Goal: Information Seeking & Learning: Learn about a topic

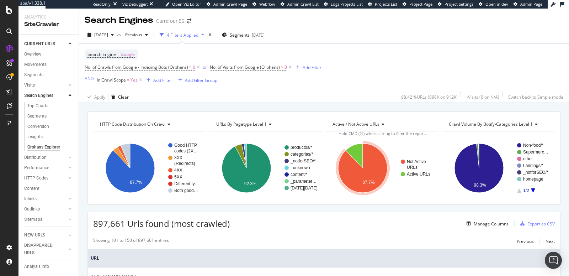
scroll to position [62, 0]
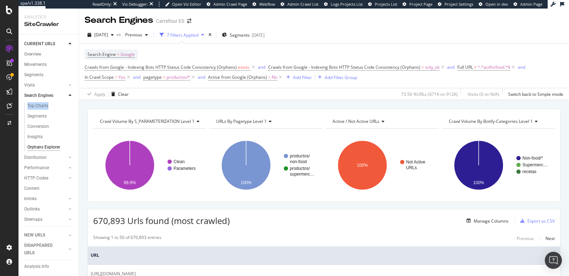
scroll to position [566, 0]
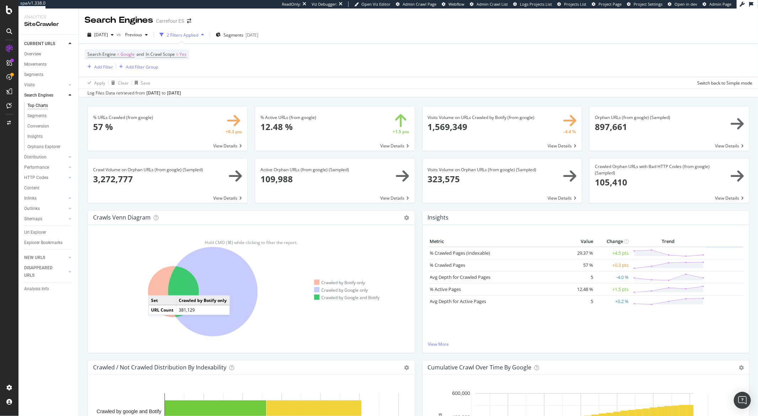
click at [155, 289] on icon at bounding box center [173, 292] width 51 height 51
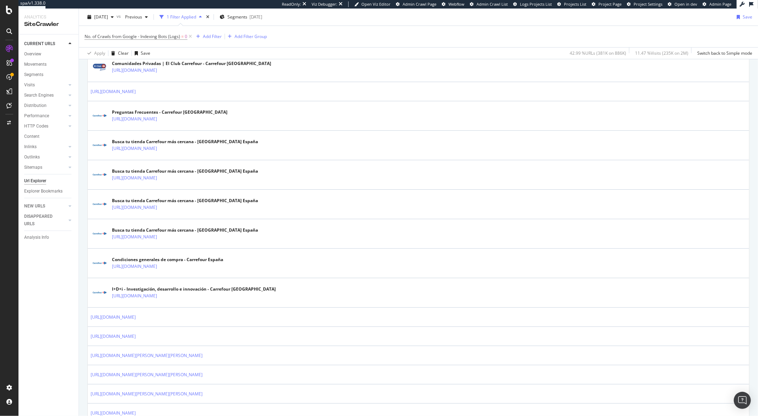
scroll to position [211, 0]
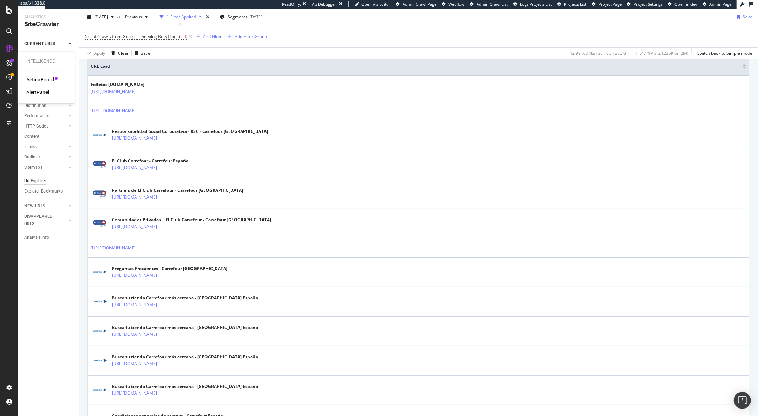
click at [33, 78] on div "ActionBoard" at bounding box center [40, 79] width 28 height 7
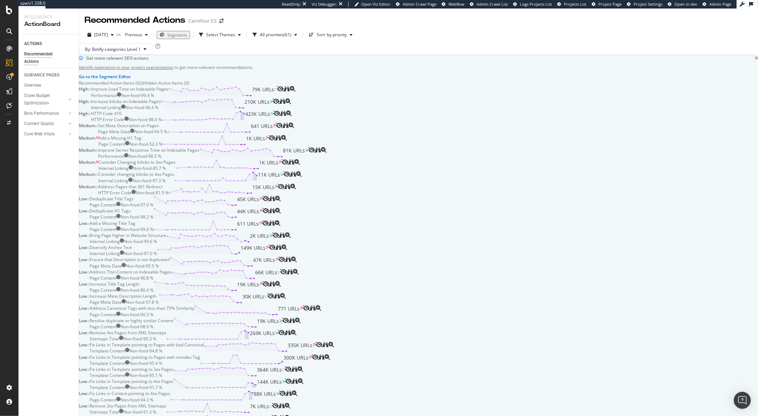
scroll to position [770, 0]
click at [41, 79] on div "SiteCrawler" at bounding box center [38, 78] width 25 height 7
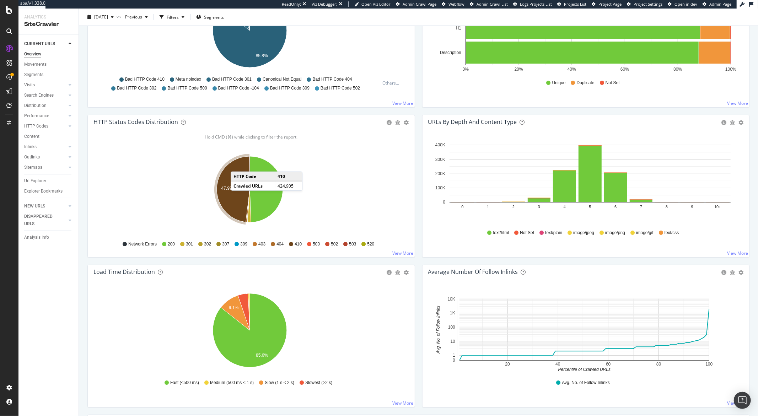
scroll to position [306, 0]
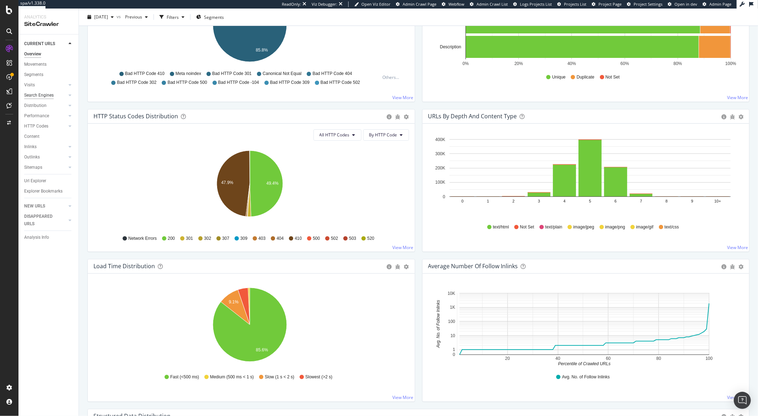
click at [48, 97] on div "Search Engines" at bounding box center [39, 95] width 30 height 7
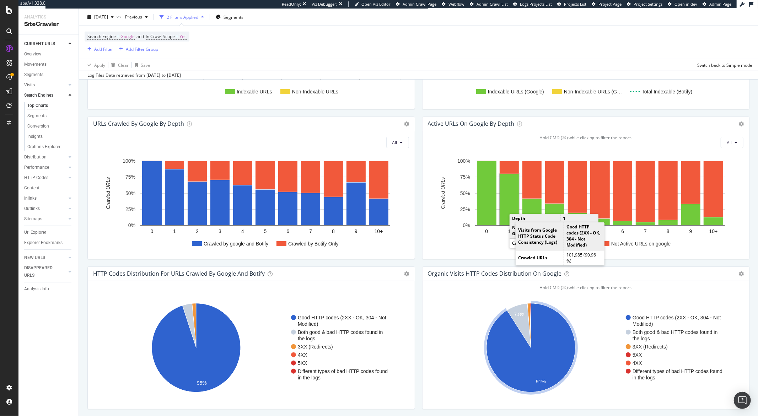
scroll to position [480, 0]
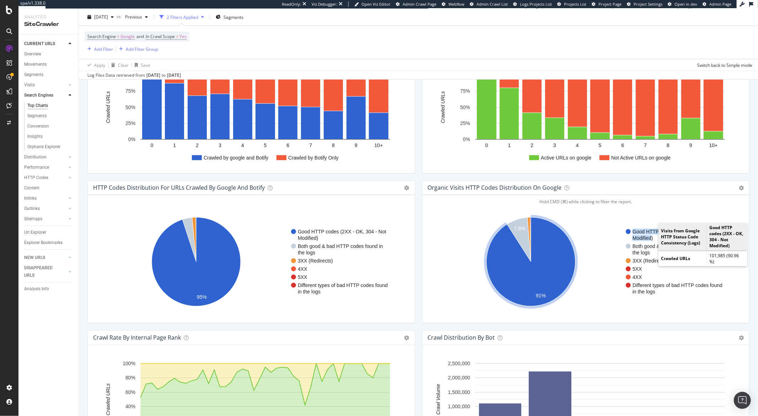
click at [649, 240] on g "Good HTTP codes (2XX - OK, 304 - Not Modified)" at bounding box center [675, 235] width 99 height 12
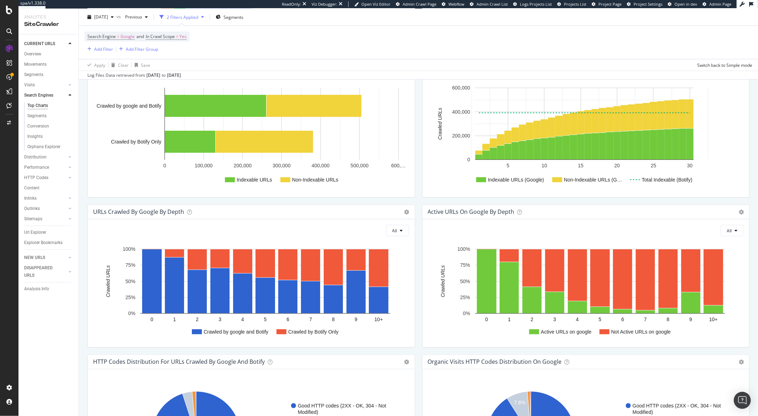
scroll to position [310, 0]
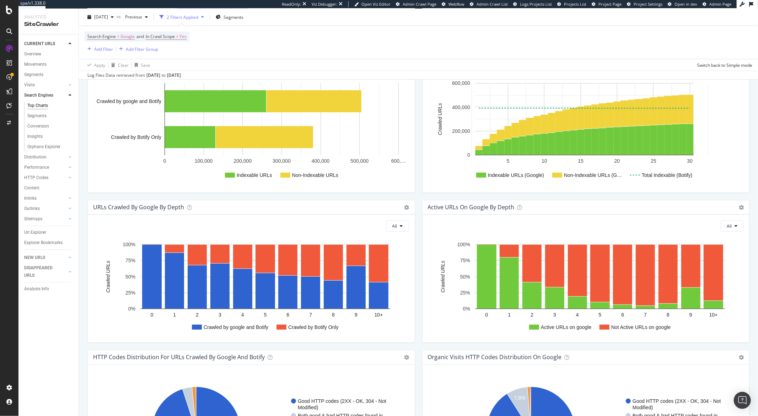
click at [432, 222] on div "All" at bounding box center [586, 225] width 316 height 11
click at [739, 209] on icon at bounding box center [741, 207] width 5 height 5
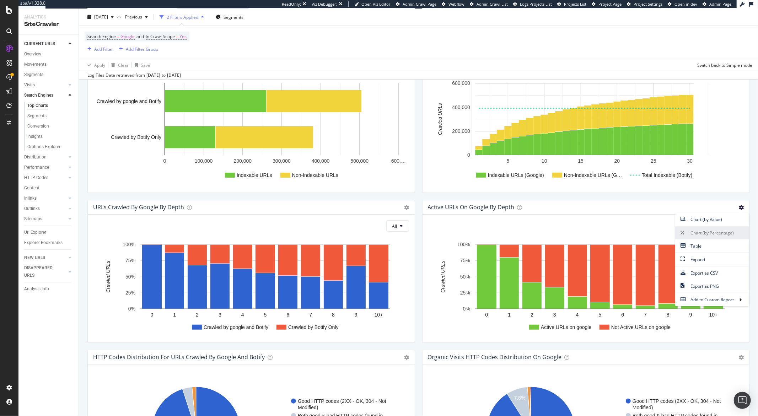
click at [698, 233] on span "Chart (by Percentage)" at bounding box center [712, 233] width 74 height 10
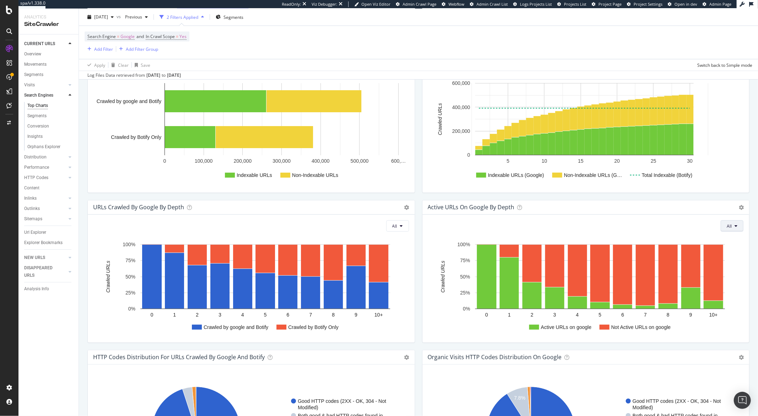
click at [721, 225] on button "All" at bounding box center [732, 225] width 23 height 11
click at [621, 219] on div "All Active URLs on google Not Active URLs on google 0 1 2 3 4 5 6 7 8 9 10+ 0% …" at bounding box center [586, 279] width 327 height 128
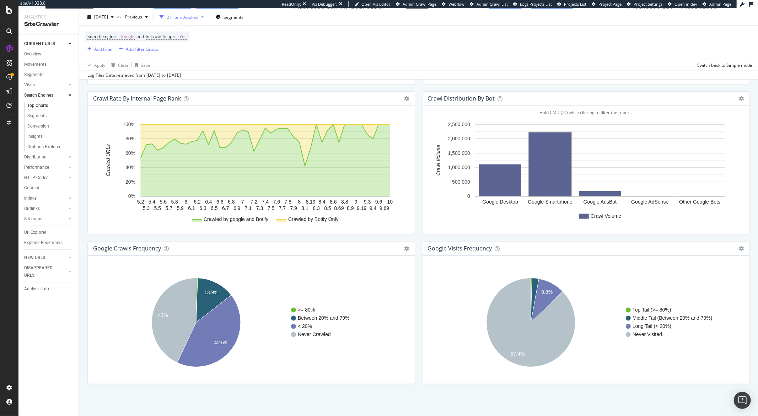
scroll to position [720, 0]
click at [34, 116] on div "Segments" at bounding box center [36, 115] width 19 height 7
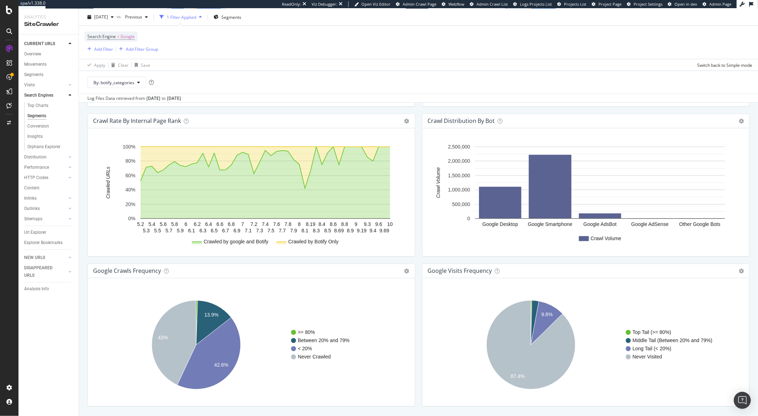
scroll to position [743, 0]
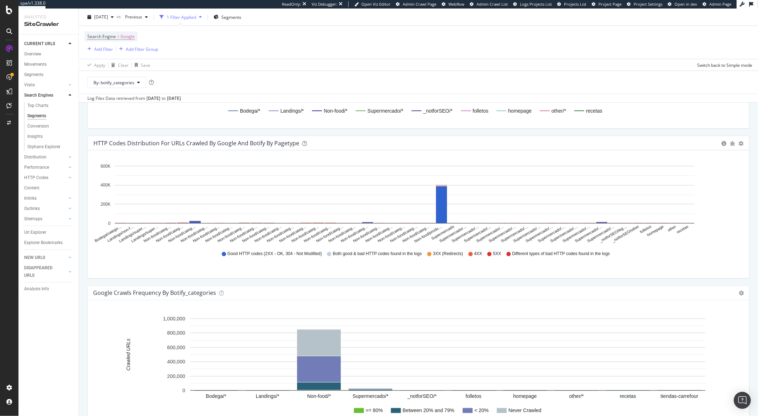
click at [205, 16] on div "button" at bounding box center [200, 17] width 9 height 4
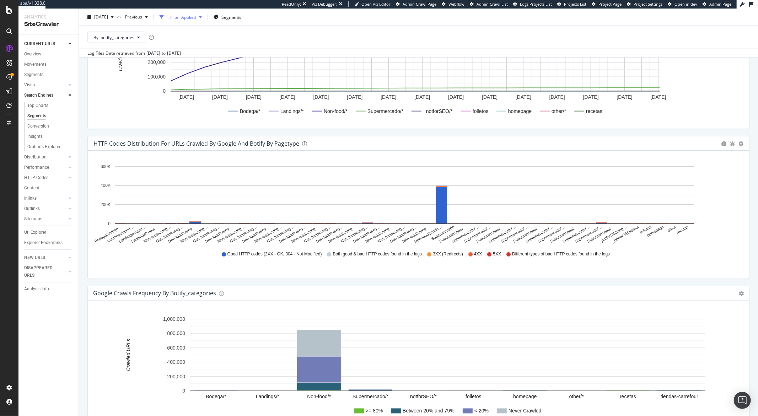
click at [205, 16] on div "button" at bounding box center [200, 17] width 9 height 4
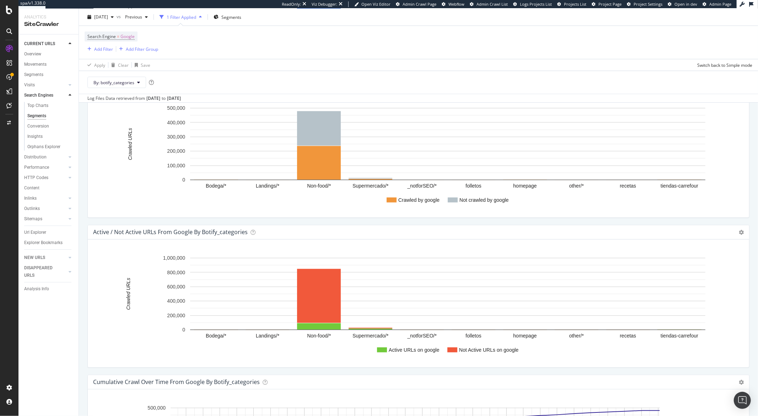
scroll to position [401, 0]
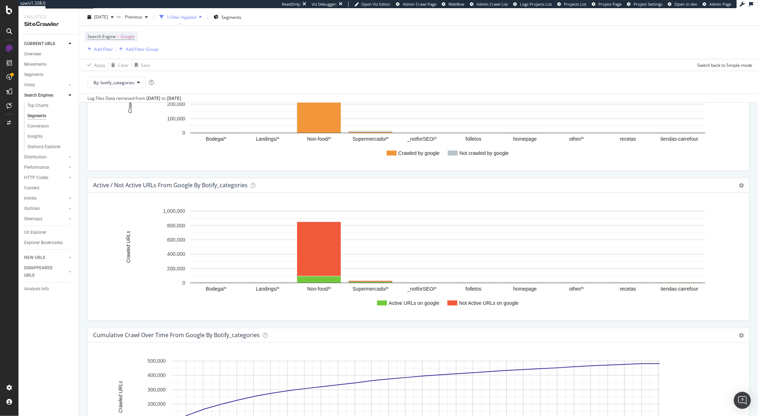
click at [263, 187] on div "Active / Not Active URLs From google by botify_categories Chart (by Value) Char…" at bounding box center [419, 185] width 662 height 14
click at [252, 186] on icon at bounding box center [253, 185] width 5 height 5
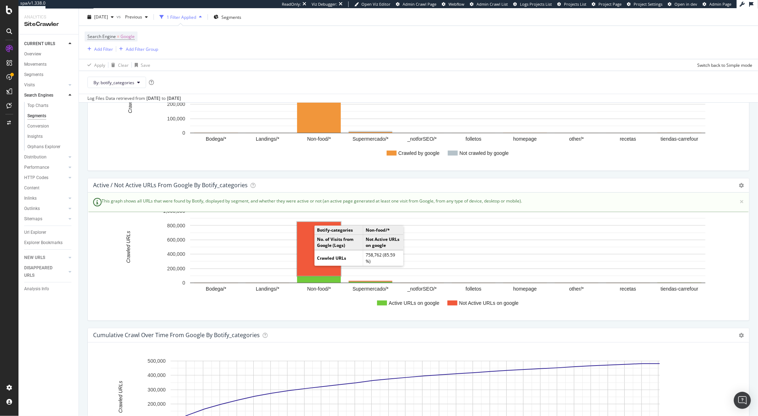
click at [305, 237] on rect "A chart." at bounding box center [319, 249] width 44 height 54
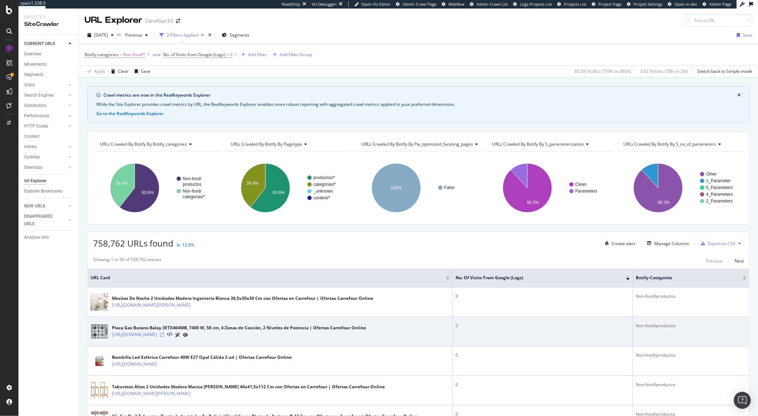
click at [164, 336] on icon at bounding box center [162, 335] width 4 height 4
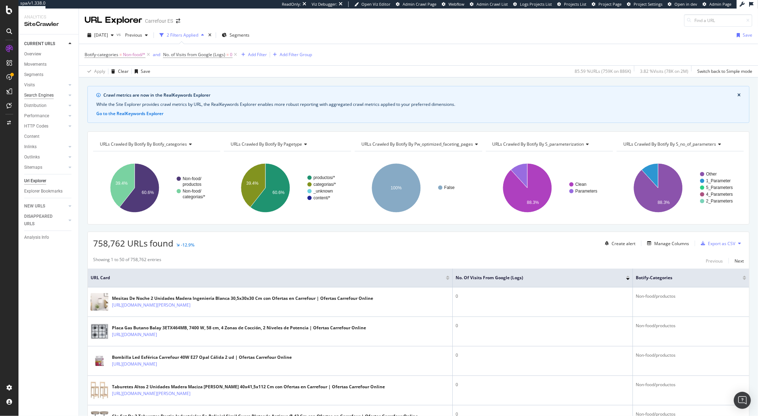
click at [45, 92] on div "Search Engines" at bounding box center [39, 95] width 30 height 7
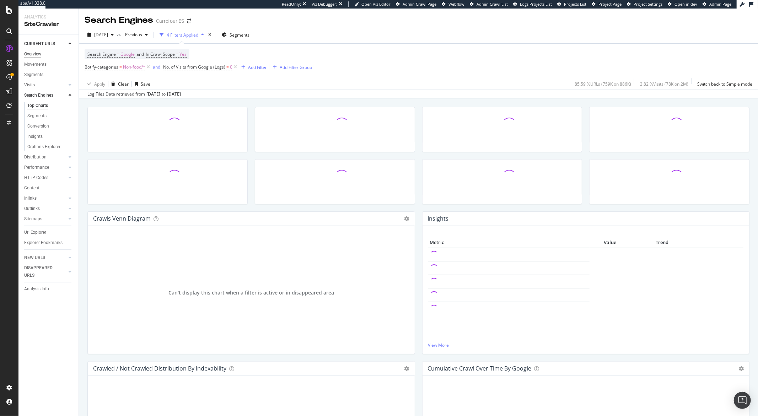
click at [36, 55] on div "Overview" at bounding box center [32, 53] width 17 height 7
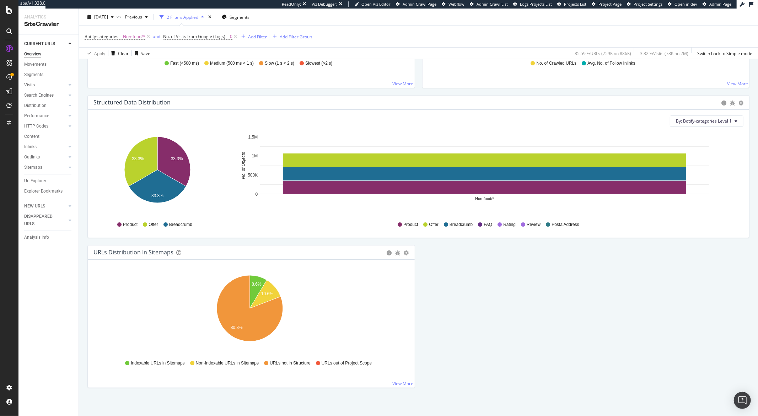
scroll to position [658, 0]
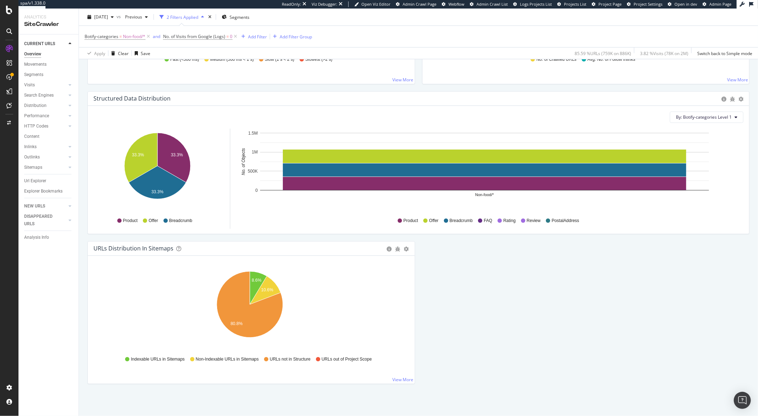
click at [191, 294] on icon "8.6% 10.6% 80.8%" at bounding box center [250, 308] width 313 height 82
click at [240, 313] on icon "A chart." at bounding box center [250, 305] width 66 height 66
click at [230, 308] on icon "A chart." at bounding box center [250, 305] width 66 height 66
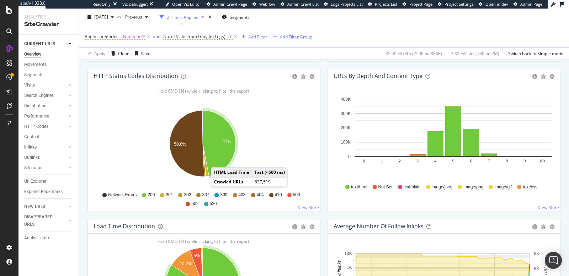
scroll to position [379, 0]
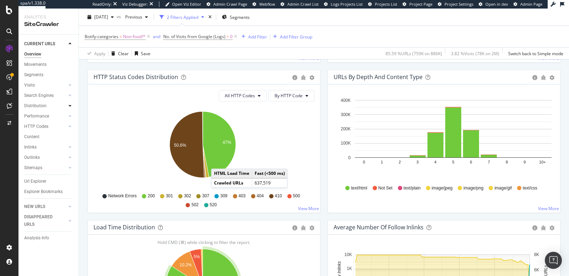
click at [70, 106] on icon at bounding box center [70, 105] width 3 height 4
click at [50, 117] on link "Top Charts" at bounding box center [50, 115] width 46 height 7
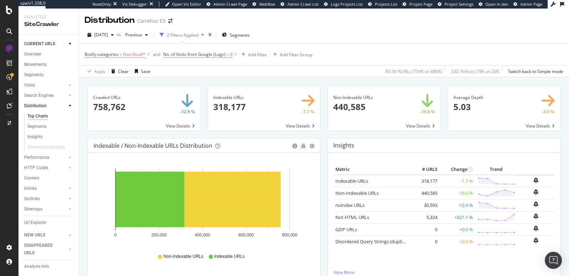
click at [368, 97] on span at bounding box center [384, 108] width 112 height 44
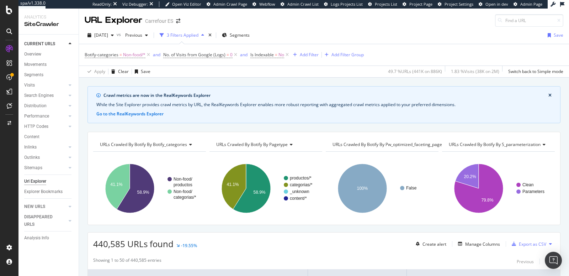
click at [386, 141] on span "URLs Crawled By Botify By pw_optimized_faceting_pages" at bounding box center [388, 144] width 112 height 6
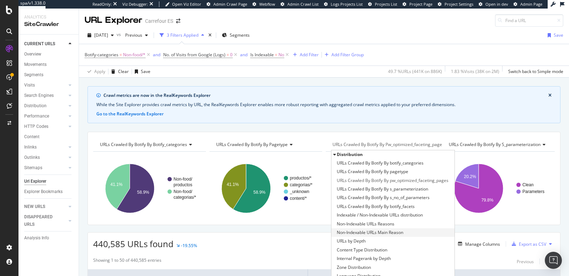
click at [368, 229] on span "Non-Indexable URLs Main Reason" at bounding box center [370, 232] width 66 height 7
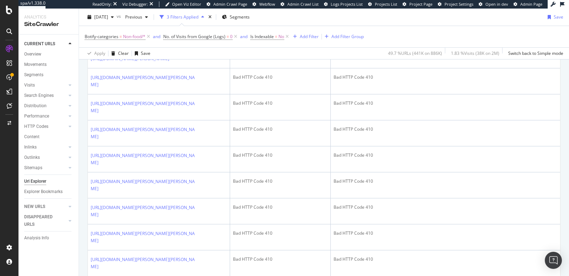
scroll to position [64, 0]
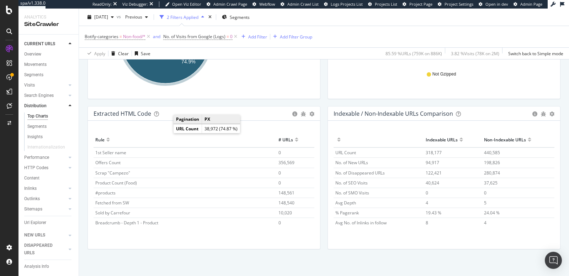
scroll to position [1084, 0]
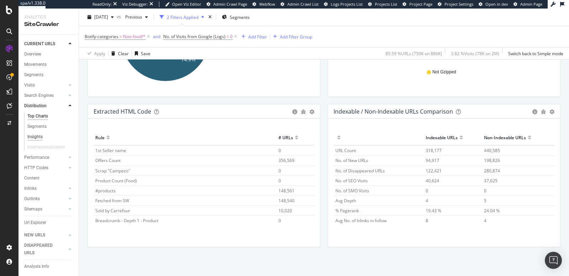
click at [38, 134] on div "Insights" at bounding box center [34, 136] width 15 height 7
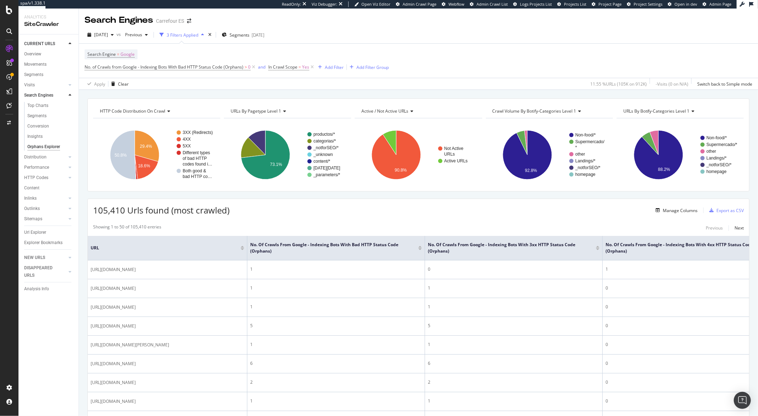
click at [103, 140] on rect "A chart." at bounding box center [156, 155] width 126 height 62
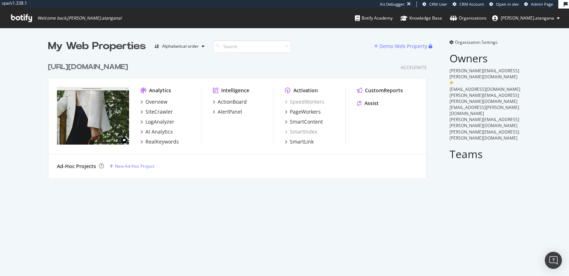
scroll to position [118, 378]
click at [157, 110] on div "SiteCrawler" at bounding box center [158, 111] width 27 height 7
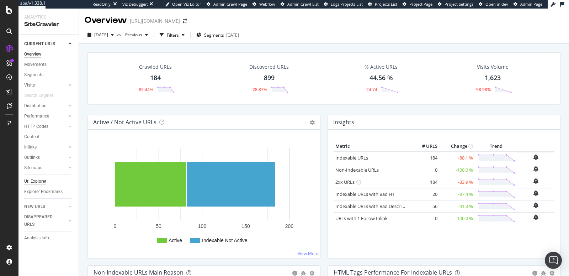
click at [34, 182] on div "Url Explorer" at bounding box center [35, 180] width 22 height 7
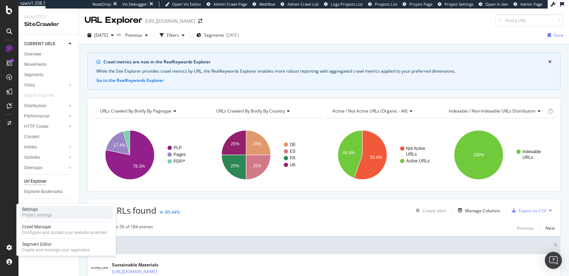
click at [38, 218] on div "Settings Project settings" at bounding box center [66, 211] width 94 height 13
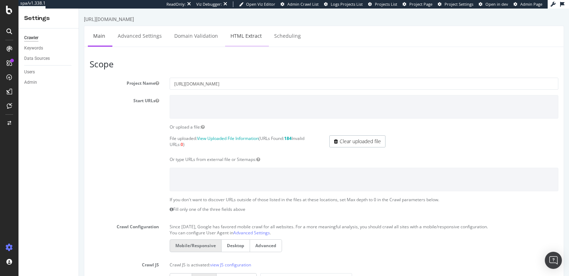
click at [239, 42] on link "HTML Extract" at bounding box center [246, 36] width 42 height 20
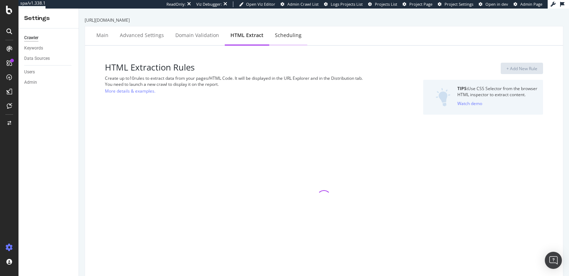
click at [277, 39] on div "Scheduling" at bounding box center [288, 36] width 38 height 20
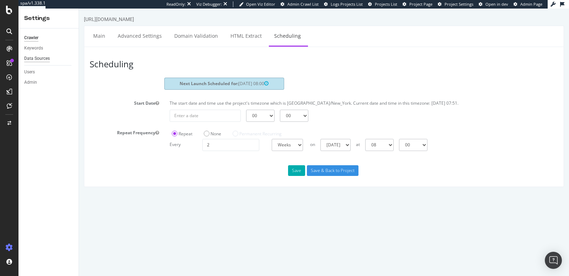
click at [29, 60] on div "Data Sources" at bounding box center [37, 58] width 26 height 7
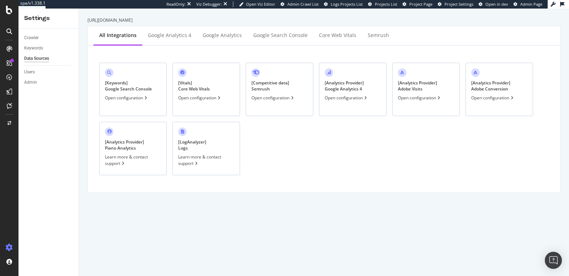
click at [33, 52] on div "Keywords" at bounding box center [51, 48] width 54 height 10
click at [344, 34] on div "Core Web Vitals" at bounding box center [337, 35] width 37 height 7
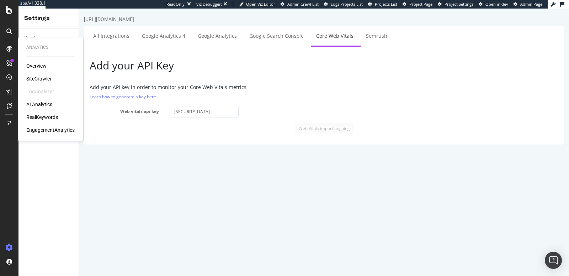
click at [36, 115] on div "RealKeywords" at bounding box center [42, 116] width 32 height 7
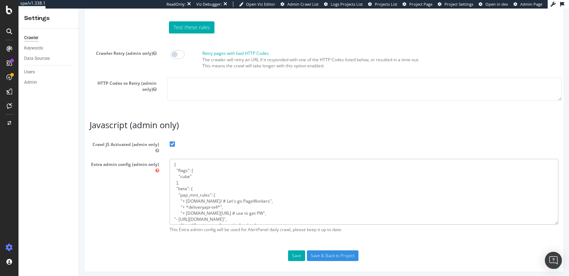
scroll to position [47, 0]
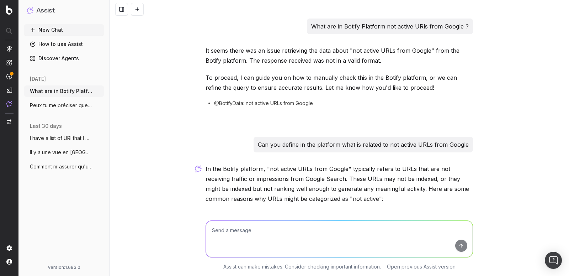
scroll to position [1, 0]
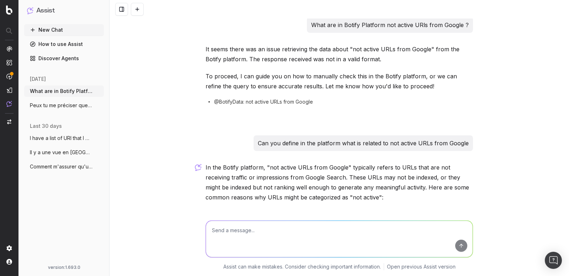
click at [213, 237] on textarea at bounding box center [339, 238] width 267 height 36
paste textarea "[URL][DOMAIN_NAME]"
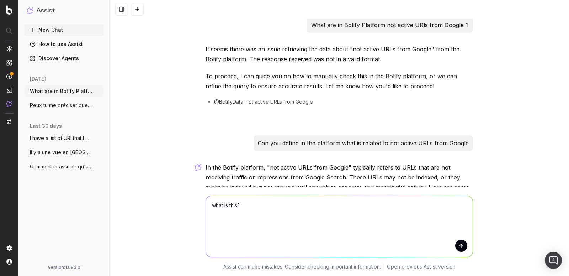
scroll to position [0, 0]
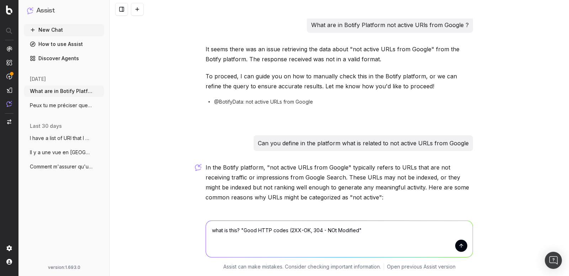
click at [331, 232] on textarea "what is this? "Good HTTP codes (2XX-OK, 304 - NOt Modified"" at bounding box center [339, 238] width 267 height 36
click at [355, 234] on textarea "what is this? "Good HTTP codes (2XX-OK, 304 - Not Modified"" at bounding box center [339, 238] width 267 height 36
type textarea "what is this? "Good HTTP codes (2XX-OK, 304 - Not Modified")"
click at [455, 248] on button "submit" at bounding box center [461, 245] width 12 height 12
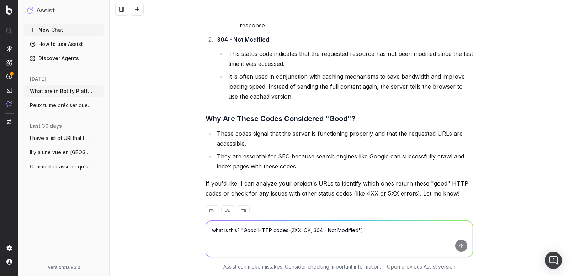
scroll to position [617, 0]
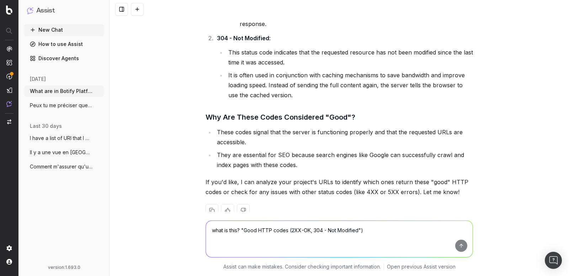
click at [273, 241] on textarea "what is this? "Good HTTP codes (2XX-OK, 304 - Not Modified")" at bounding box center [339, 238] width 267 height 36
type textarea "yes"
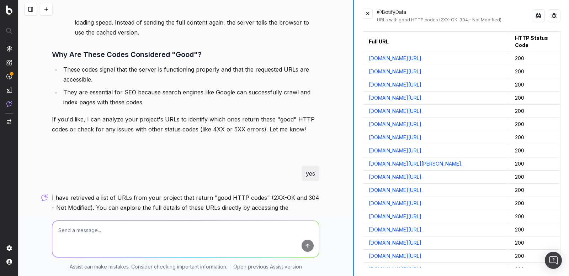
scroll to position [669, 0]
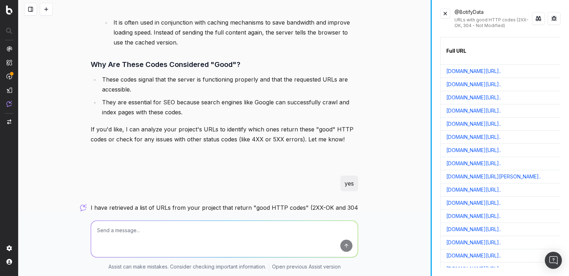
click at [551, 91] on div "What are in Botify Platform not active URls from Google ? It seems there was an…" at bounding box center [293, 138] width 550 height 276
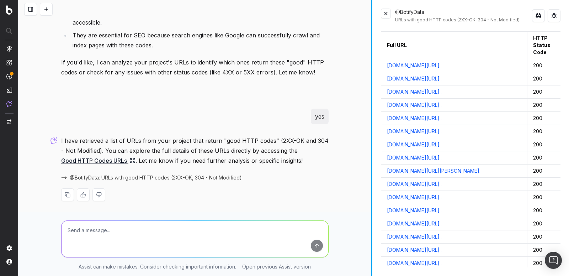
scroll to position [1125, 0]
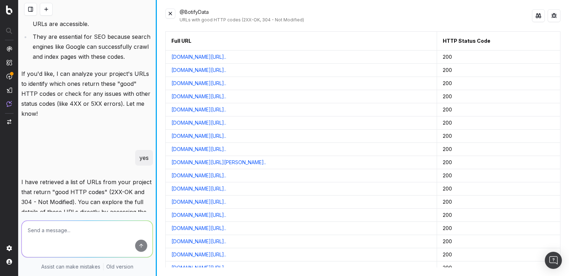
click at [46, 134] on div "What are in Botify Platform not active URls from Google ? It seems there was an…" at bounding box center [293, 138] width 550 height 276
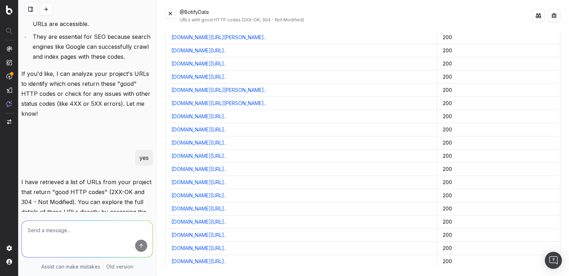
scroll to position [2891, 0]
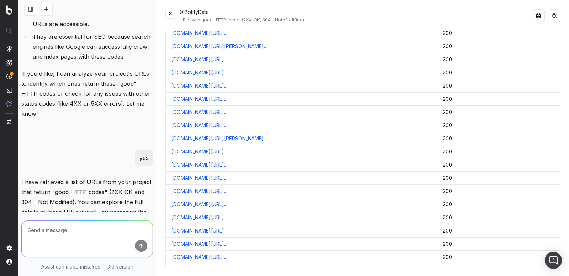
click at [171, 14] on button at bounding box center [170, 14] width 10 height 10
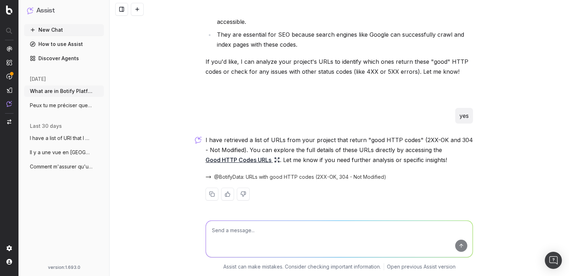
scroll to position [736, 0]
drag, startPoint x: 252, startPoint y: 237, endPoint x: 252, endPoint y: 231, distance: 6.0
click at [252, 237] on textarea at bounding box center [339, 238] width 267 height 36
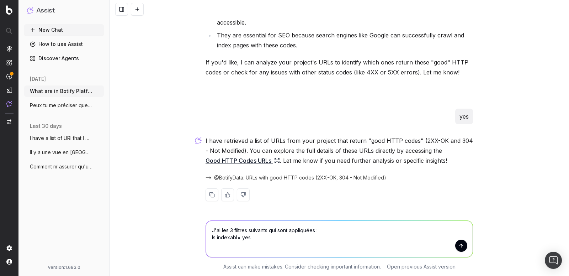
click at [234, 239] on textarea "J'ai les 3 filtres suivants qui sont appliquées : Is indexabl= yes" at bounding box center [339, 238] width 267 height 36
click at [254, 241] on textarea "J'ai les 3 filtres suivants qui sont appliquées : Is indexable= yes" at bounding box center [339, 238] width 267 height 36
click at [254, 240] on textarea "J'ai les 3 filtres suivants qui sont appliquées : Is indexable= yes" at bounding box center [339, 238] width 267 height 36
click at [214, 244] on textarea "J'ai les 3 filtres suivants qui sont appliquées : Is indexable= yes" at bounding box center [339, 238] width 267 height 36
type textarea "J'ai les 3 filtres suivants qui sont appliquées : Is indexable= yes No. of uniq…"
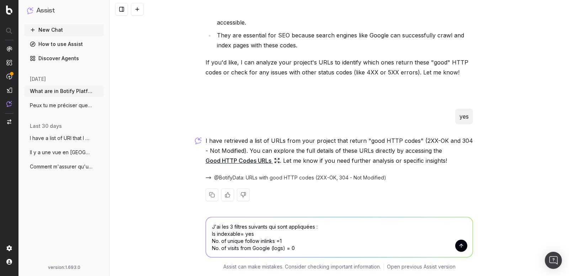
click at [457, 248] on button "submit" at bounding box center [461, 245] width 12 height 12
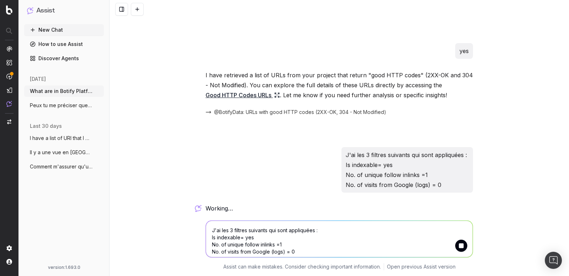
scroll to position [803, 0]
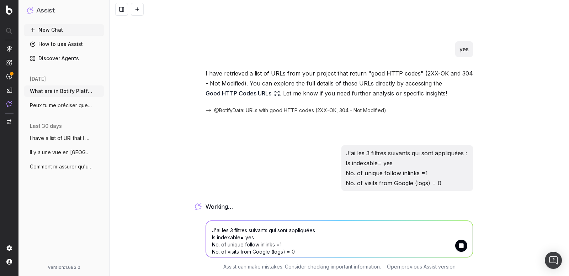
click at [256, 233] on textarea "J'ai les 3 filtres suivants qui sont appliquées : Is indexable= yes No. of uniq…" at bounding box center [339, 238] width 267 height 36
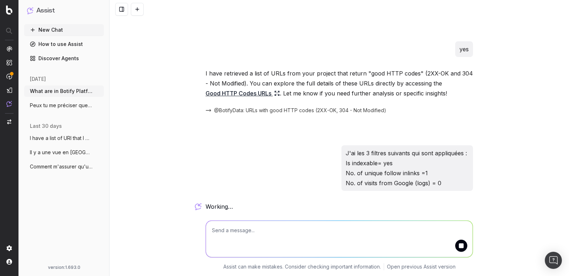
click at [315, 240] on textarea at bounding box center [339, 238] width 267 height 36
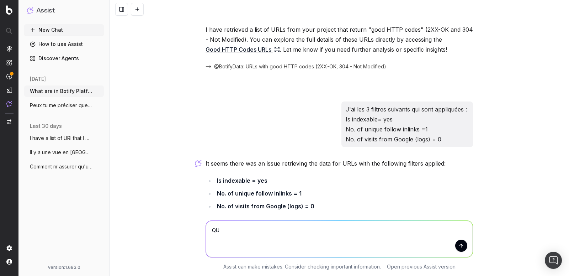
scroll to position [927, 0]
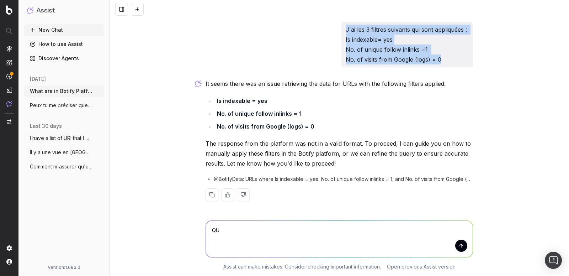
drag, startPoint x: 438, startPoint y: 57, endPoint x: 337, endPoint y: 25, distance: 106.7
click at [337, 25] on div "J'ai les 3 filtres suivants qui sont appliquées : Is indexable= yes No. of uniq…" at bounding box center [338, 45] width 267 height 46
copy p "J'ai les 3 filtres suivants qui sont appliquées : Is indexable= yes No. of uniq…"
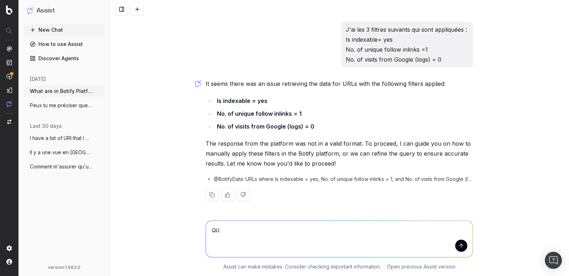
click at [224, 233] on textarea "QU" at bounding box center [339, 238] width 267 height 36
type textarea "Q"
paste textarea "J'ai les 3 filtres suivants qui sont appliquées : Is indexable= yes No. of uniq…"
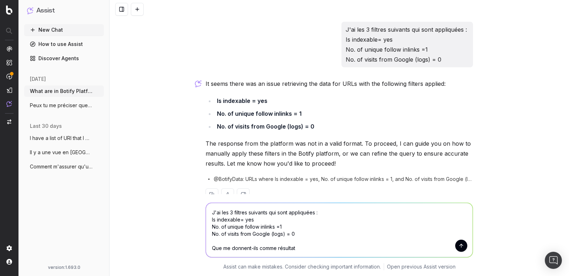
type textarea "J'ai les 3 filtres suivants qui sont appliquées : Is indexable= yes No. of uniq…"
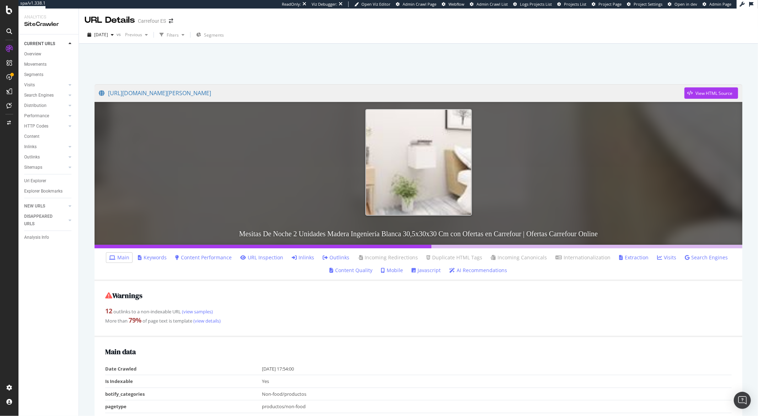
click at [307, 259] on link "Inlinks" at bounding box center [303, 257] width 22 height 7
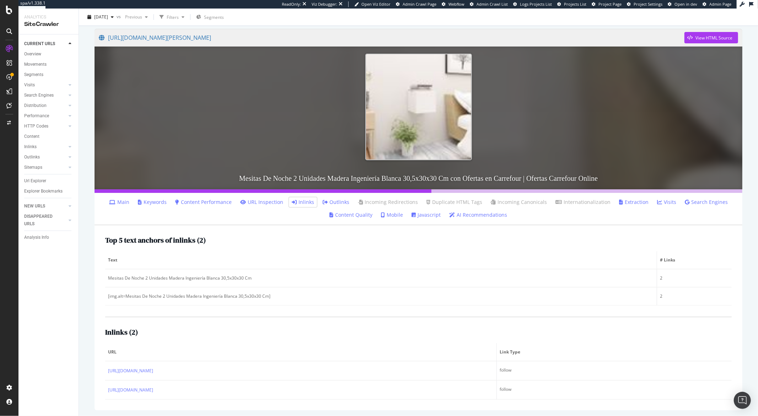
scroll to position [57, 0]
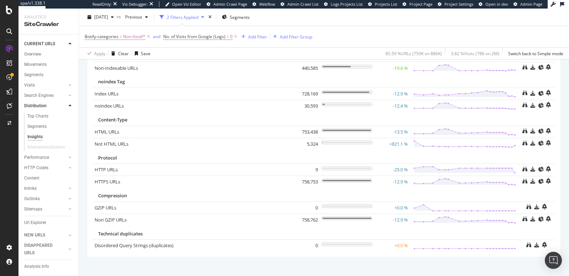
scroll to position [69, 0]
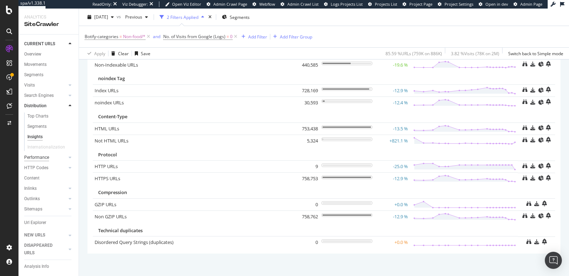
click at [33, 157] on div "Performance" at bounding box center [36, 157] width 25 height 7
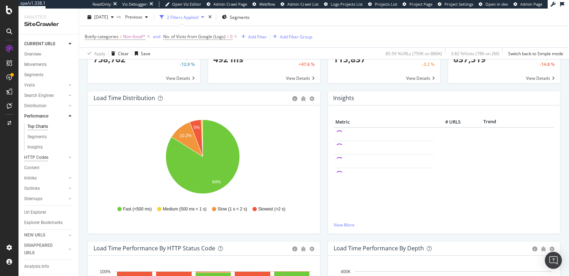
click at [43, 156] on div "HTTP Codes" at bounding box center [36, 157] width 24 height 7
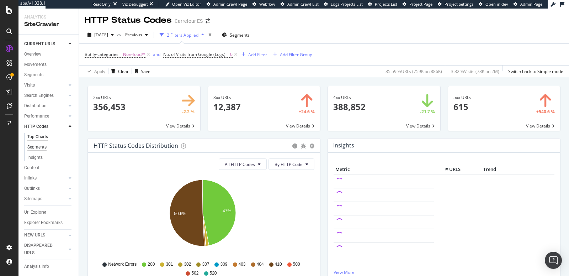
click at [41, 148] on div "Segments" at bounding box center [36, 146] width 19 height 7
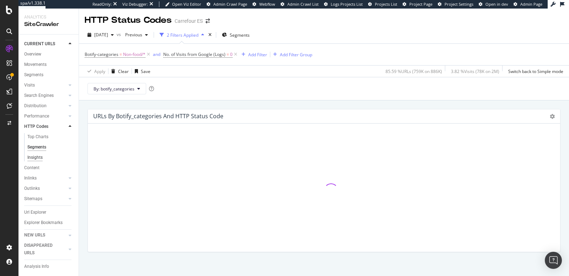
click at [40, 155] on div "Insights" at bounding box center [34, 157] width 15 height 7
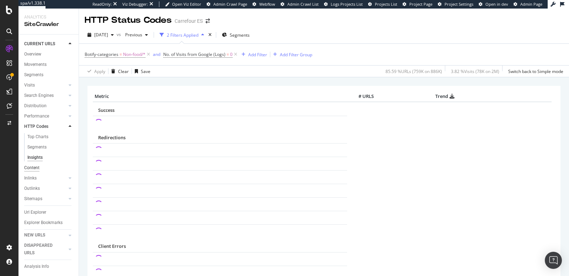
click at [37, 167] on div "Content" at bounding box center [31, 167] width 15 height 7
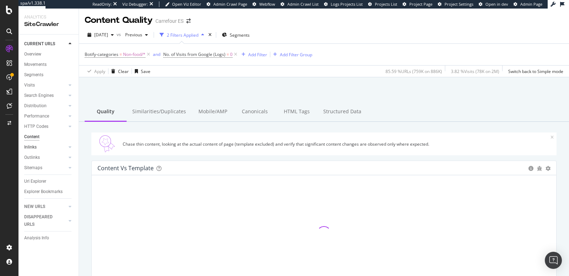
click at [61, 148] on div at bounding box center [62, 146] width 7 height 7
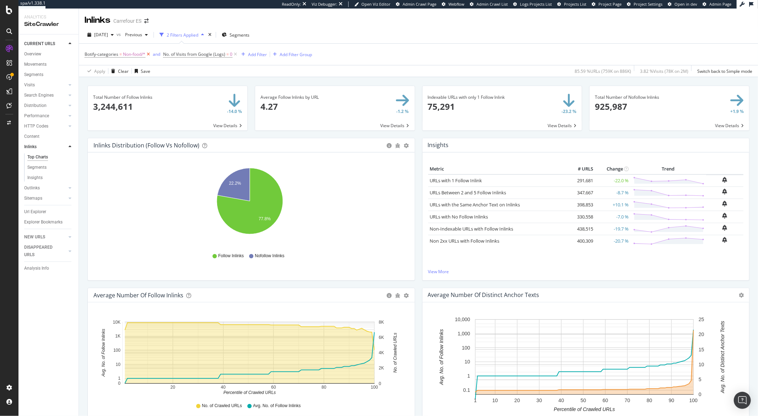
click at [148, 53] on icon at bounding box center [148, 54] width 6 height 7
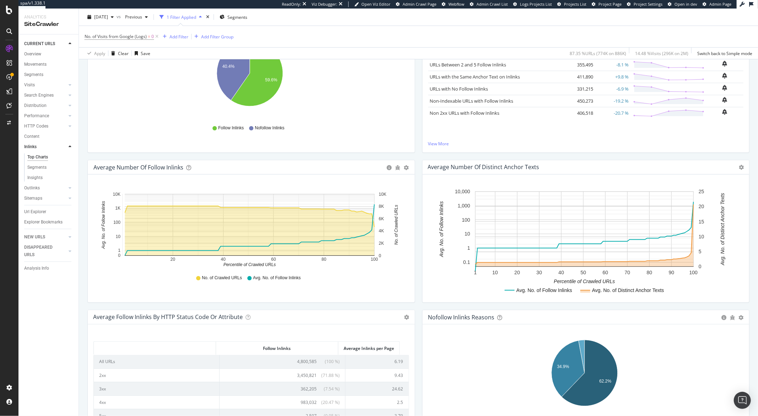
scroll to position [191, 0]
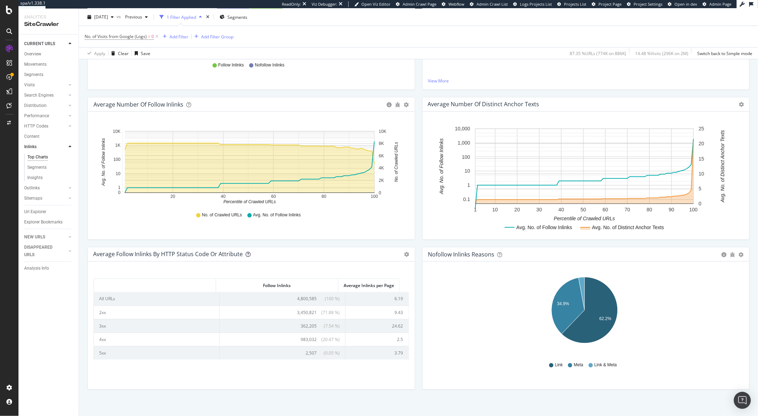
click at [247, 255] on icon at bounding box center [248, 254] width 5 height 5
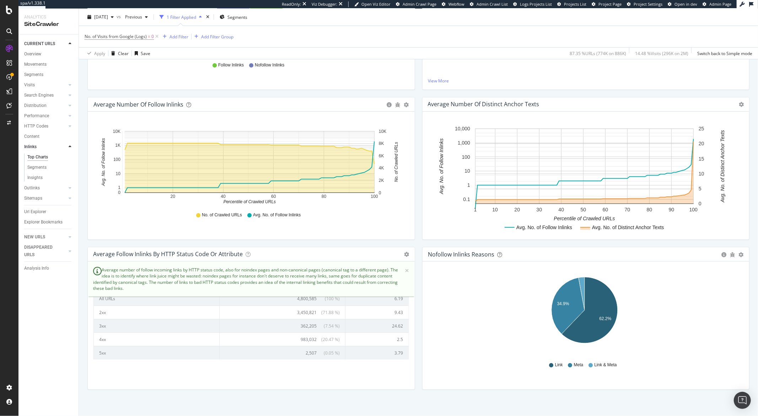
click at [275, 275] on div "Total Number of Follow Inlinks × Close Chart main-metric-inlinks-sum-follow - A…" at bounding box center [418, 155] width 662 height 533
click at [274, 275] on div "Average Follow Inlinks by HTTP Status Code or Attribute Table Expand Export as …" at bounding box center [251, 322] width 335 height 150
click at [405, 269] on span "×" at bounding box center [407, 270] width 4 height 7
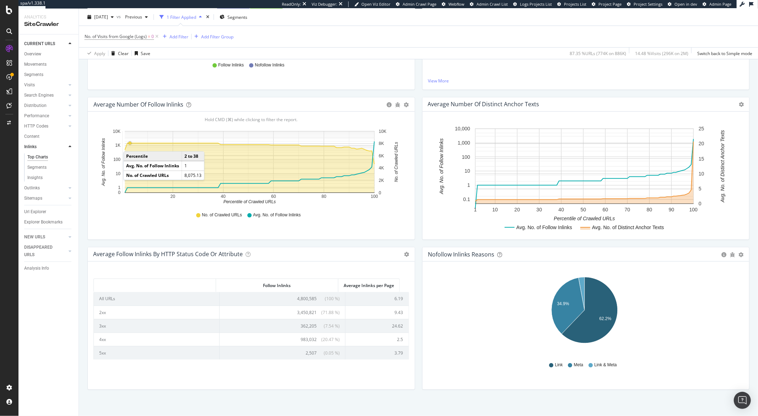
click at [130, 145] on circle "A chart." at bounding box center [130, 143] width 3 height 3
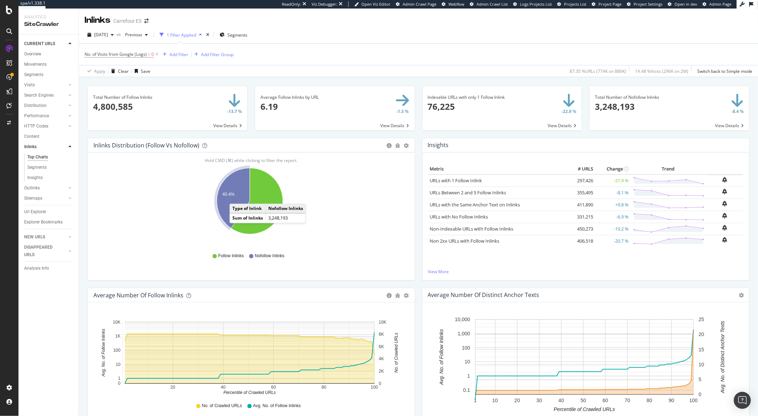
click at [237, 197] on icon "A chart." at bounding box center [233, 198] width 33 height 60
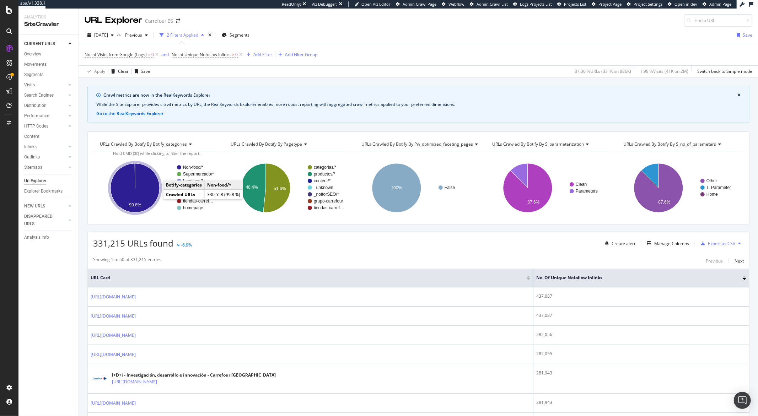
click at [155, 198] on icon "A chart." at bounding box center [135, 188] width 49 height 49
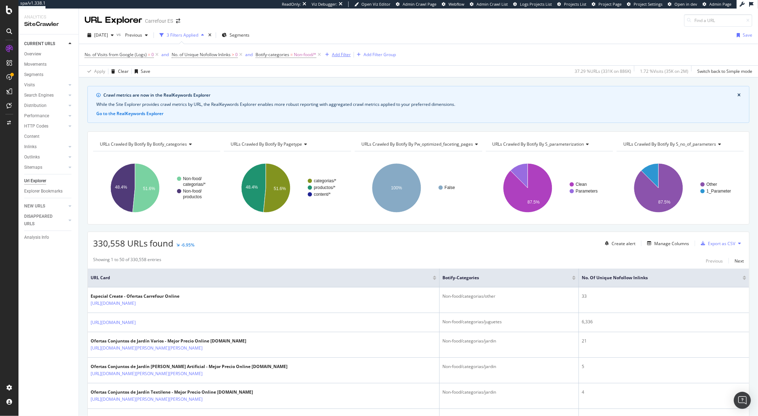
click at [339, 57] on div "Add Filter" at bounding box center [341, 55] width 19 height 6
click at [299, 69] on div "Apply Clear Save 37.29 % URLs ( 331K on 886K ) 1.72 % Visits ( 35K on 2M ) Swit…" at bounding box center [418, 71] width 679 height 12
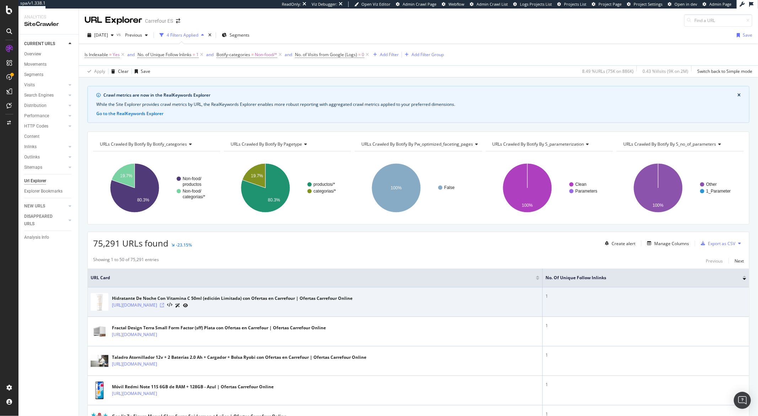
click at [164, 308] on icon at bounding box center [162, 305] width 4 height 4
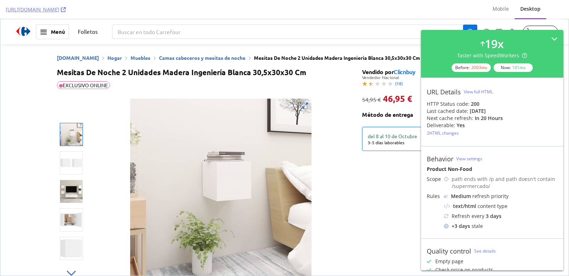
scroll to position [983, 0]
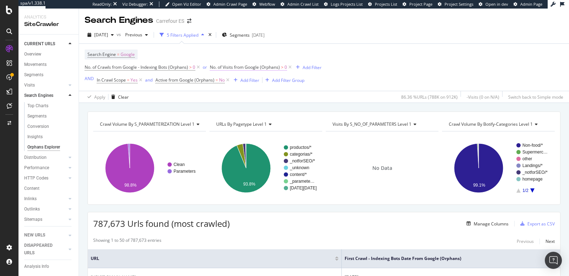
click at [277, 67] on span "No. of Visits from Google (Orphans)" at bounding box center [245, 67] width 70 height 6
click at [235, 96] on span "Greater than" at bounding box center [230, 95] width 26 height 6
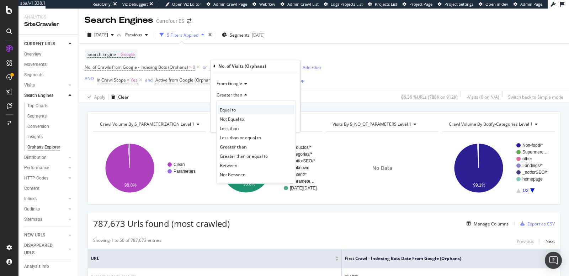
click at [234, 110] on span "Equal to" at bounding box center [228, 109] width 16 height 6
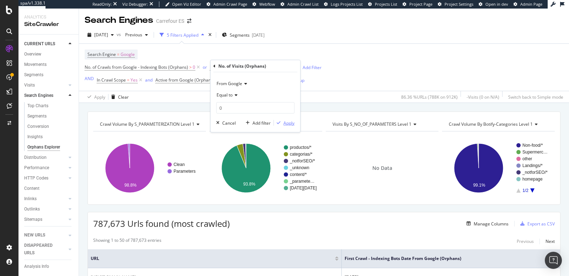
click at [283, 122] on div "button" at bounding box center [279, 123] width 10 height 4
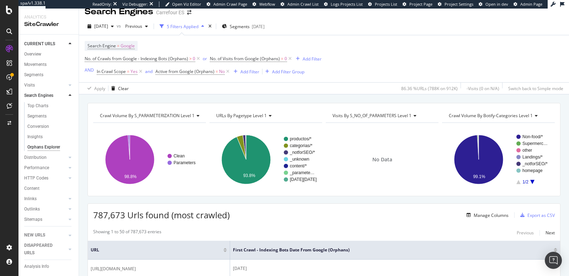
scroll to position [7, 0]
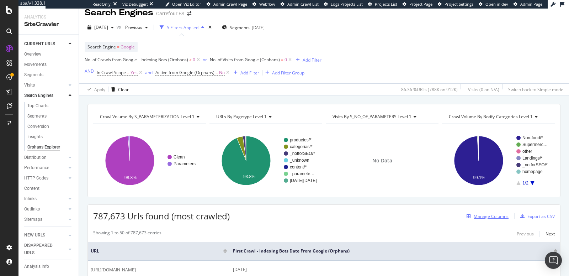
click at [480, 214] on div "Manage Columns" at bounding box center [491, 216] width 35 height 6
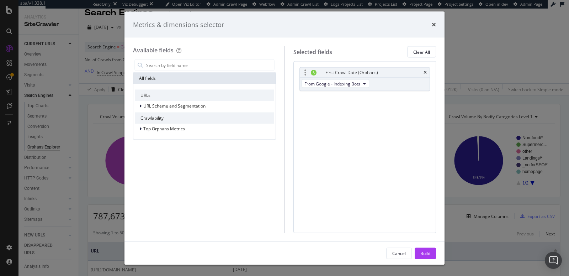
click at [427, 71] on div "First Crawl Date (Orphans)" at bounding box center [365, 73] width 130 height 10
click at [426, 70] on icon "times" at bounding box center [424, 72] width 3 height 4
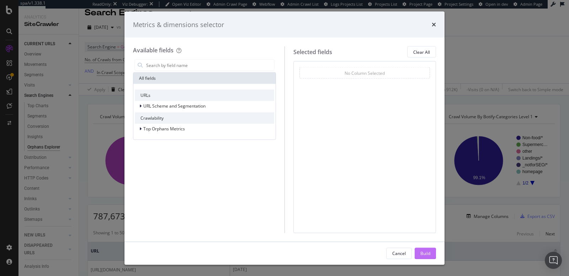
click at [425, 249] on div "Build" at bounding box center [425, 252] width 10 height 11
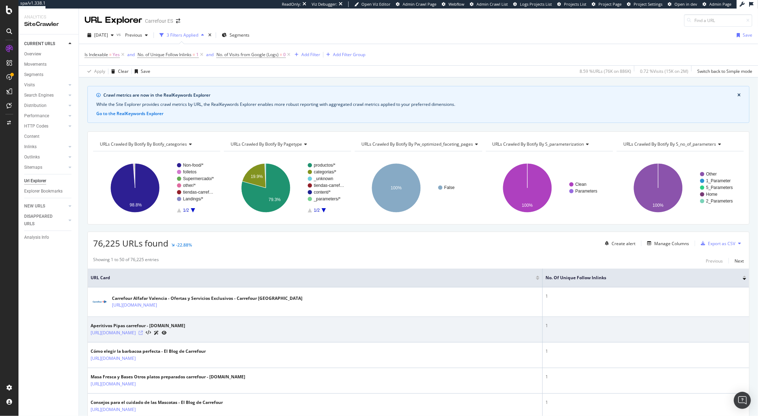
click at [143, 333] on icon at bounding box center [141, 333] width 4 height 4
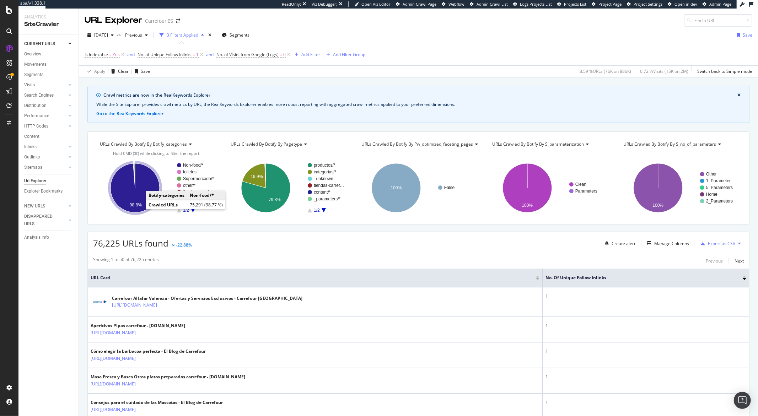
click at [138, 203] on text "98.8%" at bounding box center [136, 205] width 12 height 5
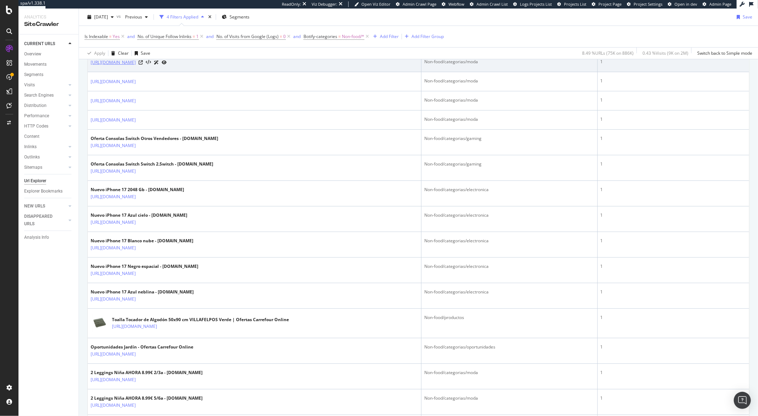
scroll to position [316, 0]
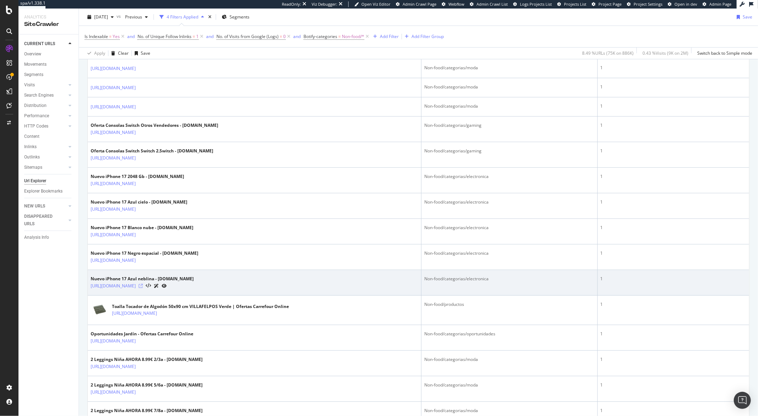
click at [143, 288] on icon at bounding box center [141, 286] width 4 height 4
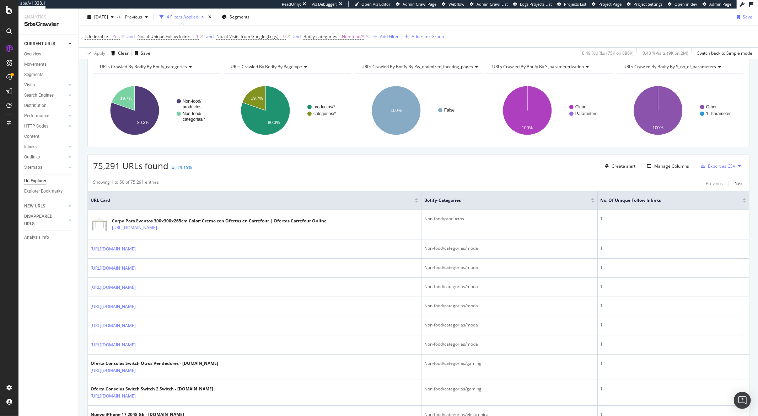
scroll to position [0, 0]
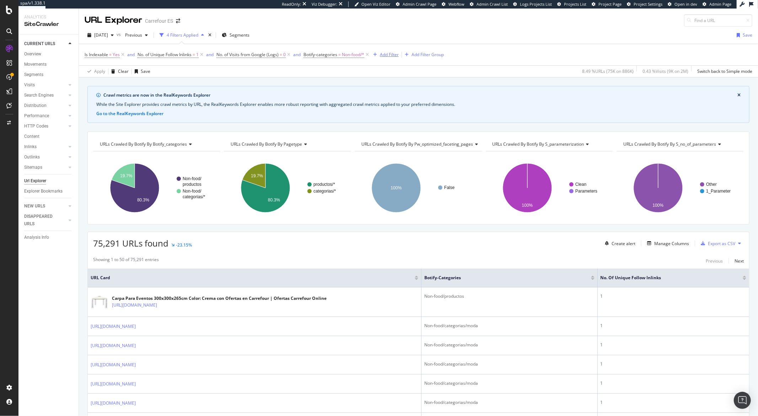
click at [389, 55] on div "Add Filter" at bounding box center [389, 55] width 19 height 6
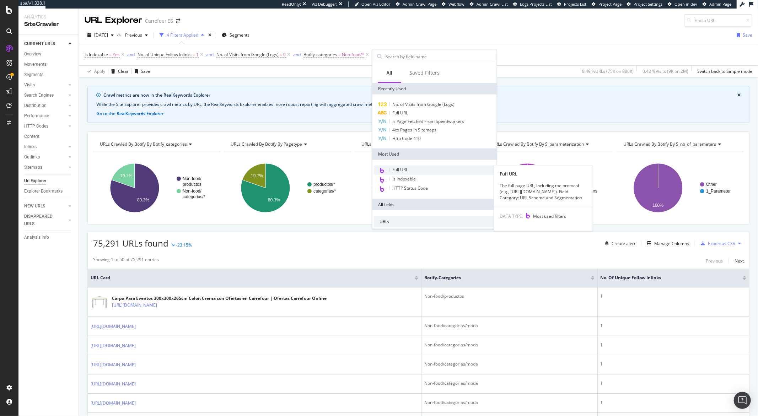
click at [398, 170] on span "Full URL" at bounding box center [401, 170] width 16 height 6
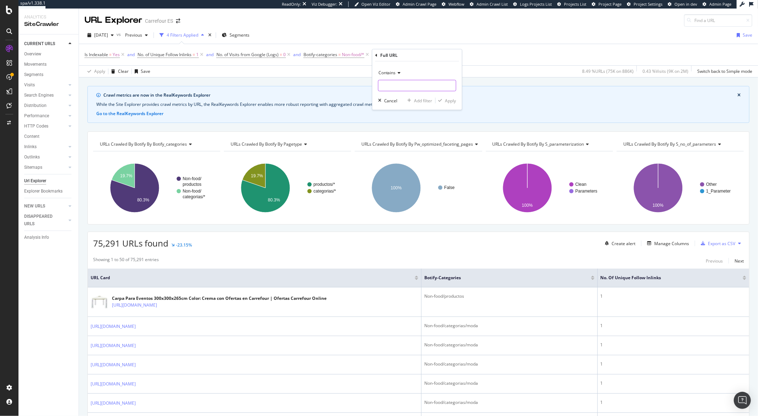
click at [391, 90] on input "text" at bounding box center [418, 85] width 78 height 11
click at [391, 72] on span "Contains" at bounding box center [387, 73] width 17 height 6
click at [395, 152] on span "Doesn't contain" at bounding box center [397, 152] width 31 height 6
click at [386, 83] on input "text" at bounding box center [418, 85] width 78 height 11
type input "/c"
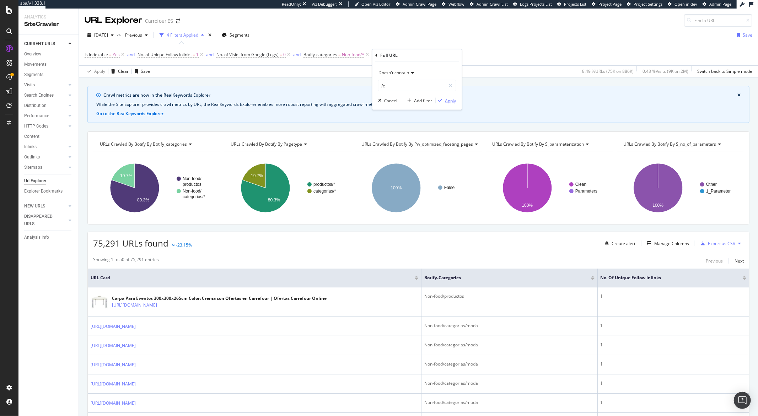
click at [446, 100] on div "Apply" at bounding box center [450, 100] width 11 height 6
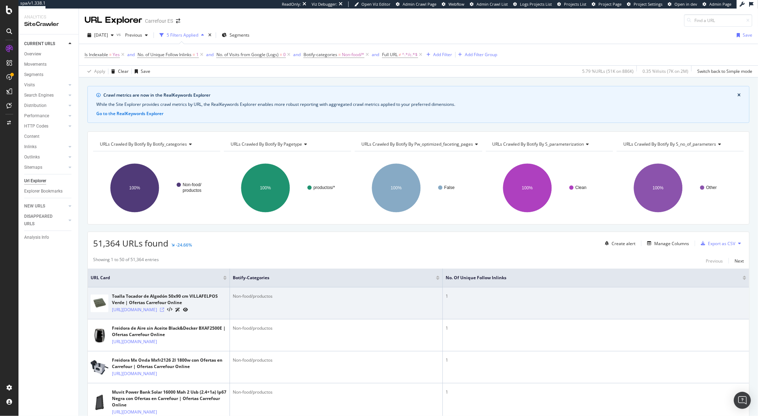
click at [164, 312] on icon at bounding box center [162, 310] width 4 height 4
click at [153, 312] on link "https://www.carrefour.es/toalla-tocador-de-algodon-50x90-cm-villafelpos-verde/V…" at bounding box center [134, 309] width 45 height 7
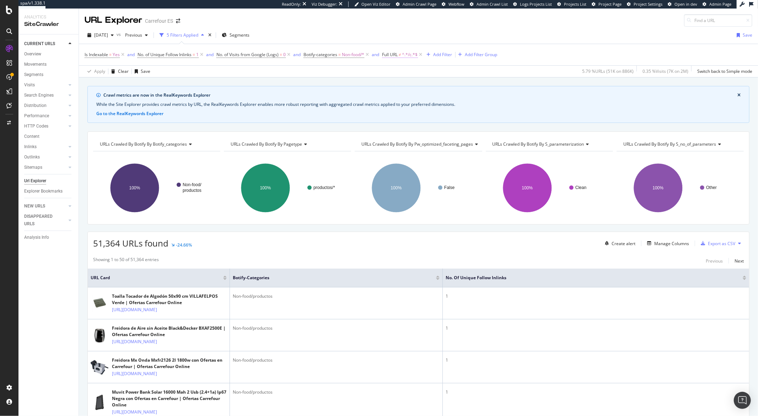
click at [397, 57] on span "Full URL" at bounding box center [390, 55] width 16 height 6
click at [397, 38] on div "2025 Sep. 29th vs Previous 5 Filters Applied Segments Save" at bounding box center [418, 37] width 679 height 14
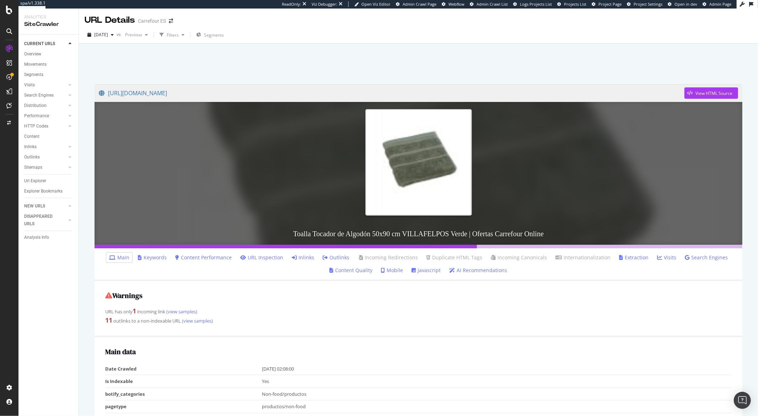
click at [310, 259] on link "Inlinks" at bounding box center [303, 257] width 22 height 7
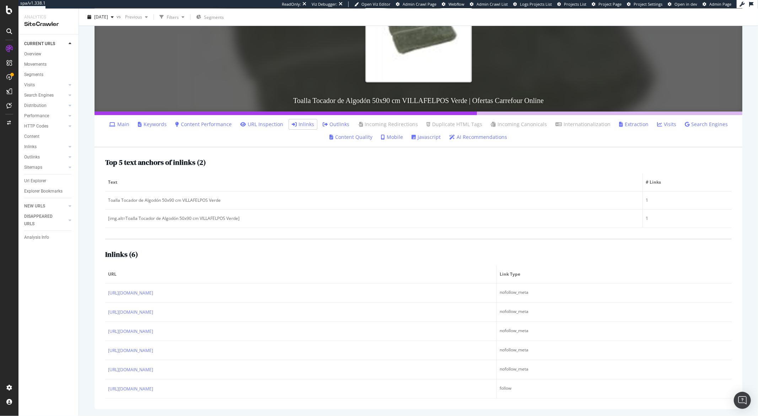
scroll to position [132, 0]
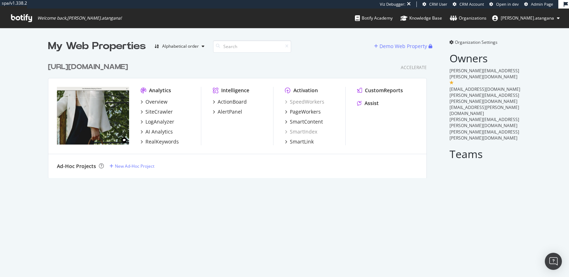
scroll to position [118, 378]
click at [297, 129] on div "SmartIndex" at bounding box center [301, 131] width 32 height 7
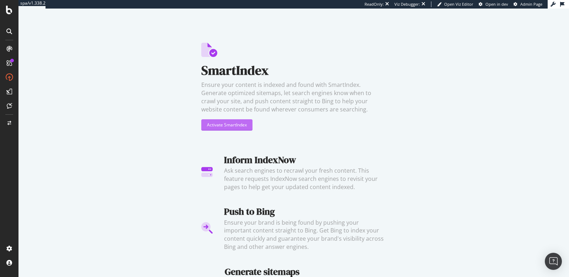
click at [236, 126] on div "Activate SmartIndex" at bounding box center [227, 125] width 40 height 6
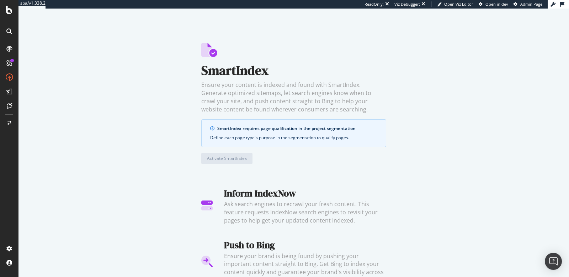
click at [327, 138] on link "qualify pages" at bounding box center [335, 137] width 26 height 6
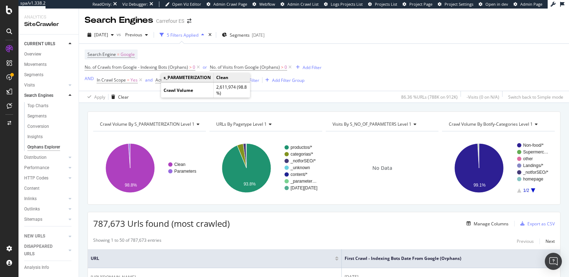
click at [312, 58] on div "Search Engine = Google No. of Crawls from Google - Indexing Bots (Orphans) > 0 …" at bounding box center [203, 67] width 237 height 36
click at [315, 54] on div "Search Engine = Google No. of Crawls from Google - Indexing Bots (Orphans) > 0 …" at bounding box center [203, 67] width 237 height 36
click at [140, 93] on div "Apply Clear 86.36 % URLs ( 788K on 912K ) - Visits ( 0 on N/A ) Switch back to …" at bounding box center [324, 97] width 490 height 12
click at [257, 82] on div "Add Filter" at bounding box center [249, 80] width 19 height 6
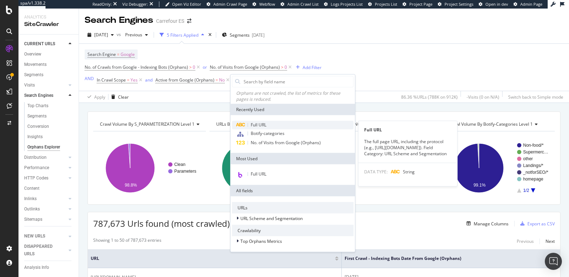
click at [260, 125] on span "Full URL" at bounding box center [259, 125] width 16 height 6
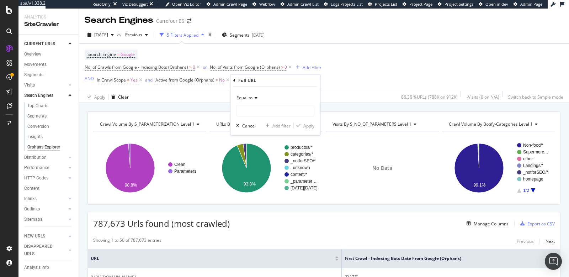
click at [252, 100] on span "Equal to" at bounding box center [244, 98] width 16 height 6
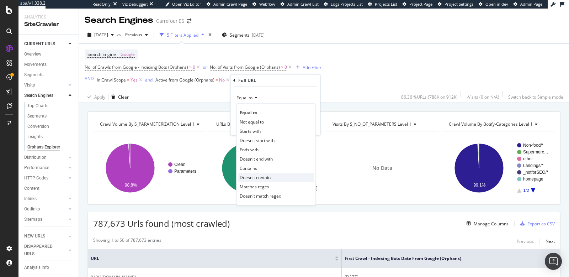
click at [258, 174] on span "Doesn't contain" at bounding box center [255, 177] width 31 height 6
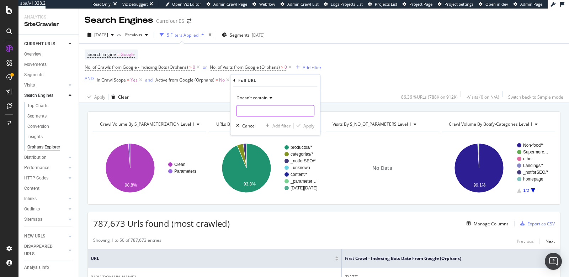
click at [251, 111] on input "text" at bounding box center [275, 110] width 78 height 11
type input "/c"
click at [305, 123] on div "Apply" at bounding box center [308, 126] width 11 height 6
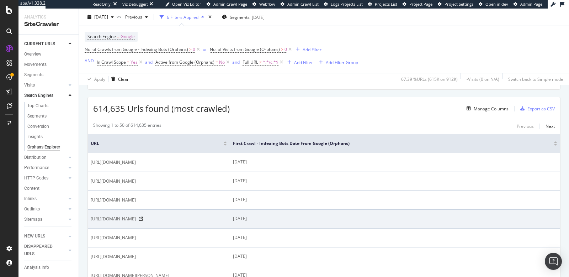
scroll to position [199, 0]
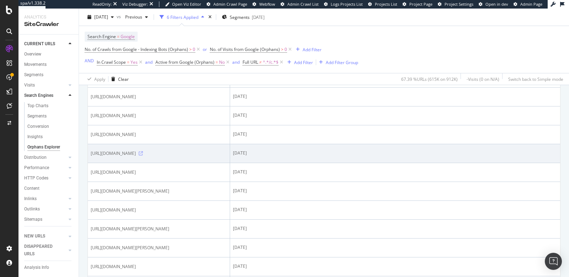
click at [143, 155] on icon at bounding box center [141, 153] width 4 height 4
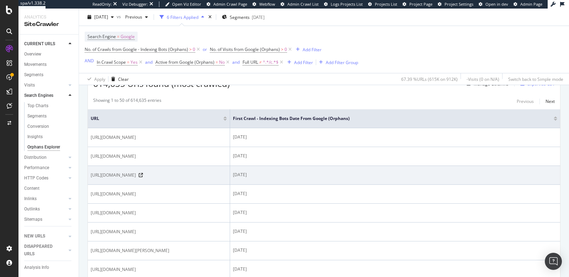
scroll to position [0, 0]
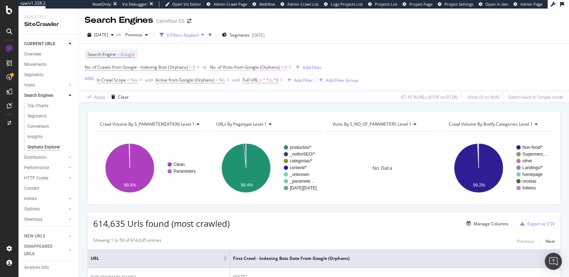
click at [270, 69] on span "No. of Visits from Google (Orphans)" at bounding box center [245, 67] width 70 height 6
click at [240, 91] on div "Greater than" at bounding box center [255, 94] width 78 height 11
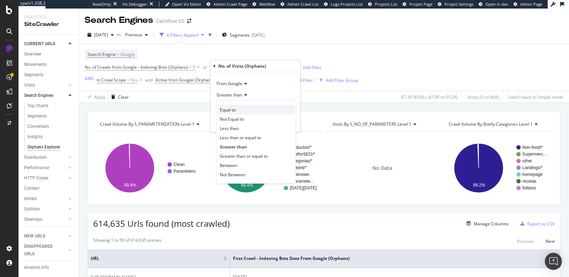
click at [241, 109] on div "Equal to" at bounding box center [256, 109] width 76 height 9
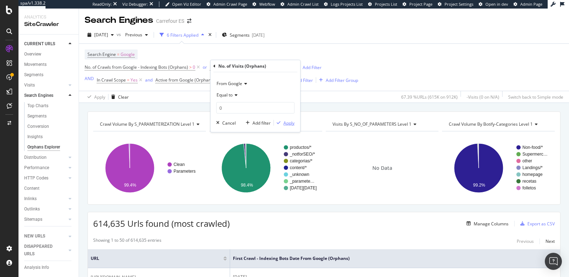
click at [282, 122] on div "button" at bounding box center [279, 123] width 10 height 4
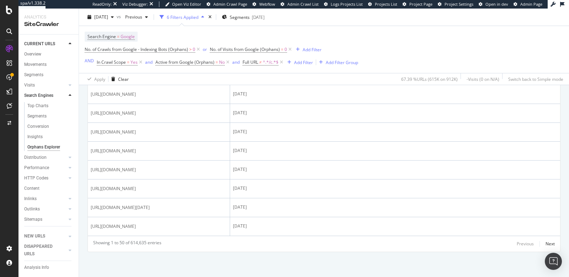
scroll to position [1262, 0]
click at [143, 59] on icon at bounding box center [141, 56] width 4 height 4
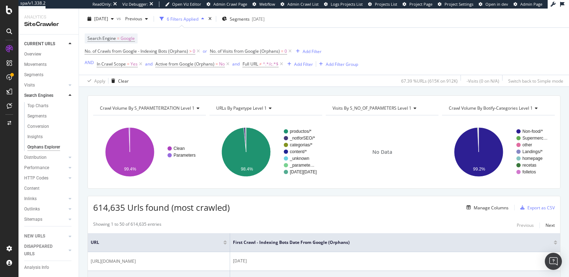
scroll to position [0, 0]
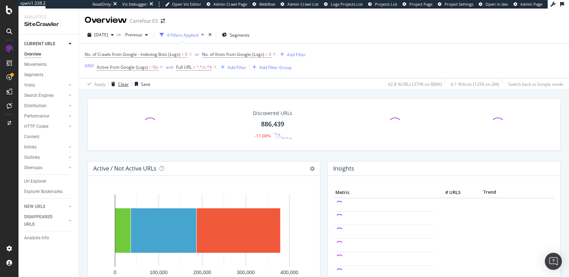
click at [122, 81] on div "Clear" at bounding box center [123, 84] width 11 height 6
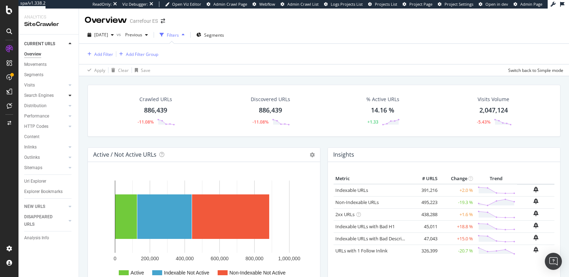
click at [70, 95] on icon at bounding box center [70, 95] width 3 height 4
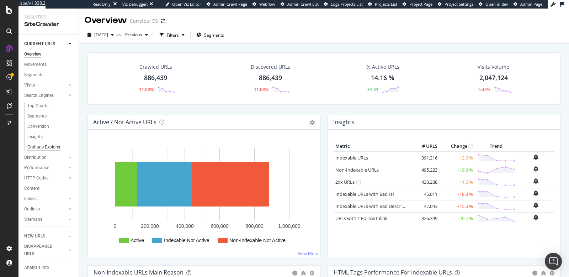
click at [43, 145] on div "Orphans Explorer" at bounding box center [43, 146] width 33 height 7
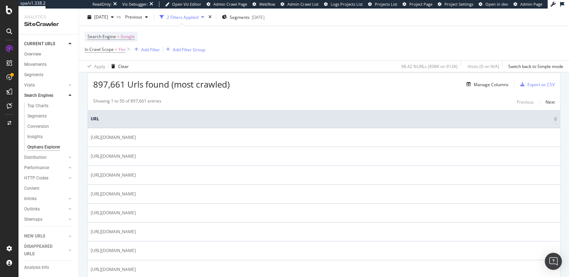
scroll to position [33, 0]
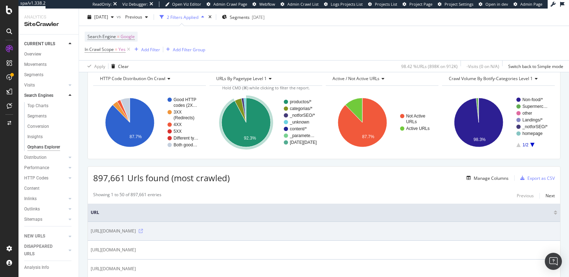
click at [143, 231] on icon at bounding box center [141, 231] width 4 height 4
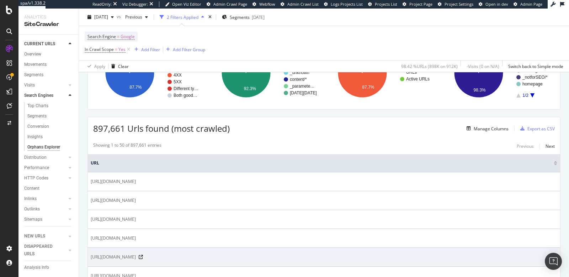
scroll to position [139, 0]
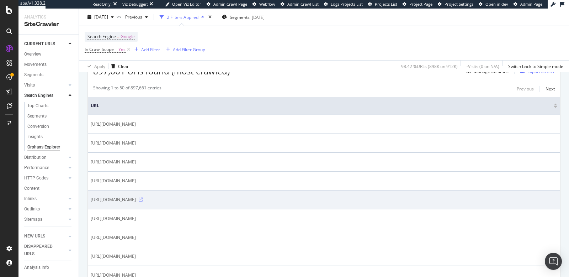
click at [143, 198] on icon at bounding box center [141, 199] width 4 height 4
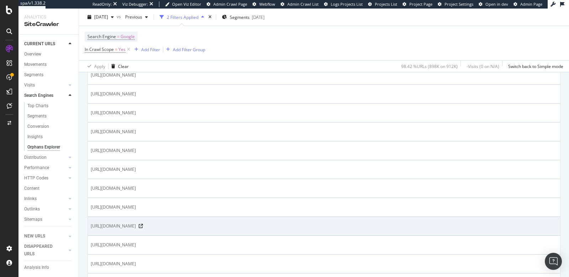
scroll to position [950, 0]
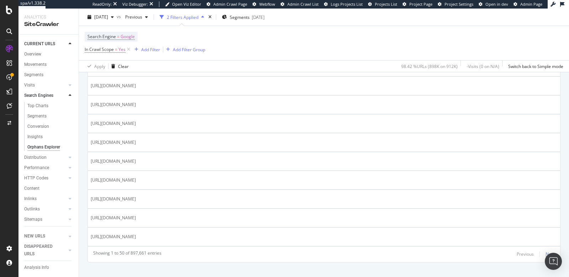
click at [545, 251] on div "Next" at bounding box center [549, 254] width 9 height 6
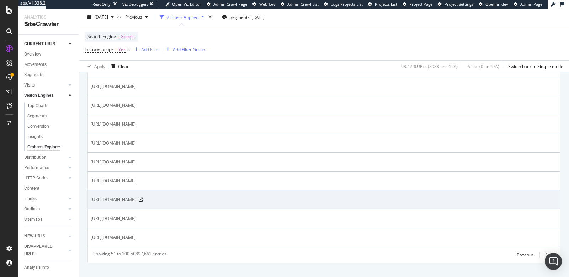
scroll to position [950, 0]
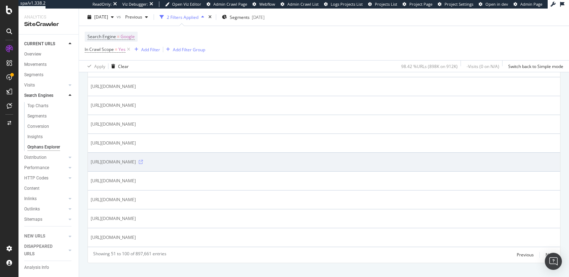
click at [143, 160] on icon at bounding box center [141, 162] width 4 height 4
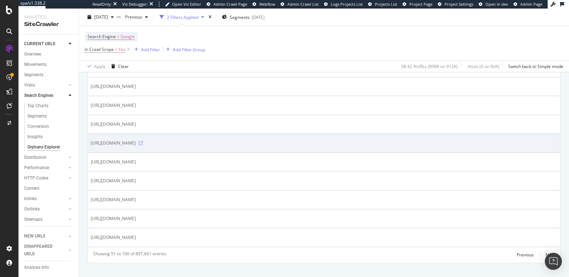
click at [143, 141] on icon at bounding box center [141, 143] width 4 height 4
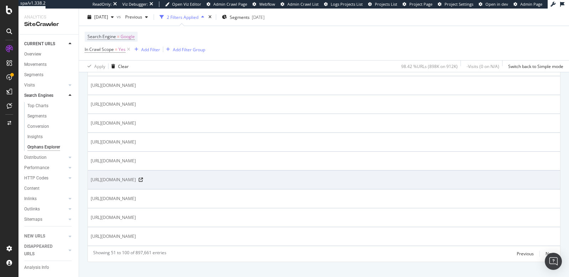
scroll to position [951, 0]
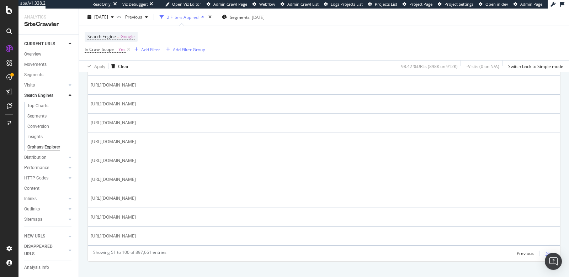
click at [545, 250] on div "Next" at bounding box center [549, 253] width 9 height 6
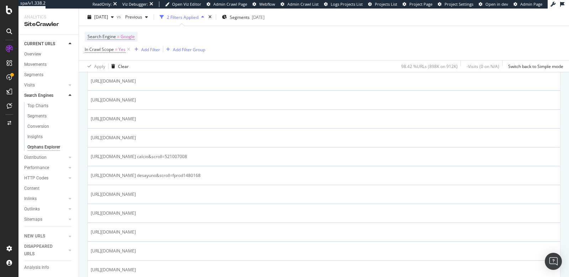
scroll to position [656, 0]
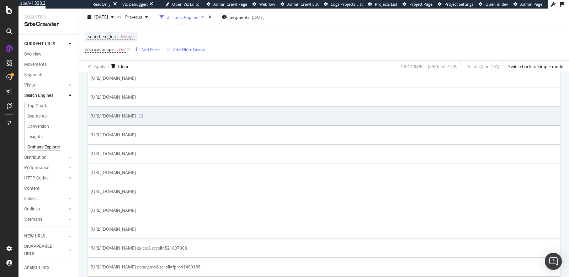
click at [143, 114] on icon at bounding box center [141, 116] width 4 height 4
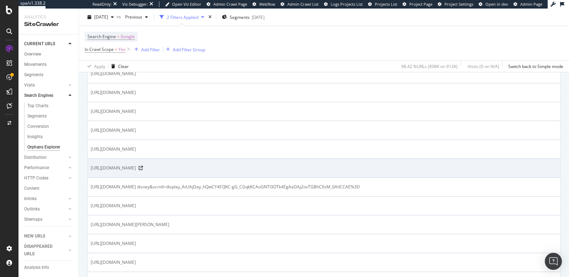
scroll to position [951, 0]
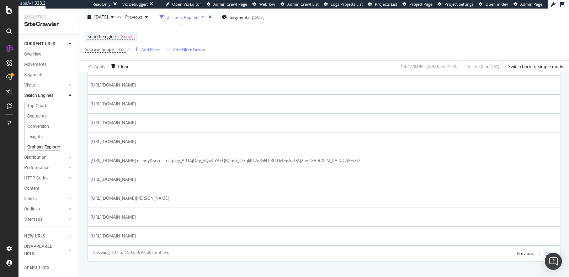
click at [545, 250] on div "Next" at bounding box center [549, 253] width 9 height 6
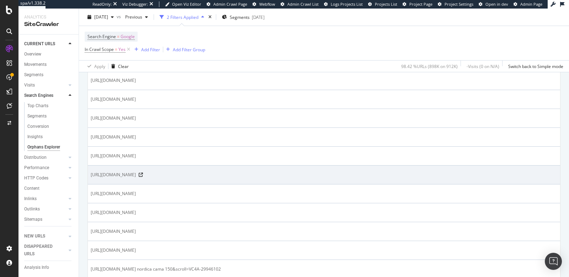
scroll to position [813, 0]
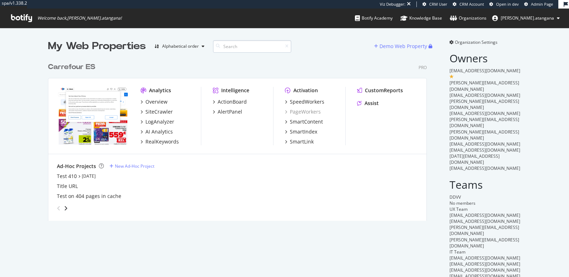
scroll to position [161, 378]
click at [148, 113] on div "SiteCrawler" at bounding box center [158, 111] width 27 height 7
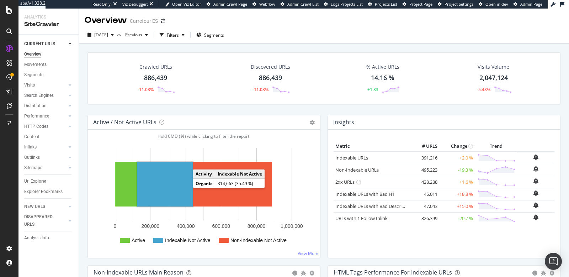
click at [181, 186] on rect "A chart." at bounding box center [164, 184] width 55 height 44
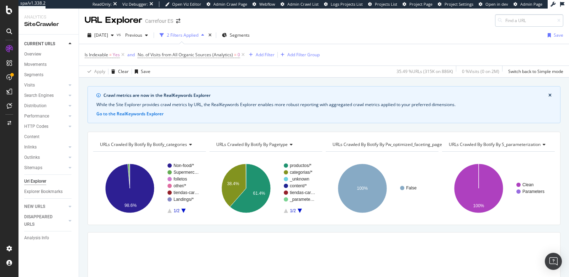
click at [529, 15] on input at bounding box center [529, 20] width 68 height 12
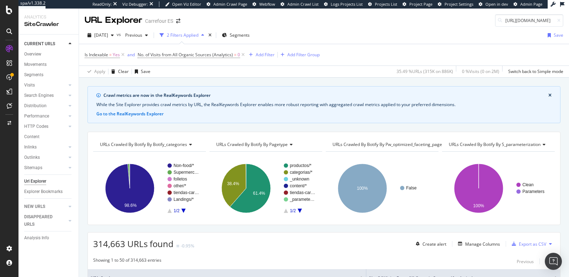
scroll to position [0, 43]
type input "[URL][DOMAIN_NAME]"
click at [557, 20] on icon at bounding box center [558, 20] width 3 height 4
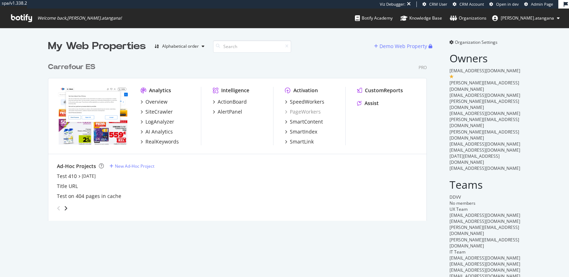
scroll to position [161, 378]
click at [147, 122] on div "LogAnalyzer" at bounding box center [159, 121] width 29 height 7
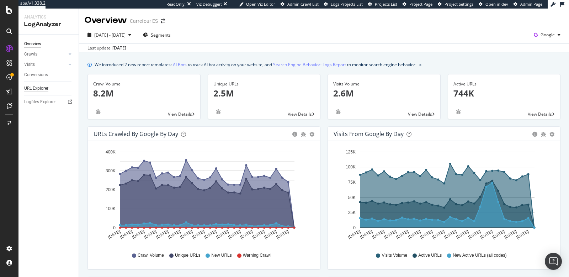
click at [43, 87] on div "URL Explorer" at bounding box center [36, 88] width 24 height 7
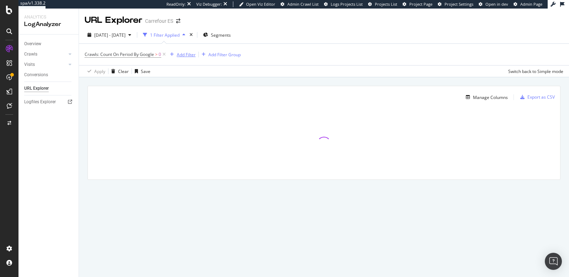
click at [186, 55] on div "Add Filter" at bounding box center [186, 55] width 19 height 6
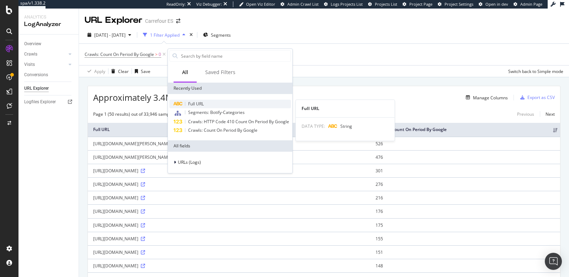
click at [196, 103] on span "Full URL" at bounding box center [196, 104] width 16 height 6
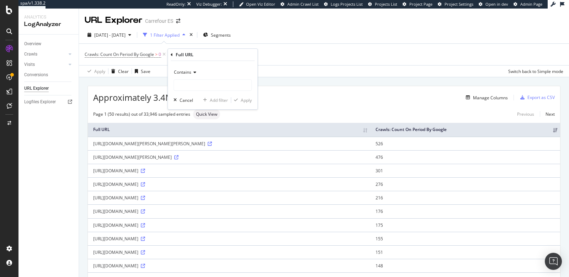
click at [190, 74] on span "Contains" at bounding box center [182, 72] width 17 height 6
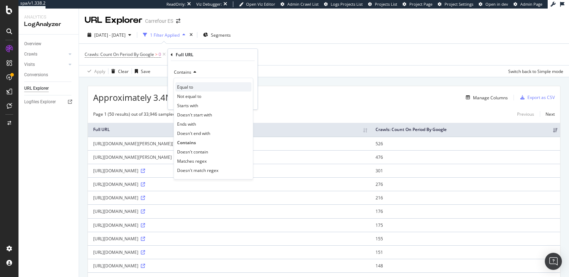
click at [191, 85] on span "Equal to" at bounding box center [185, 87] width 16 height 6
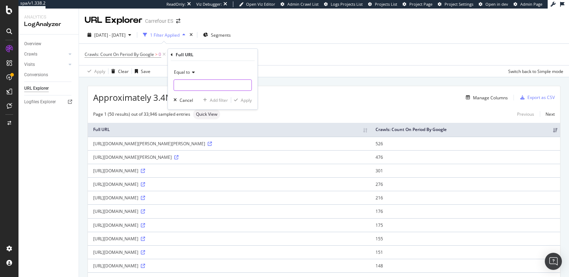
click at [194, 89] on input "text" at bounding box center [213, 84] width 78 height 11
paste input "https://www.carrefour.es/-/3700768934193/p"
type input "https://www.carrefour.es/-/3700768934193/p"
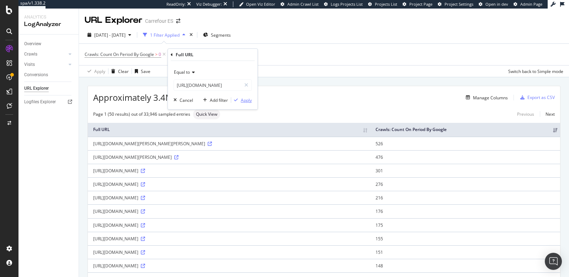
click at [241, 97] on div "Apply" at bounding box center [246, 100] width 11 height 6
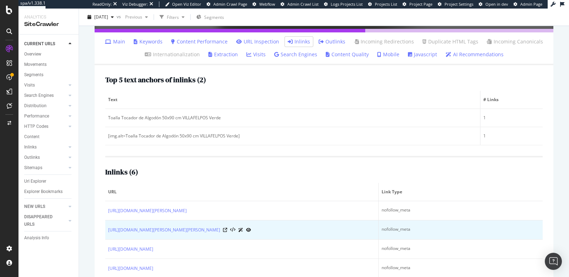
scroll to position [278, 0]
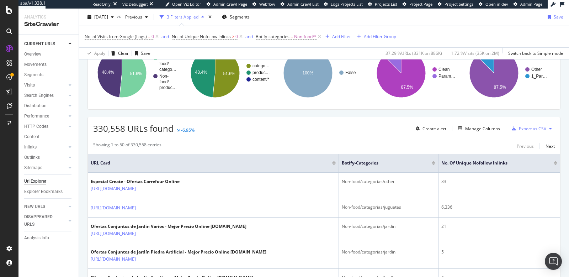
scroll to position [28, 0]
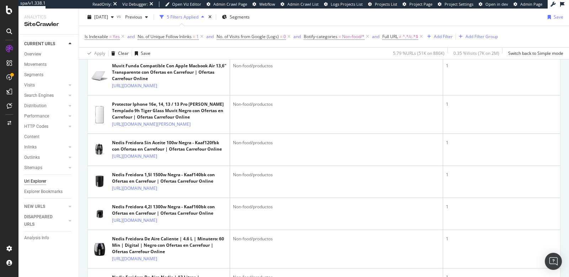
scroll to position [446, 0]
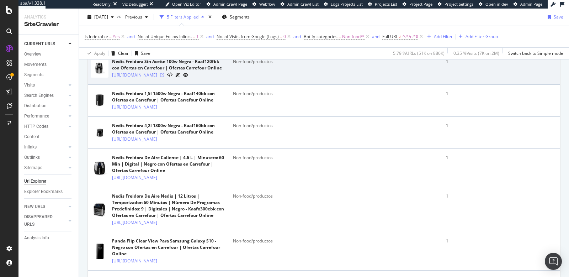
click at [164, 77] on icon at bounding box center [162, 75] width 4 height 4
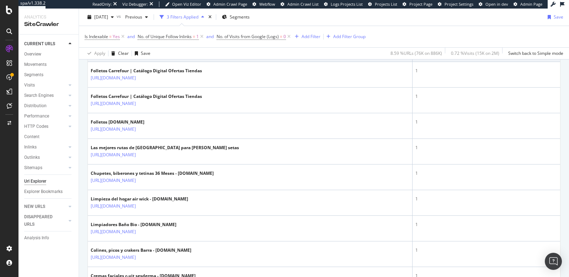
scroll to position [1160, 0]
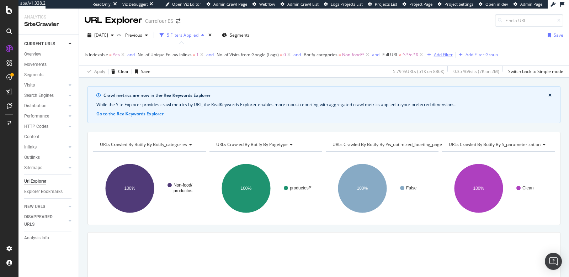
click at [444, 53] on div "Add Filter" at bounding box center [443, 55] width 19 height 6
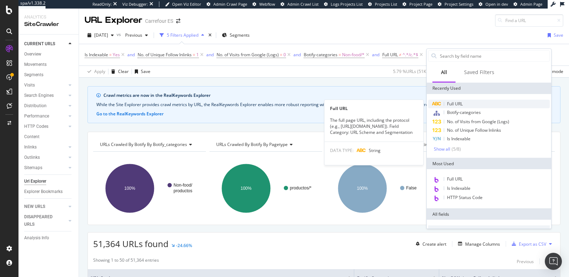
click at [450, 104] on span "Full URL" at bounding box center [455, 104] width 16 height 6
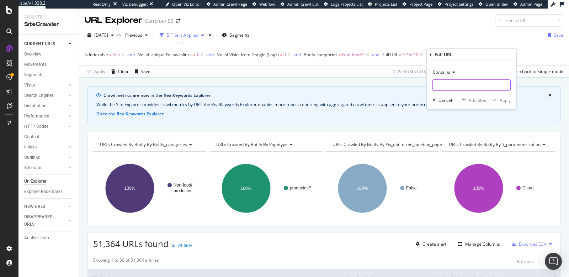
click at [438, 84] on input "text" at bounding box center [472, 84] width 78 height 11
type input "F-1"
click at [506, 101] on div "Apply" at bounding box center [505, 100] width 11 height 6
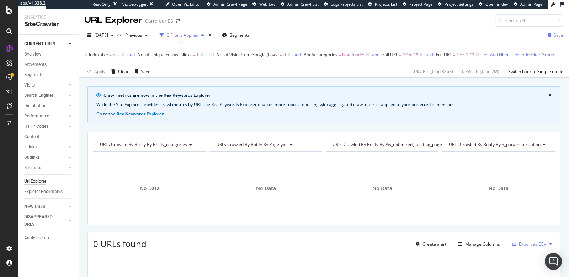
click at [455, 53] on span "=" at bounding box center [454, 55] width 2 height 6
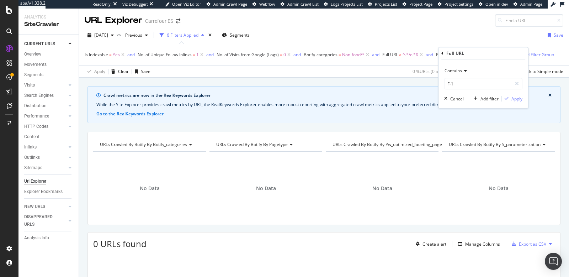
click at [461, 69] on span "Contains" at bounding box center [452, 71] width 17 height 6
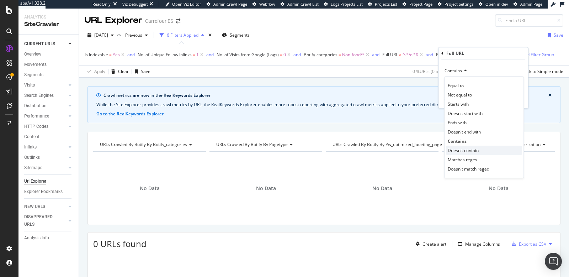
click at [464, 148] on span "Doesn't contain" at bounding box center [463, 150] width 31 height 6
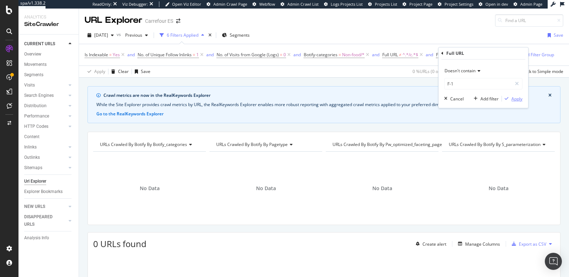
click at [509, 100] on div "button" at bounding box center [507, 98] width 10 height 4
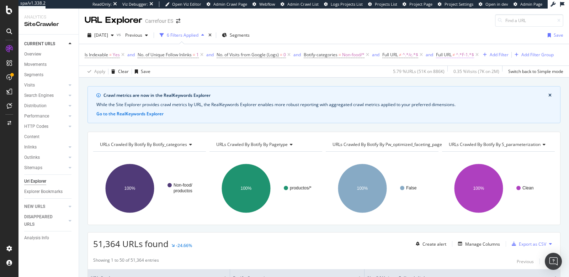
click at [449, 55] on span "Full URL" at bounding box center [444, 55] width 16 height 6
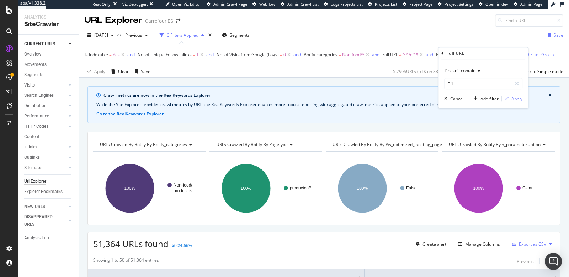
click at [390, 84] on div "Crawl metrics are now in the RealKeywords Explorer While the Site Explorer prov…" at bounding box center [324, 86] width 490 height 17
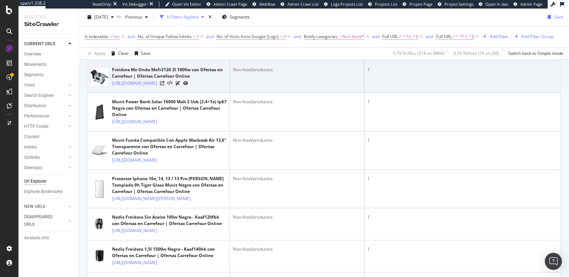
scroll to position [298, 0]
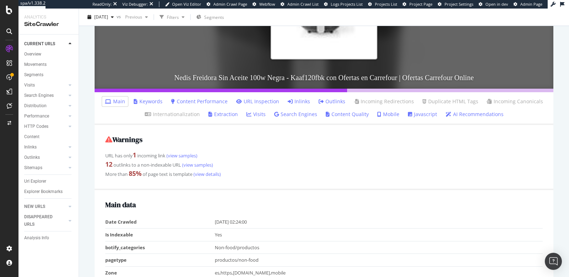
scroll to position [137, 0]
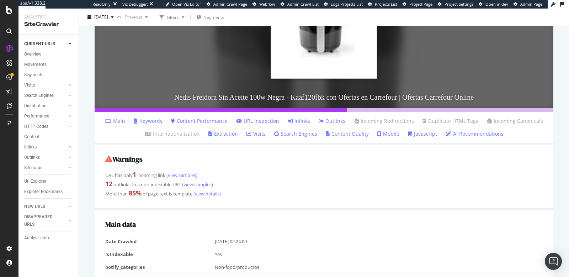
click at [294, 122] on link "Inlinks" at bounding box center [299, 120] width 22 height 7
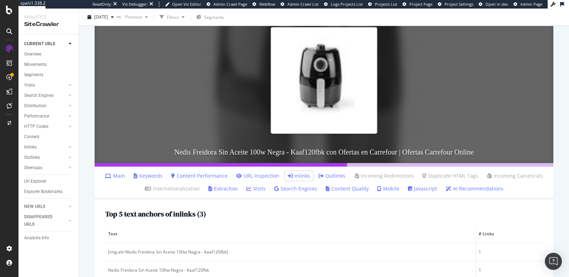
scroll to position [201, 0]
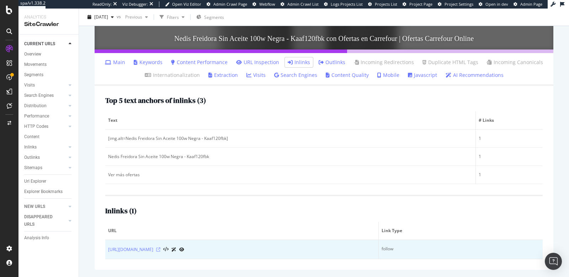
click at [160, 247] on icon at bounding box center [158, 249] width 4 height 4
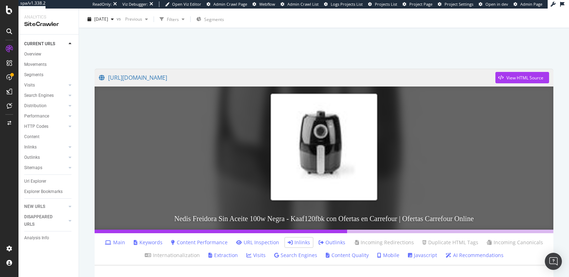
scroll to position [14, 0]
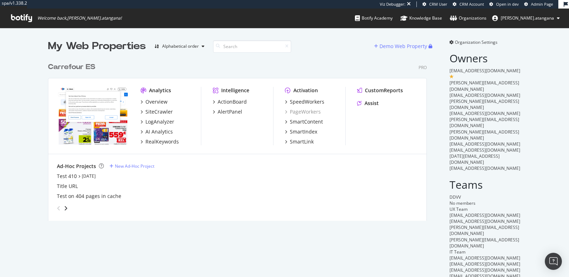
scroll to position [161, 378]
click at [229, 103] on div "ActionBoard" at bounding box center [232, 101] width 29 height 7
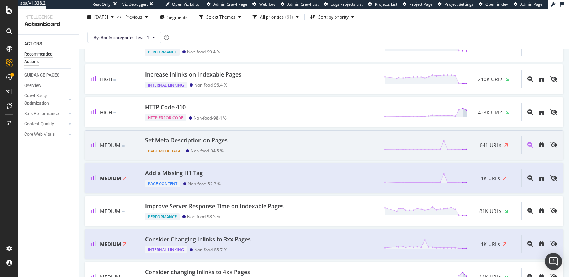
scroll to position [72, 0]
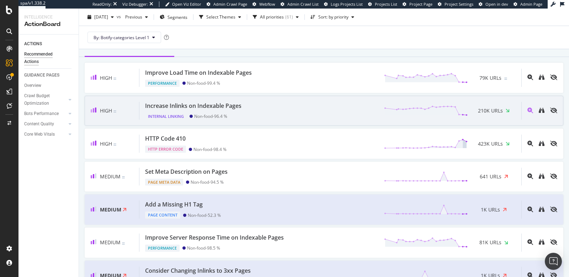
click at [233, 106] on div "Increase Inlinks on Indexable Pages" at bounding box center [193, 106] width 96 height 8
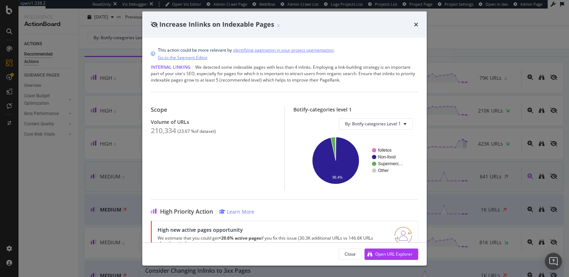
drag, startPoint x: 71, startPoint y: 71, endPoint x: 160, endPoint y: 176, distance: 137.2
click at [71, 73] on div "Increase Inlinks on Indexable Pages This action could be more relevant by ident…" at bounding box center [284, 138] width 569 height 277
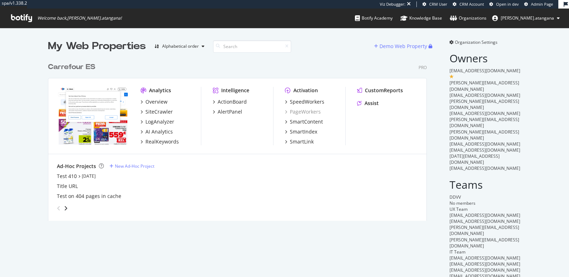
scroll to position [161, 378]
click at [151, 110] on div "SiteCrawler" at bounding box center [158, 111] width 27 height 7
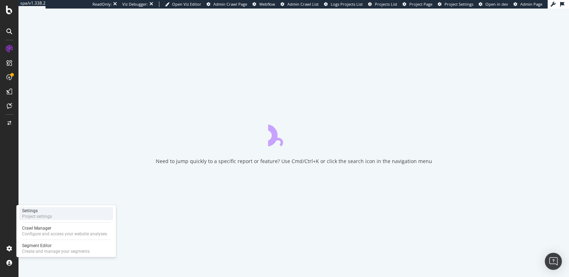
click at [32, 215] on div "Project settings" at bounding box center [37, 216] width 30 height 6
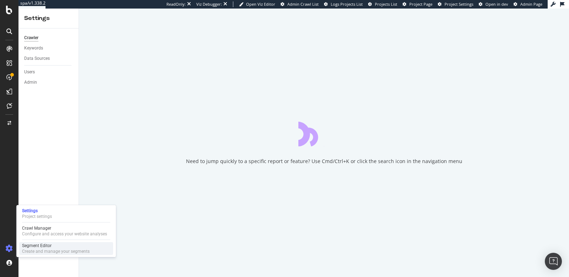
click at [38, 246] on div "Segment Editor" at bounding box center [56, 245] width 68 height 6
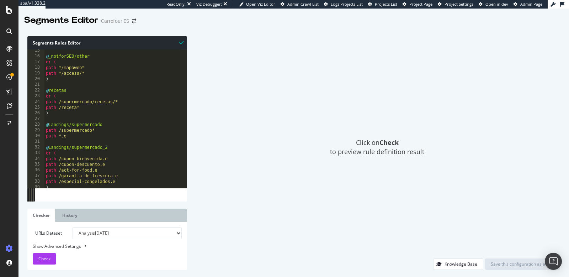
scroll to position [95, 0]
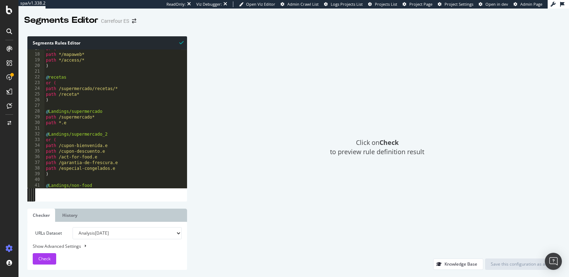
click at [275, 187] on div "Click on Check to preview rule definition result" at bounding box center [377, 147] width 366 height 222
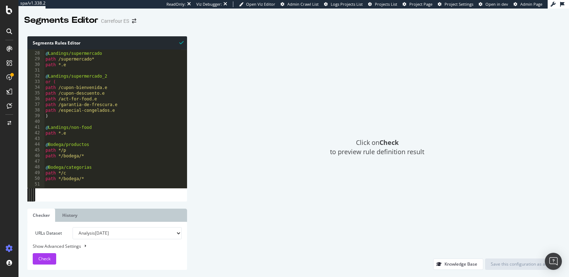
scroll to position [240, 0]
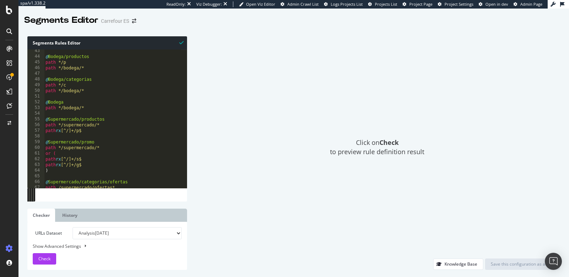
click at [300, 42] on div "Click on Check to preview rule definition result" at bounding box center [377, 147] width 366 height 222
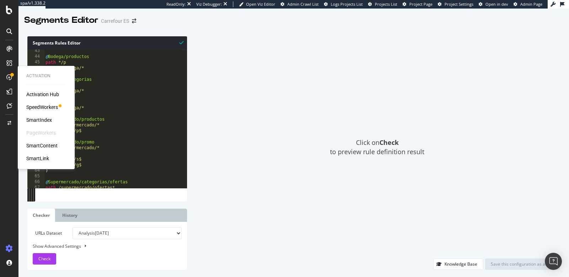
click at [49, 145] on div "SmartContent" at bounding box center [41, 145] width 31 height 7
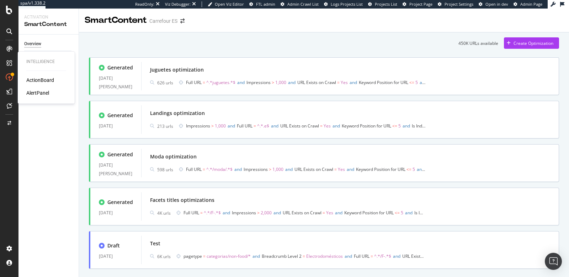
click at [34, 79] on div "ActionBoard" at bounding box center [40, 79] width 28 height 7
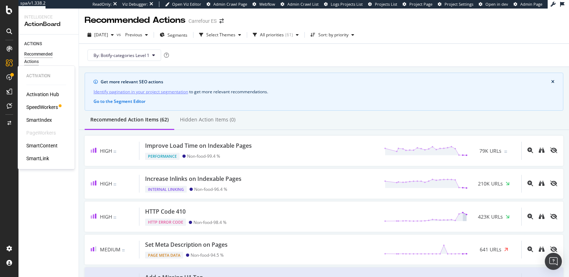
click at [38, 144] on div "SmartContent" at bounding box center [41, 145] width 31 height 7
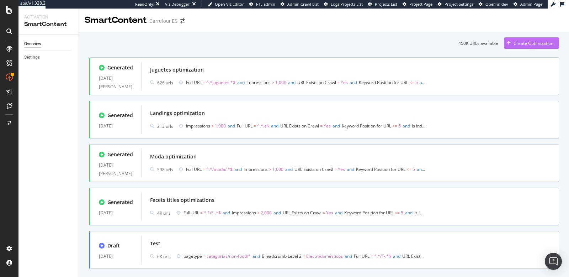
click at [518, 41] on div "Create Optimization" at bounding box center [533, 43] width 40 height 6
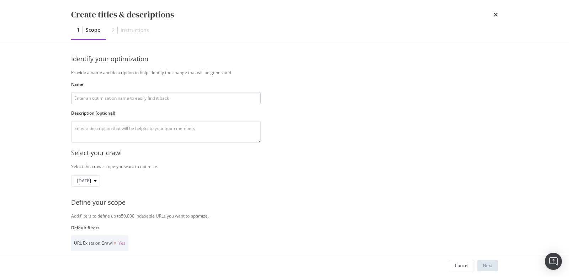
click at [84, 102] on input "modal" at bounding box center [165, 98] width 189 height 12
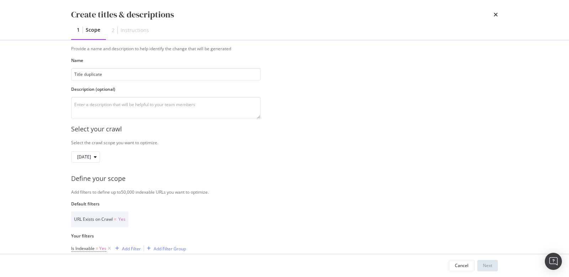
scroll to position [119, 0]
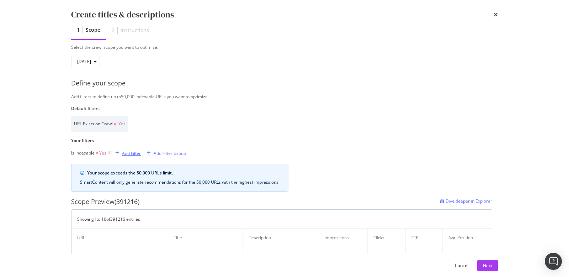
type input "Title duplicate"
click at [129, 153] on div "Add Filter" at bounding box center [131, 153] width 19 height 6
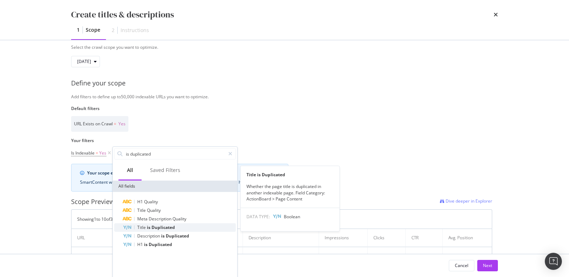
type input "is duplicated"
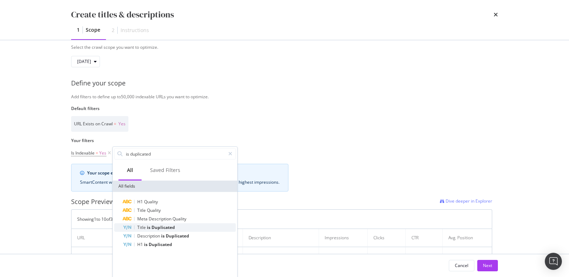
click at [146, 226] on span "Title" at bounding box center [142, 227] width 10 height 6
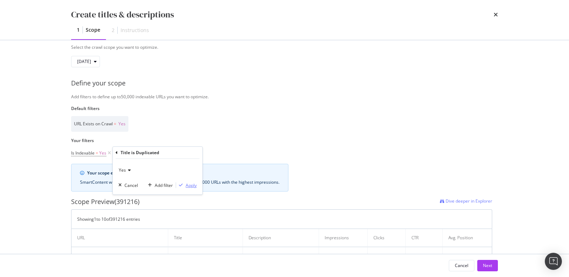
click at [185, 184] on div "modal" at bounding box center [181, 185] width 10 height 4
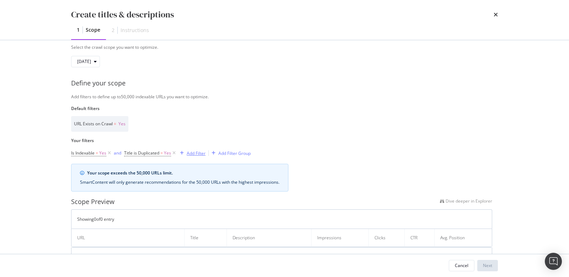
click at [197, 150] on div "Add Filter" at bounding box center [196, 153] width 19 height 6
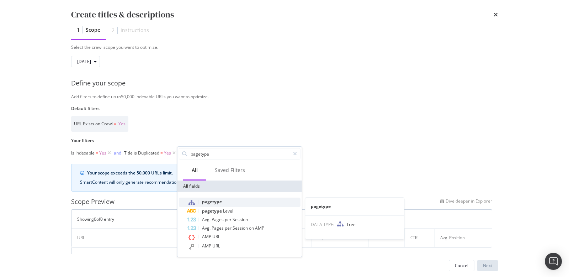
type input "pagetype"
click at [205, 203] on span "pagetype" at bounding box center [212, 201] width 20 height 6
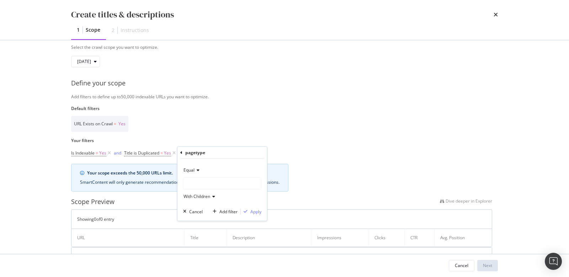
click at [203, 197] on span "With Children" at bounding box center [196, 196] width 27 height 6
click at [199, 173] on div "Equal" at bounding box center [222, 169] width 78 height 11
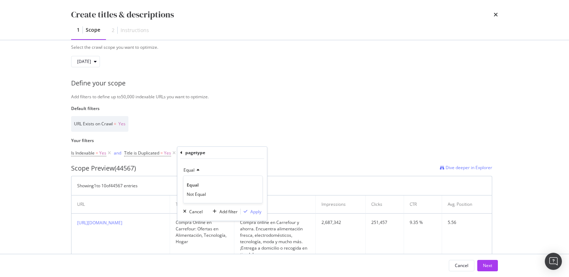
click at [207, 168] on div "Equal" at bounding box center [222, 169] width 78 height 11
click at [204, 186] on div "modal" at bounding box center [222, 182] width 78 height 11
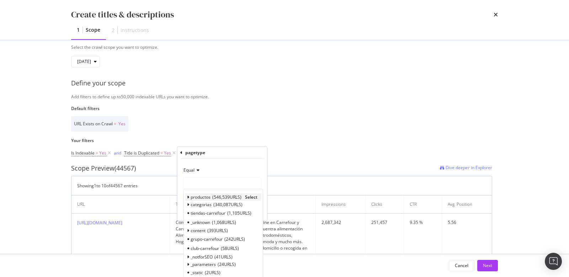
click at [188, 196] on icon "modal" at bounding box center [188, 197] width 2 height 4
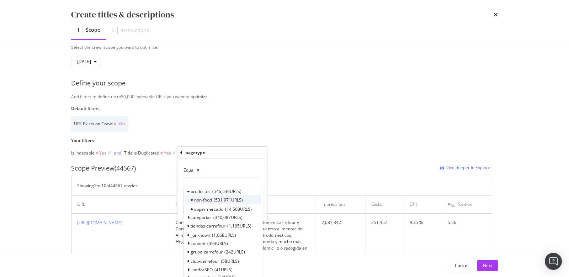
scroll to position [6, 0]
click at [202, 197] on span "non-food" at bounding box center [203, 200] width 18 height 6
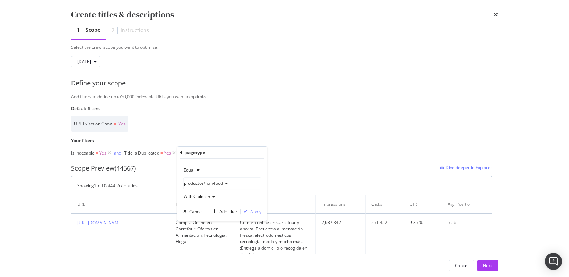
click at [255, 208] on div "Apply" at bounding box center [255, 211] width 11 height 6
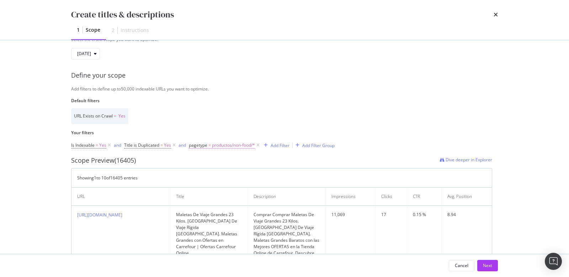
scroll to position [101, 0]
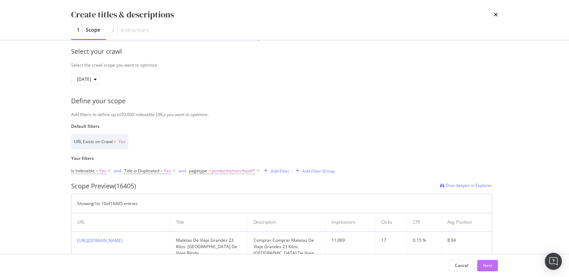
click at [484, 267] on div "Next" at bounding box center [487, 265] width 9 height 6
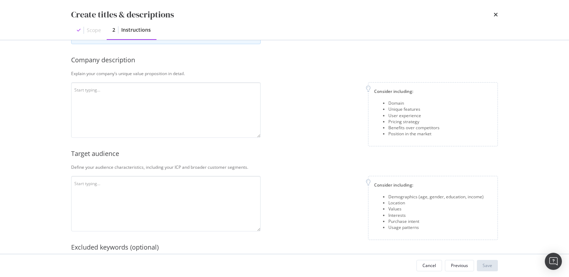
scroll to position [0, 0]
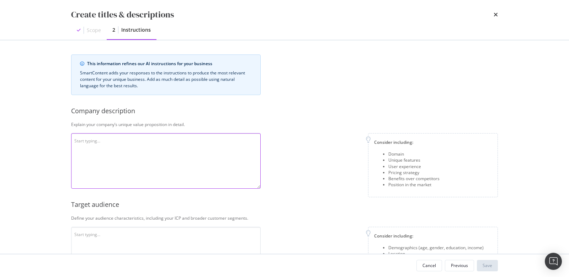
click at [93, 146] on textarea "modal" at bounding box center [165, 160] width 189 height 55
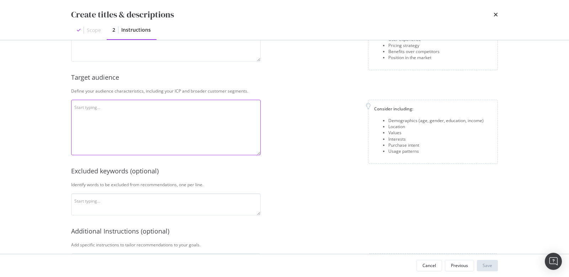
click at [87, 112] on textarea "modal" at bounding box center [165, 127] width 189 height 55
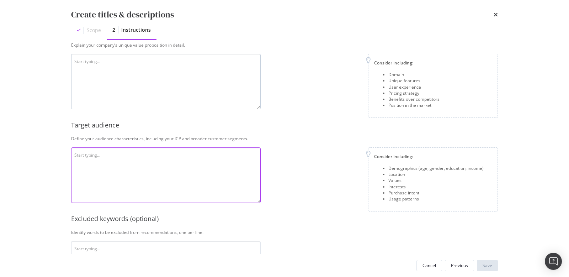
scroll to position [0, 0]
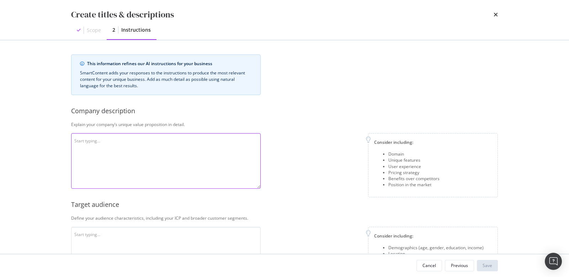
click at [104, 151] on textarea "modal" at bounding box center [165, 160] width 189 height 55
click at [495, 16] on icon "times" at bounding box center [495, 15] width 4 height 6
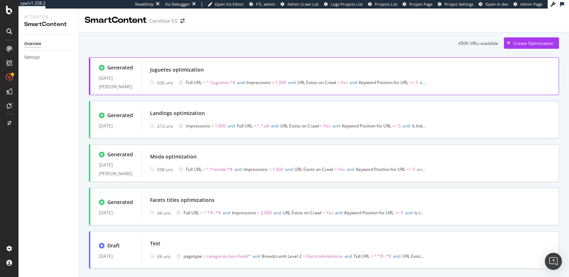
click at [325, 71] on div "Juguetes optimization" at bounding box center [350, 70] width 400 height 10
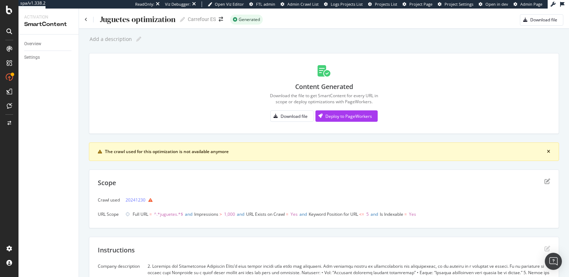
click at [88, 20] on div "Juguetes optimization Juguetes optimization" at bounding box center [135, 19] width 100 height 11
click at [85, 20] on icon at bounding box center [86, 19] width 3 height 4
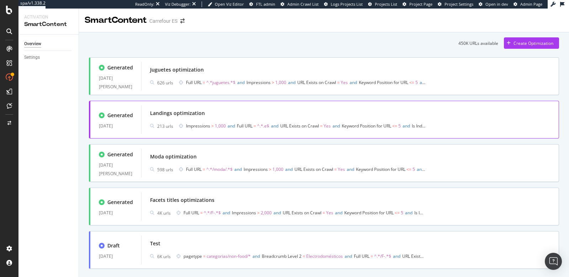
click at [424, 123] on span "Is Indexable" at bounding box center [423, 126] width 23 height 6
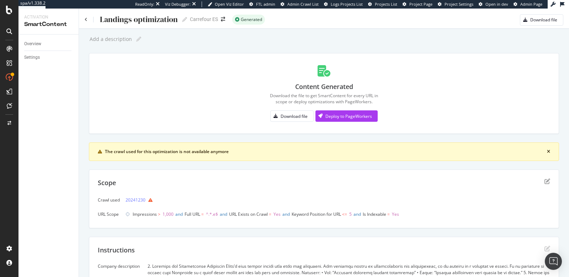
click at [87, 20] on div "Landings optimization Landings optimization" at bounding box center [136, 19] width 102 height 11
click at [86, 19] on icon at bounding box center [86, 19] width 3 height 4
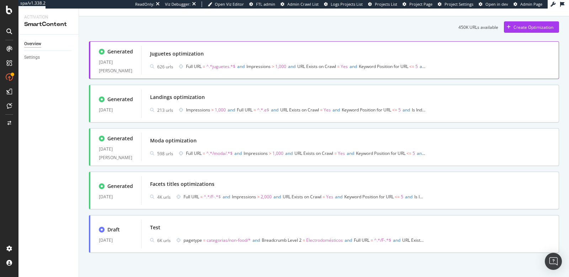
scroll to position [16, 0]
click at [282, 232] on div "Test 6K urls pagetype = categorias/non-food/* and Breadcrumb Level 2 = Electrod…" at bounding box center [350, 233] width 400 height 23
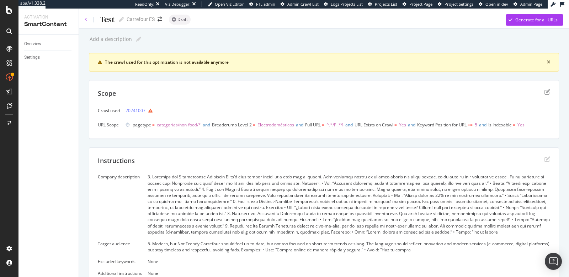
click at [85, 20] on icon at bounding box center [86, 19] width 3 height 4
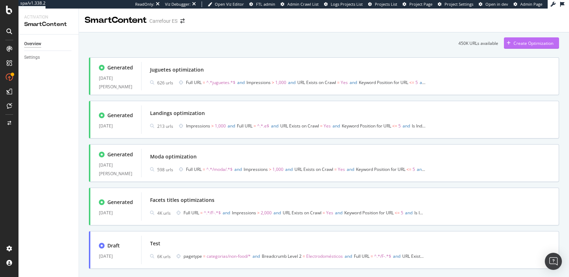
click at [513, 41] on div "Create Optimization" at bounding box center [533, 43] width 40 height 6
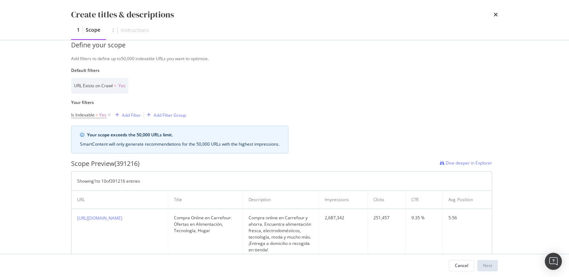
scroll to position [157, 0]
click at [494, 15] on icon "times" at bounding box center [495, 15] width 4 height 6
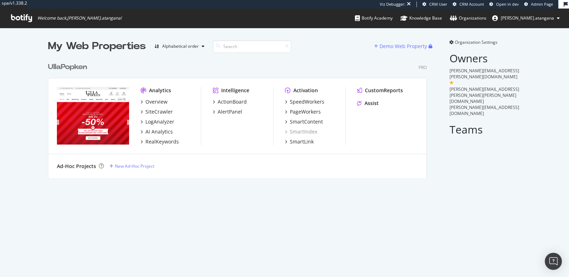
scroll to position [118, 378]
click at [151, 111] on div "SiteCrawler" at bounding box center [158, 111] width 27 height 7
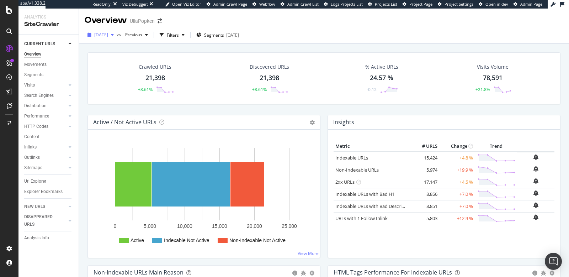
click at [108, 32] on span "2025 Oct. 5th" at bounding box center [101, 35] width 14 height 6
click at [295, 26] on div "Overview UllaPopken" at bounding box center [324, 18] width 490 height 18
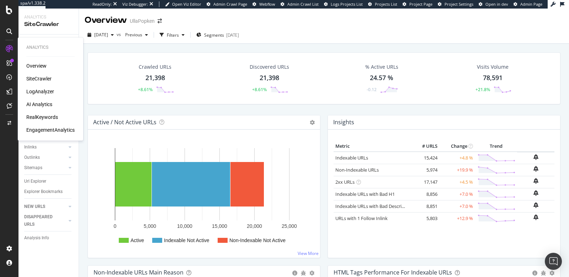
click at [38, 115] on div "RealKeywords" at bounding box center [42, 116] width 32 height 7
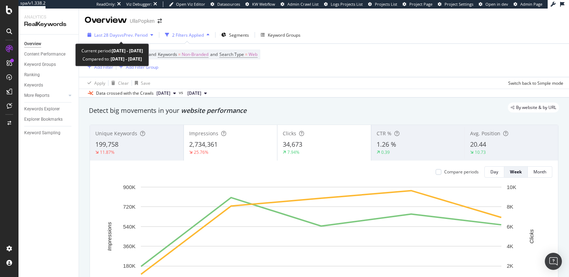
click at [146, 34] on span "vs Prev. Period" at bounding box center [133, 35] width 28 height 6
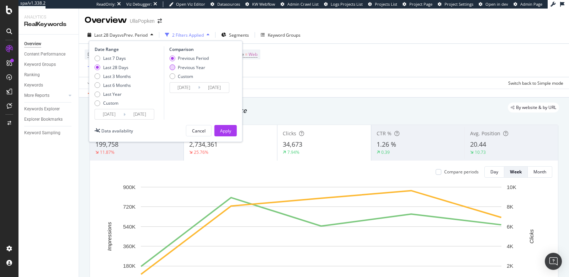
click at [171, 66] on div "Previous Year" at bounding box center [172, 67] width 6 height 6
type input "2024/09/08"
type input "2024/10/05"
click at [231, 129] on button "Apply" at bounding box center [225, 130] width 22 height 11
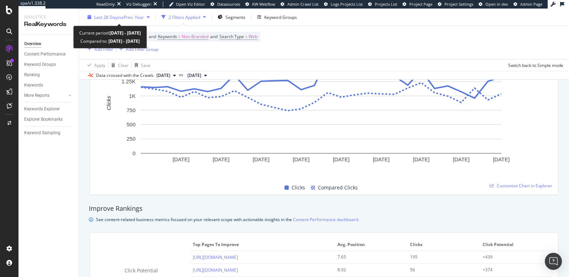
scroll to position [506, 0]
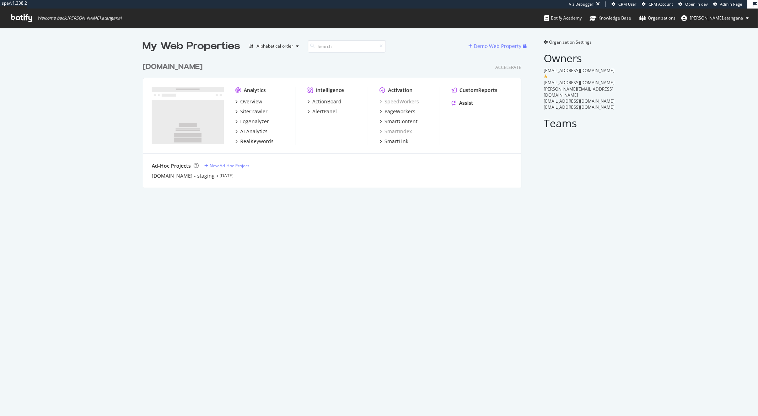
scroll to position [128, 378]
click at [251, 111] on div "SiteCrawler" at bounding box center [253, 111] width 27 height 7
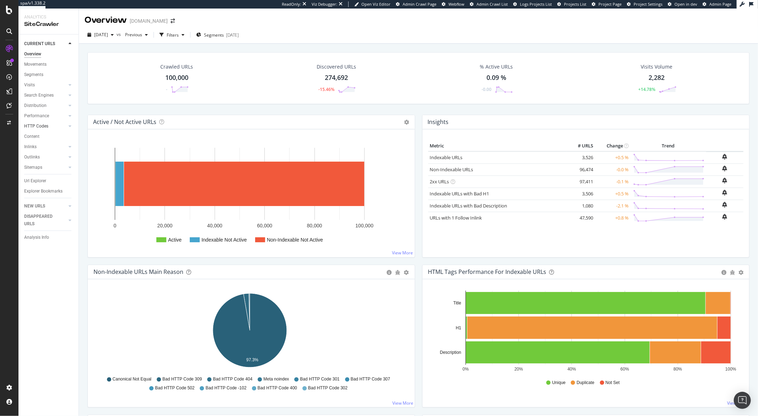
click at [66, 125] on div at bounding box center [62, 126] width 7 height 7
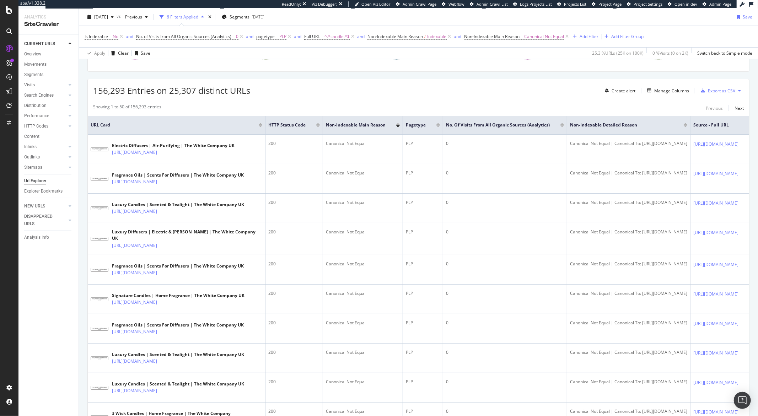
scroll to position [349, 0]
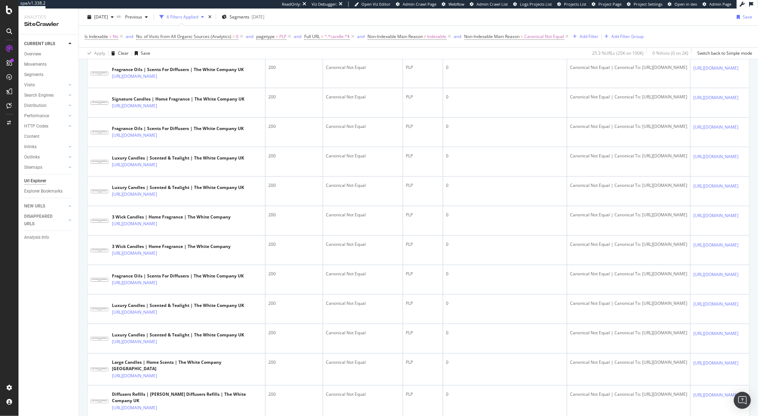
click at [164, 17] on icon at bounding box center [162, 15] width 4 height 4
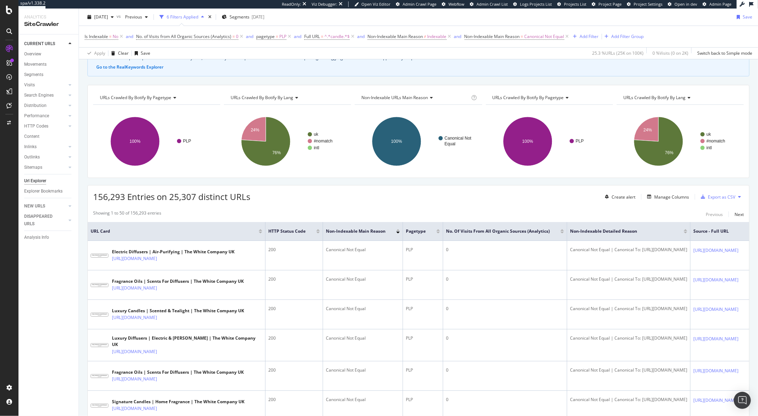
scroll to position [47, 0]
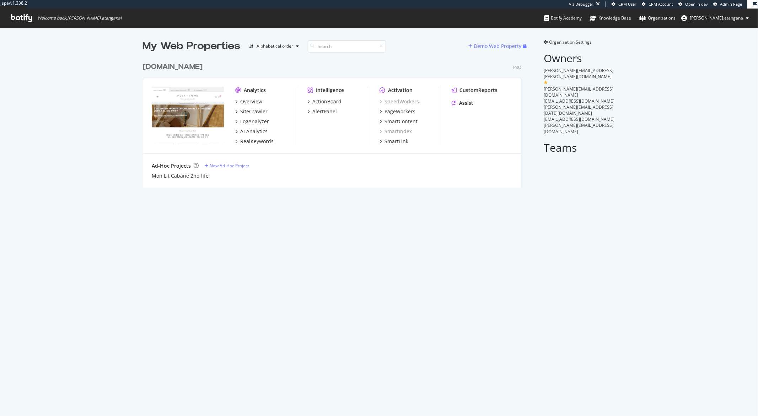
scroll to position [128, 378]
click at [385, 112] on div "PageWorkers" at bounding box center [400, 111] width 31 height 7
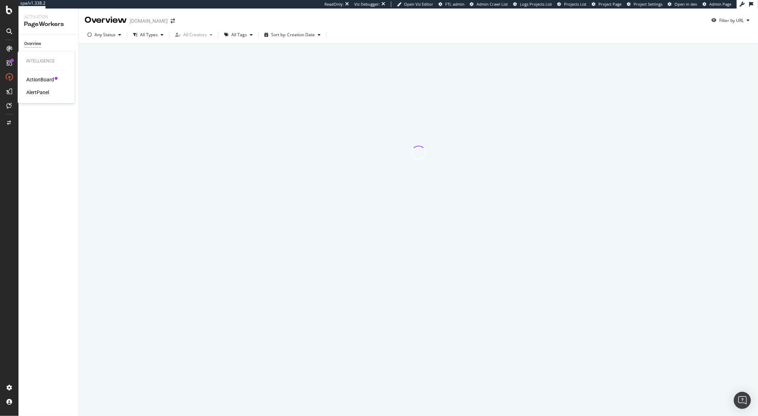
click at [35, 91] on div "AlertPanel" at bounding box center [37, 92] width 23 height 7
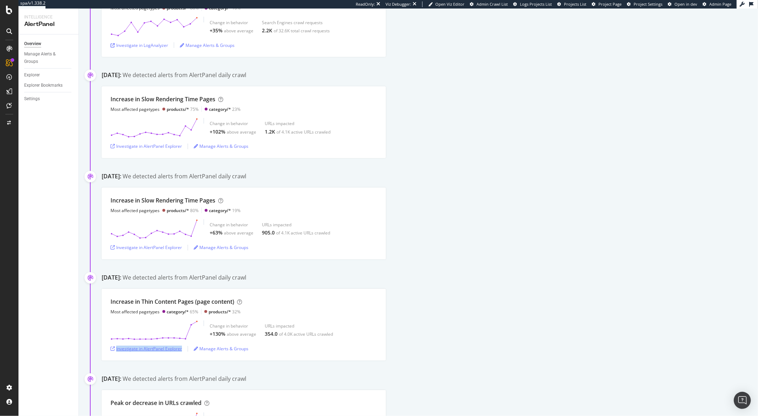
scroll to position [778, 0]
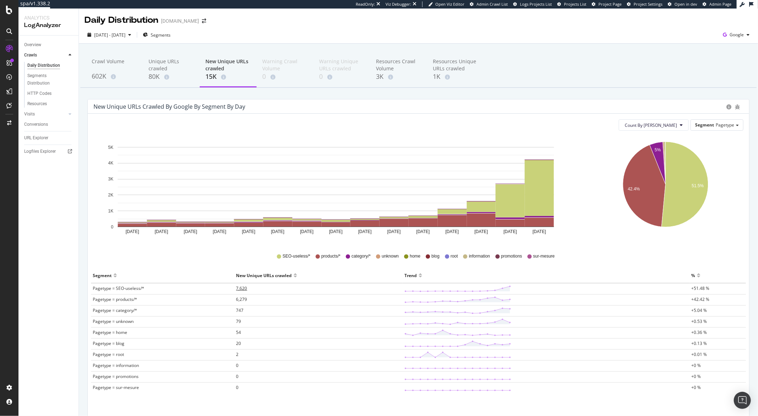
click at [237, 288] on span "7,620" at bounding box center [241, 288] width 11 height 6
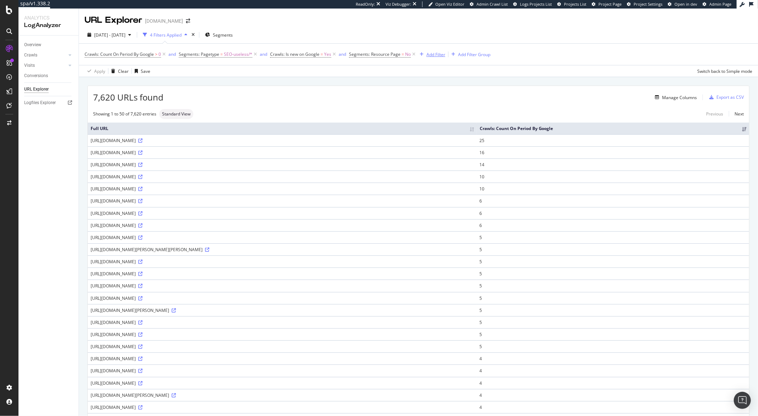
click at [428, 53] on div "Add Filter" at bounding box center [436, 55] width 19 height 6
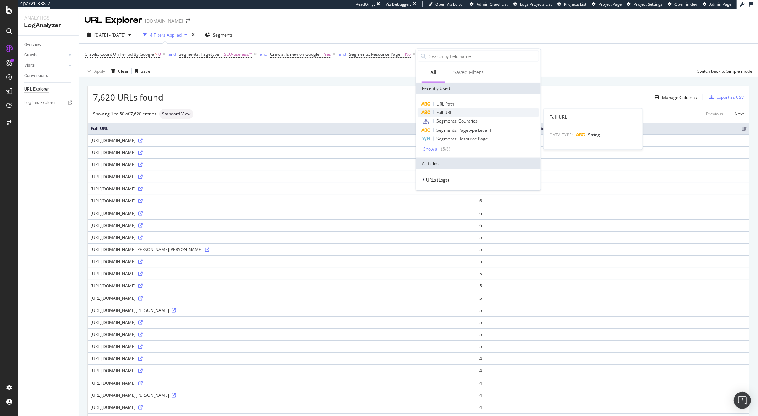
click at [438, 112] on span "Full URL" at bounding box center [445, 113] width 16 height 6
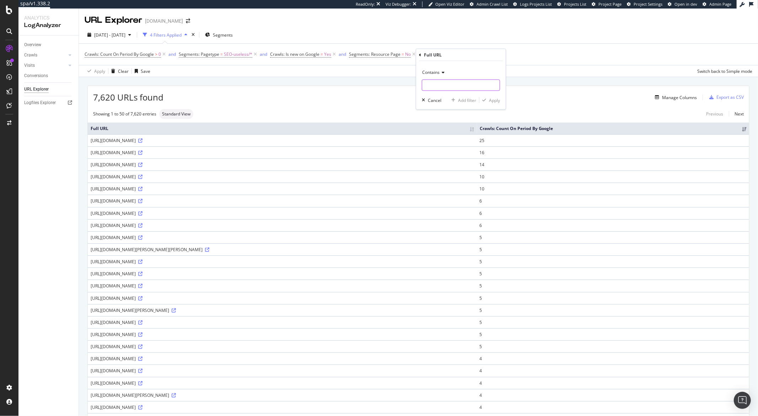
click at [439, 87] on input "text" at bounding box center [461, 85] width 78 height 11
type input "?"
click at [486, 101] on icon "button" at bounding box center [484, 100] width 4 height 4
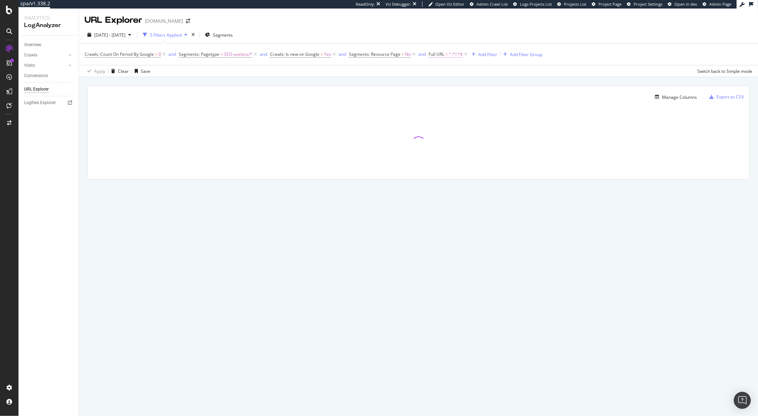
click at [449, 53] on span "^.*?.*$" at bounding box center [456, 54] width 14 height 10
click at [449, 70] on span "Contains" at bounding box center [442, 71] width 17 height 6
click at [455, 149] on span "Doesn't contain" at bounding box center [452, 151] width 31 height 6
click at [501, 102] on div "Apply" at bounding box center [506, 99] width 11 height 6
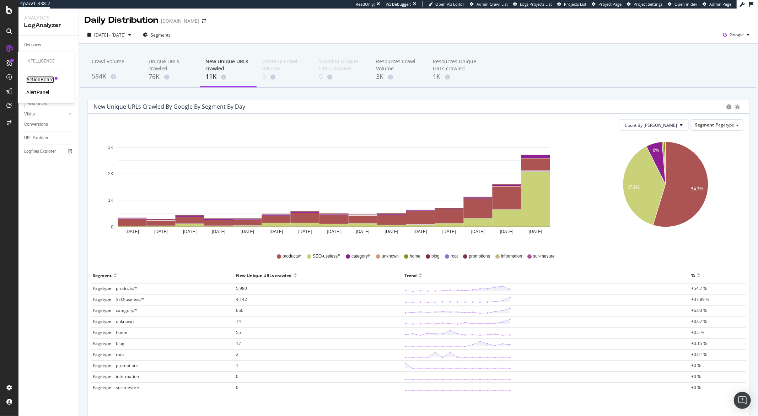
click at [32, 80] on div "ActionBoard" at bounding box center [40, 79] width 28 height 7
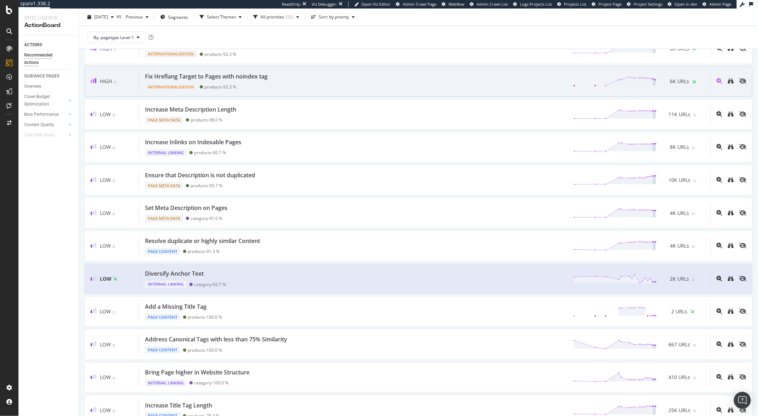
scroll to position [297, 0]
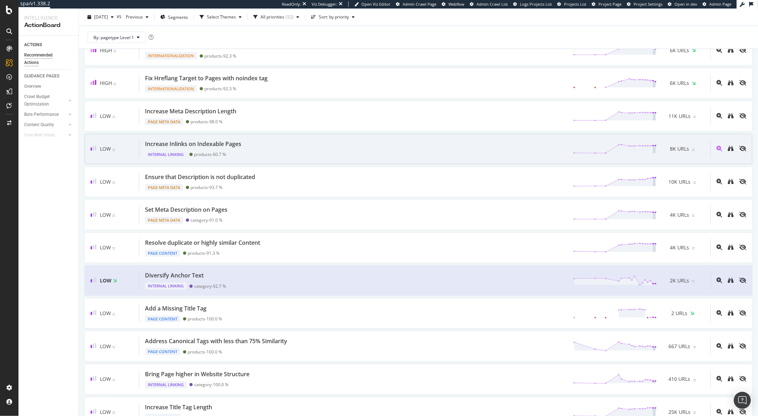
click at [343, 138] on div "Low Increase Inlinks on Indexable Pages Internal Linking products - 60.7 % 8K U…" at bounding box center [419, 149] width 668 height 30
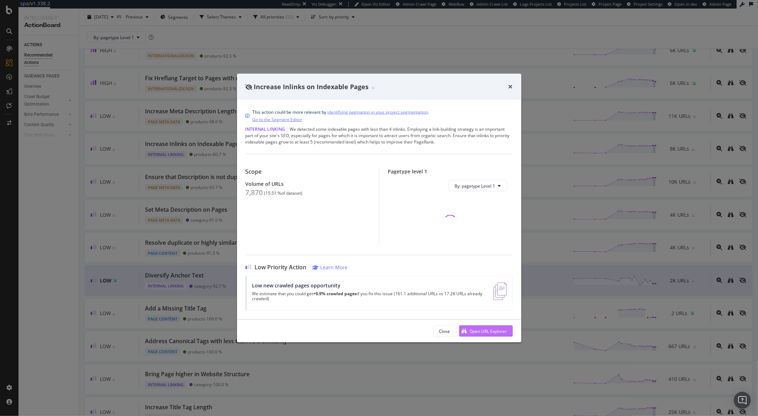
click at [467, 329] on div "Open URL Explorer" at bounding box center [483, 331] width 48 height 11
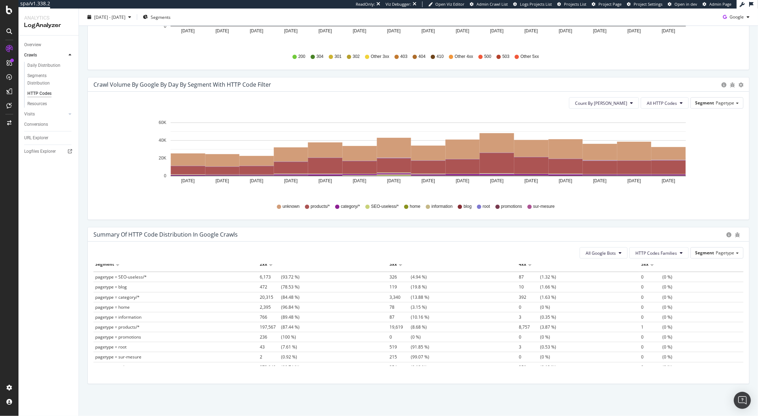
scroll to position [13, 0]
click at [390, 341] on span "519" at bounding box center [400, 342] width 21 height 6
click at [390, 335] on span "19,619" at bounding box center [400, 335] width 21 height 6
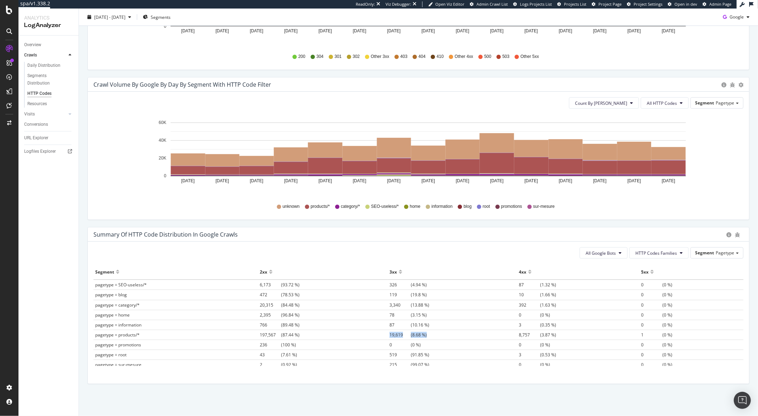
click at [390, 335] on span "19,619" at bounding box center [400, 335] width 21 height 6
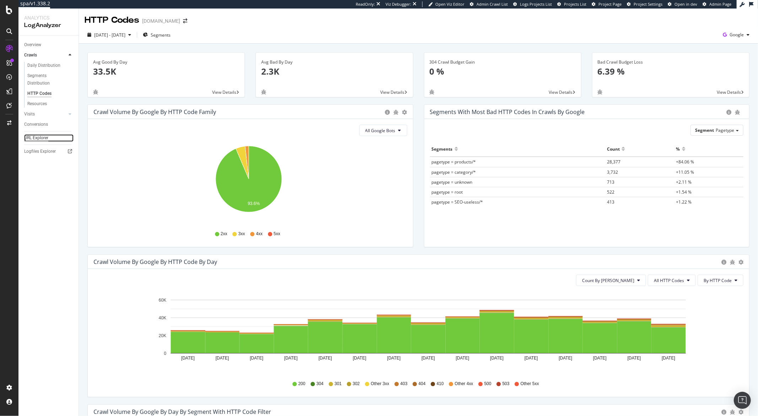
click at [41, 136] on div "URL Explorer" at bounding box center [36, 137] width 24 height 7
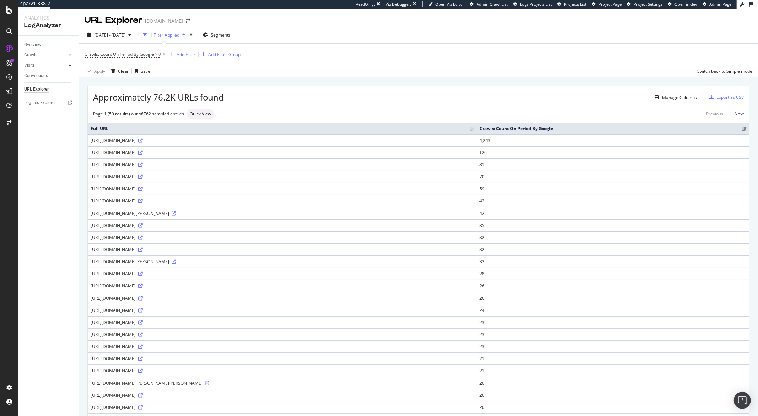
click at [71, 66] on div at bounding box center [69, 65] width 7 height 7
click at [52, 102] on link "HTTP Codes" at bounding box center [50, 103] width 46 height 7
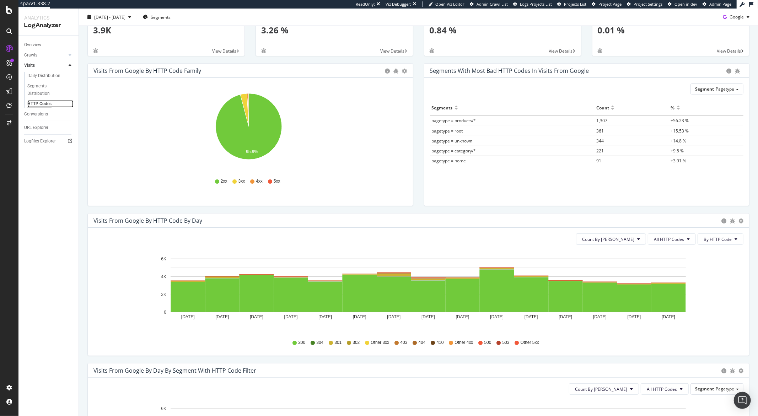
scroll to position [132, 0]
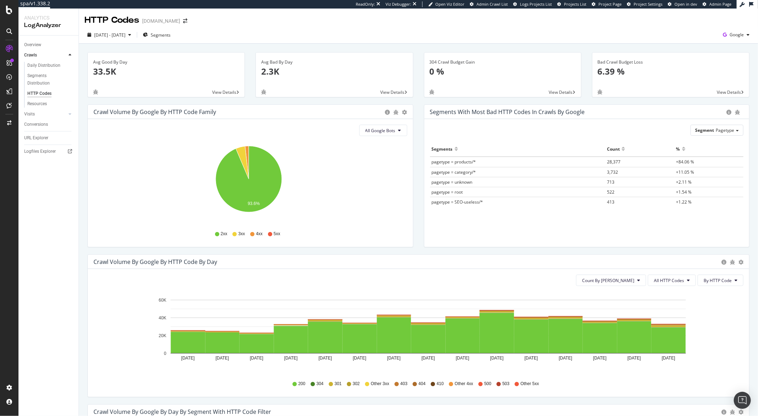
click at [607, 163] on span "28,377" at bounding box center [614, 162] width 14 height 6
click at [707, 133] on span "Segment" at bounding box center [704, 130] width 19 height 6
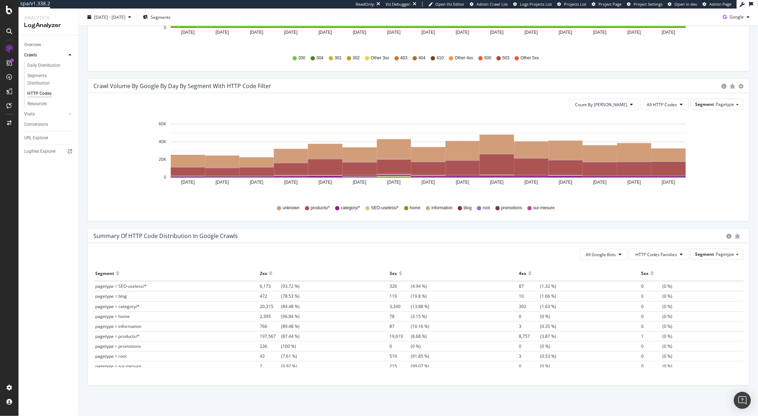
scroll to position [328, 0]
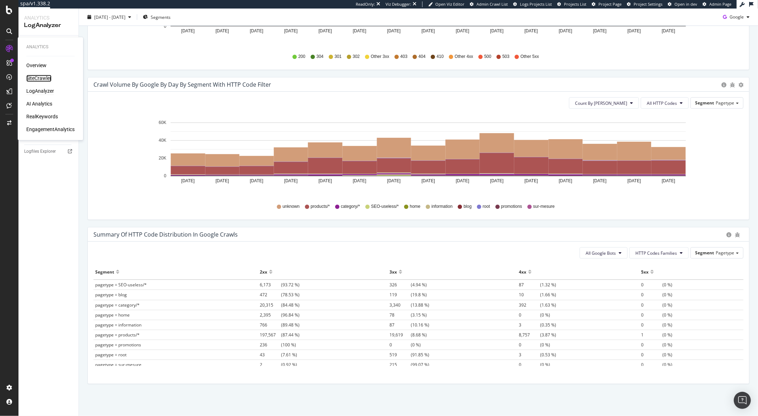
click at [31, 76] on div "SiteCrawler" at bounding box center [38, 78] width 25 height 7
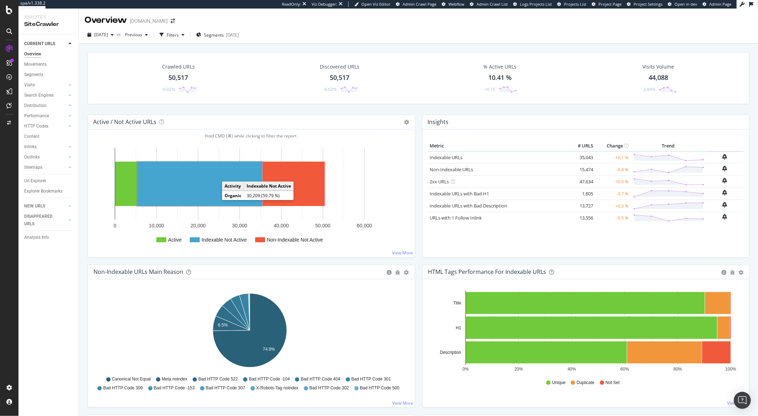
click at [214, 193] on rect "A chart." at bounding box center [199, 184] width 125 height 44
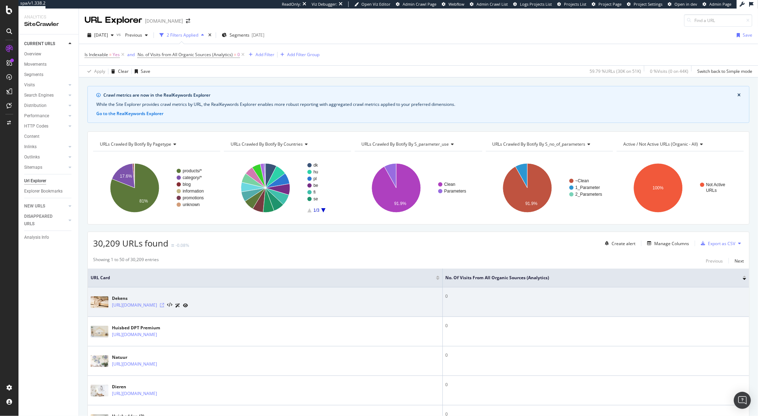
click at [164, 307] on icon at bounding box center [162, 305] width 4 height 4
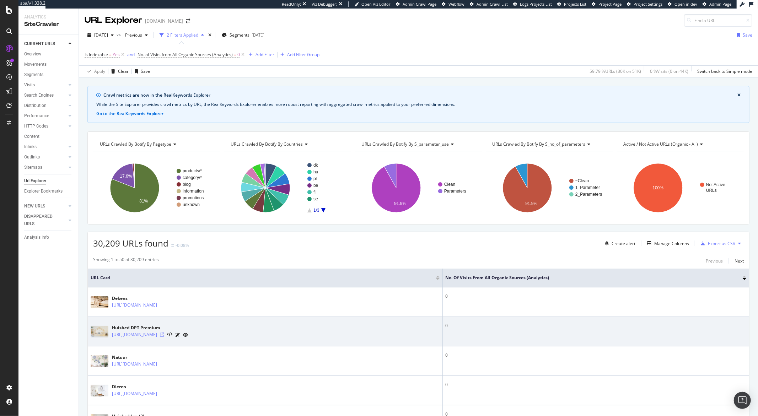
click at [164, 336] on icon at bounding box center [162, 335] width 4 height 4
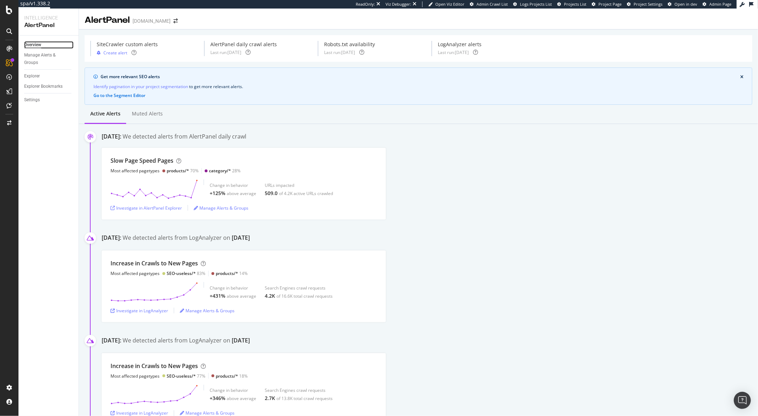
click at [30, 44] on div "Overview" at bounding box center [32, 44] width 17 height 7
click at [33, 65] on div "Overview" at bounding box center [36, 65] width 20 height 7
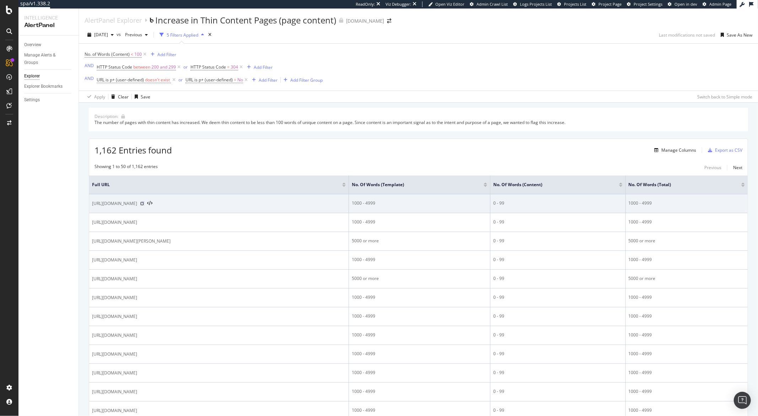
click at [144, 206] on icon at bounding box center [142, 204] width 4 height 4
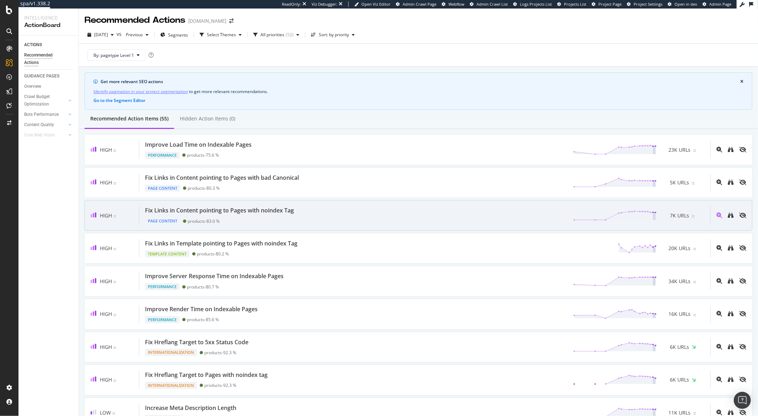
click at [230, 218] on div "Page Content products - 83.0 %" at bounding box center [221, 220] width 152 height 10
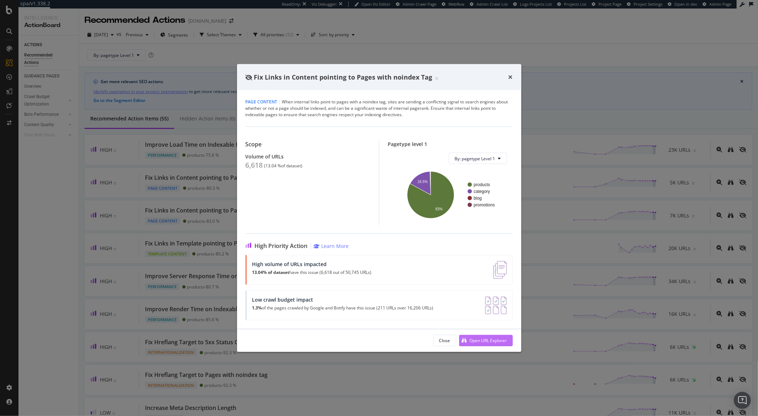
click at [478, 339] on div "Open URL Explorer" at bounding box center [488, 341] width 37 height 6
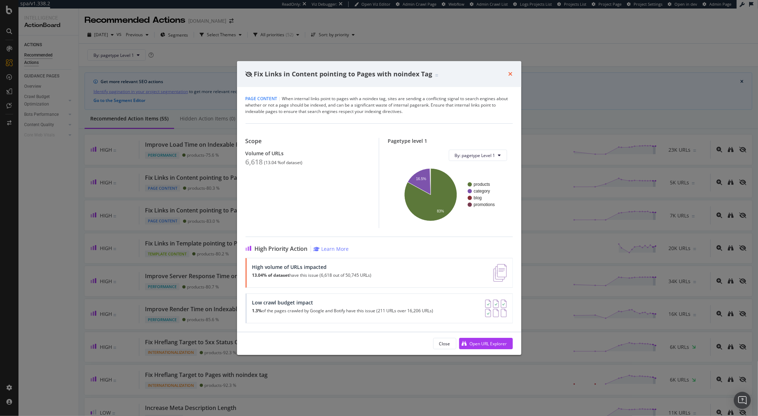
click at [509, 74] on icon "times" at bounding box center [511, 74] width 4 height 6
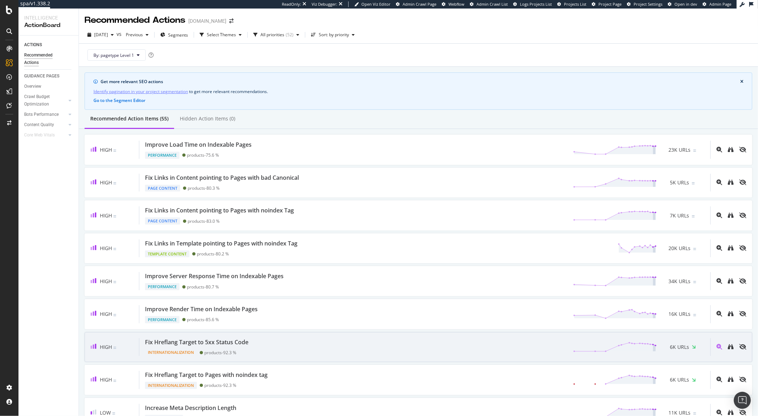
click at [234, 343] on div "Fix Hreflang Target to 5xx Status Code" at bounding box center [196, 342] width 103 height 8
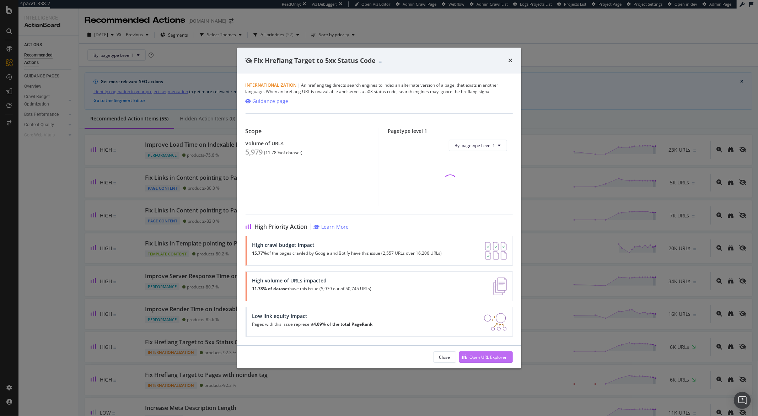
click at [471, 357] on div "Open URL Explorer" at bounding box center [488, 357] width 37 height 6
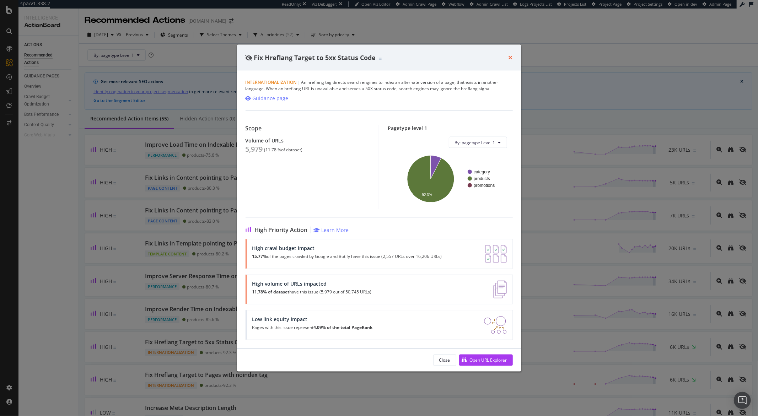
click at [508, 58] on div "Fix Hreflang Target to 5xx Status Code" at bounding box center [379, 57] width 267 height 9
click at [510, 58] on icon "times" at bounding box center [511, 58] width 4 height 6
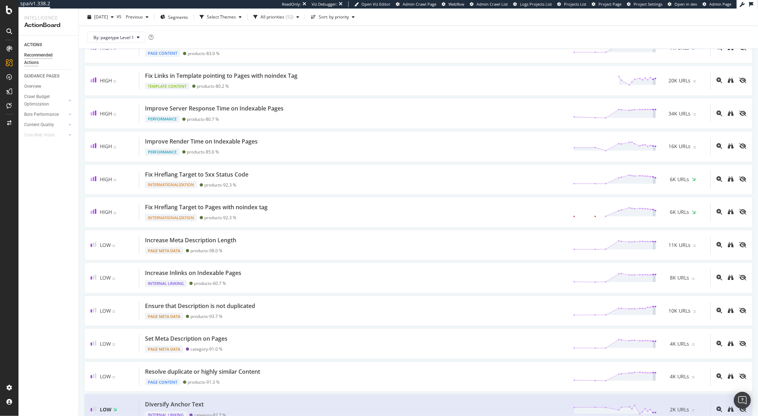
scroll to position [161, 0]
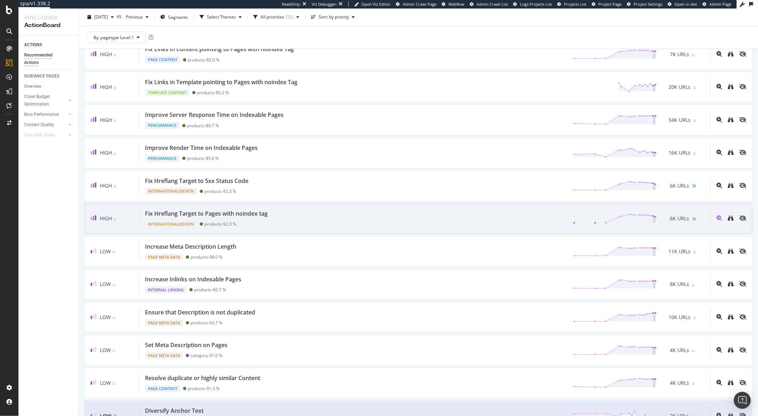
click at [253, 223] on div "Internationalization products - 92.3 %" at bounding box center [207, 223] width 125 height 10
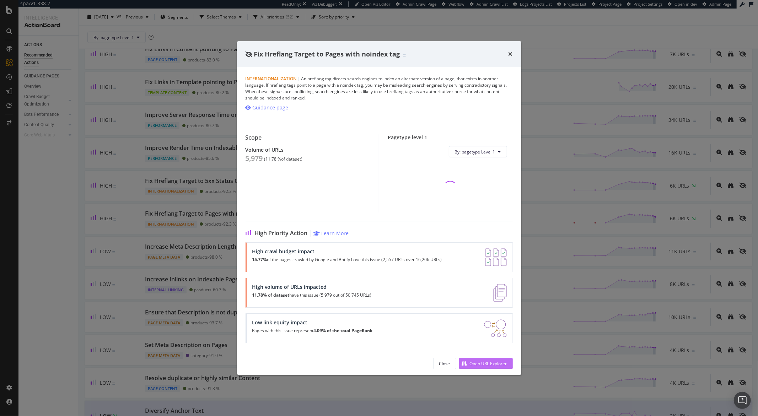
click at [466, 363] on div "Open URL Explorer" at bounding box center [483, 363] width 48 height 11
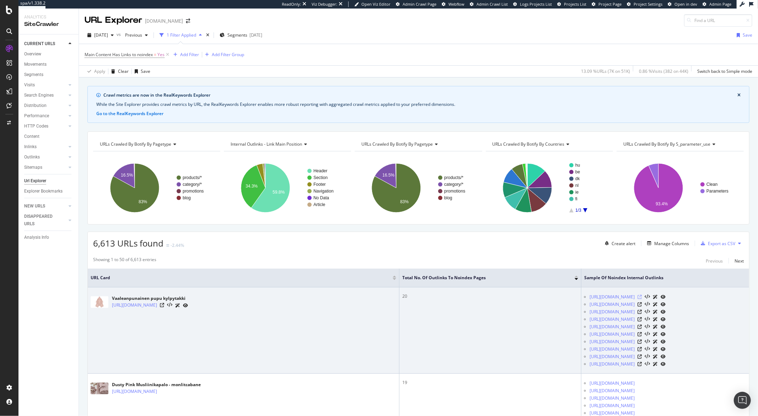
click at [642, 298] on icon at bounding box center [640, 297] width 4 height 4
click at [642, 313] on icon at bounding box center [640, 312] width 4 height 4
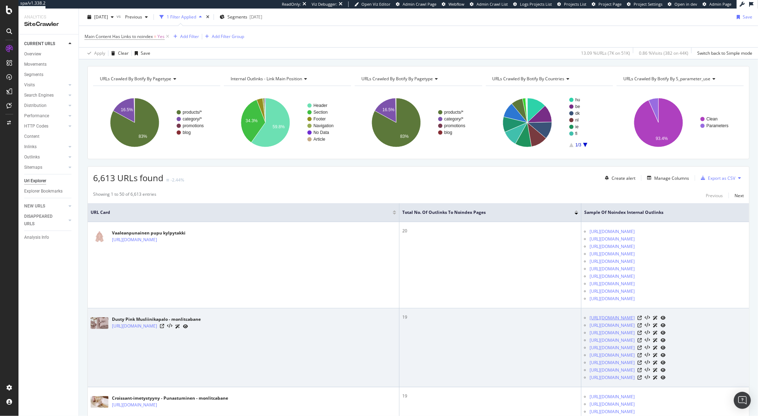
scroll to position [173, 0]
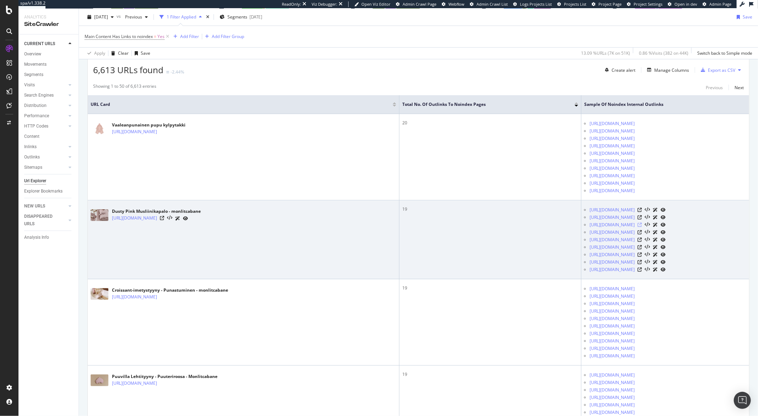
click at [642, 227] on icon at bounding box center [640, 225] width 4 height 4
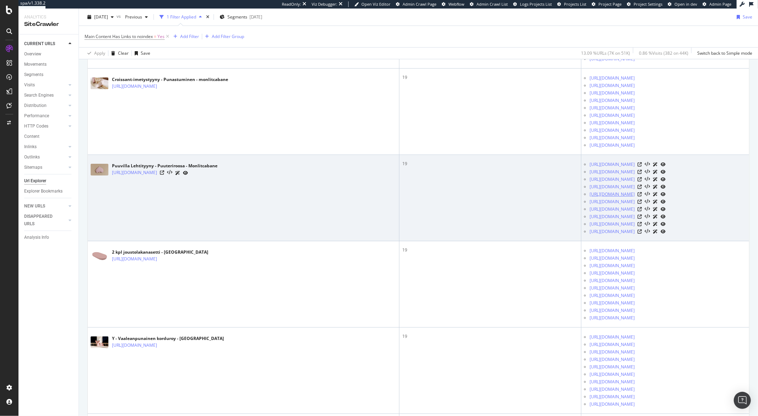
scroll to position [530, 0]
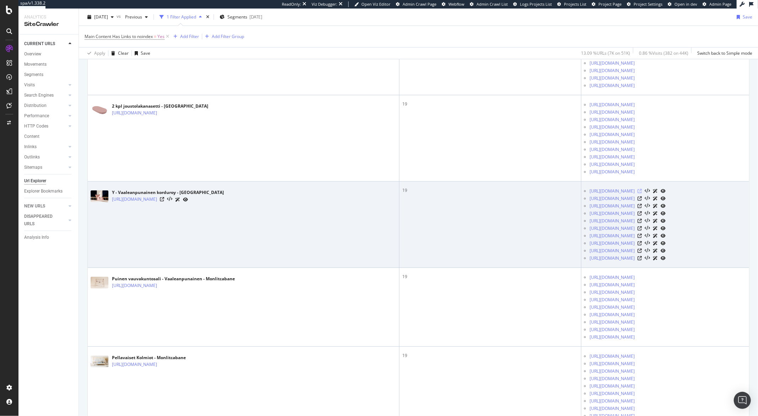
click at [642, 193] on icon at bounding box center [640, 191] width 4 height 4
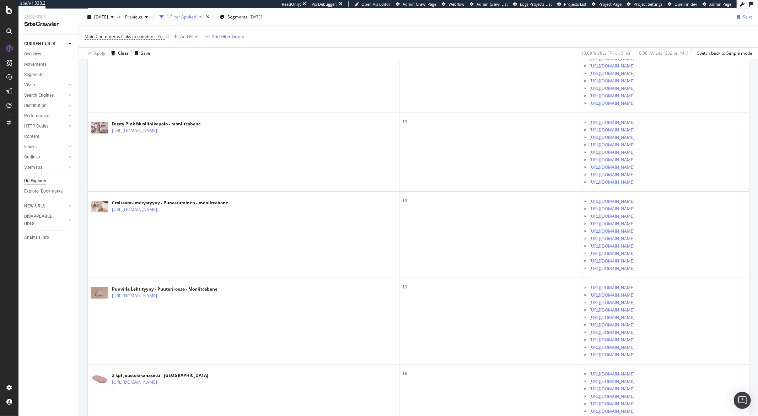
scroll to position [238, 0]
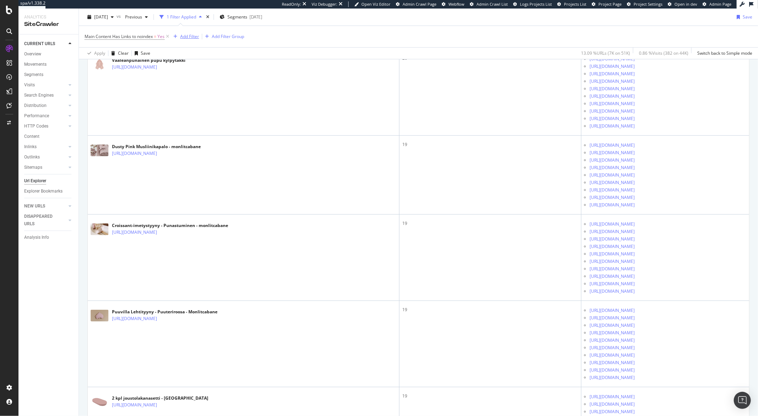
click at [188, 34] on div "Add Filter" at bounding box center [189, 36] width 19 height 6
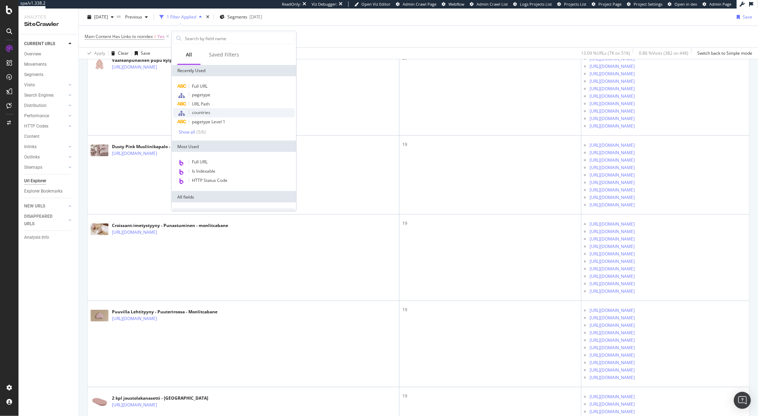
click at [203, 112] on span "countries" at bounding box center [201, 113] width 18 height 6
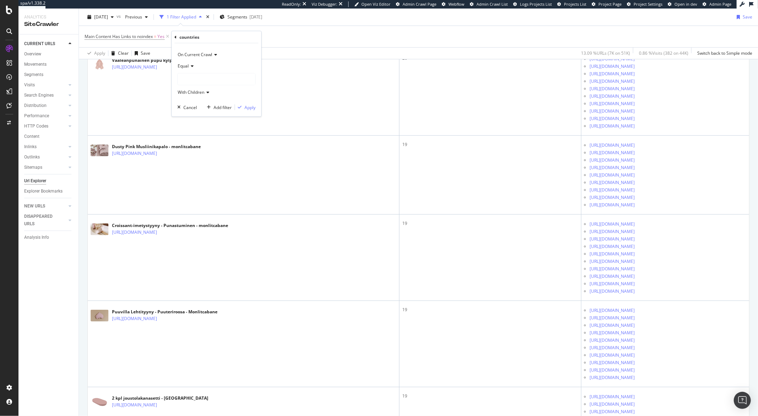
click at [199, 76] on div at bounding box center [217, 79] width 78 height 11
click at [195, 94] on span "3,376 URLS" at bounding box center [202, 94] width 24 height 6
click at [245, 110] on div "Apply" at bounding box center [250, 107] width 11 height 6
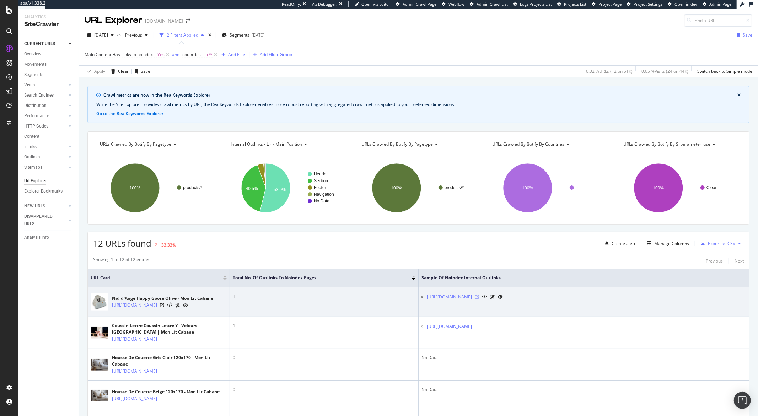
click at [479, 298] on icon at bounding box center [477, 297] width 4 height 4
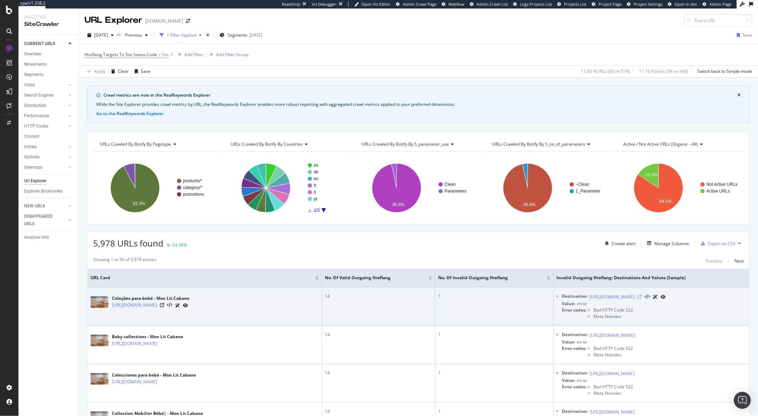
click at [642, 298] on icon at bounding box center [640, 297] width 4 height 4
click at [164, 306] on icon at bounding box center [162, 305] width 4 height 4
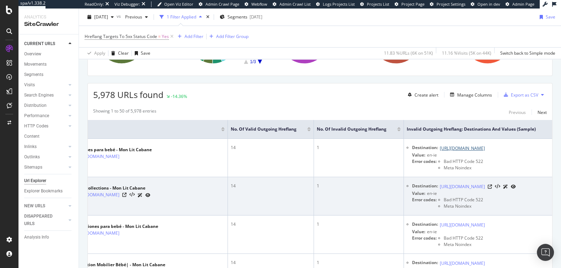
scroll to position [0, 72]
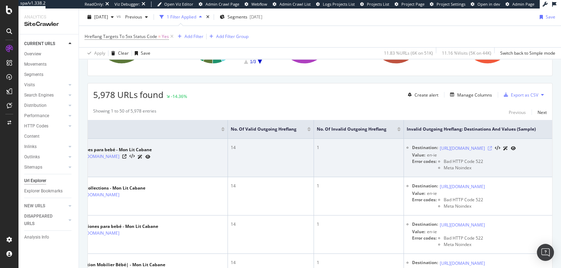
click at [492, 146] on icon at bounding box center [490, 148] width 4 height 4
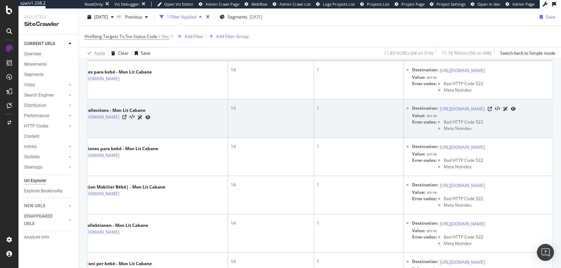
scroll to position [229, 0]
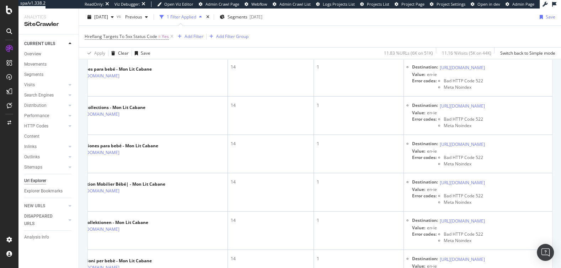
click at [390, 23] on div "[DATE] vs Previous 1 Filter Applied Segments [DATE] Save" at bounding box center [320, 18] width 482 height 14
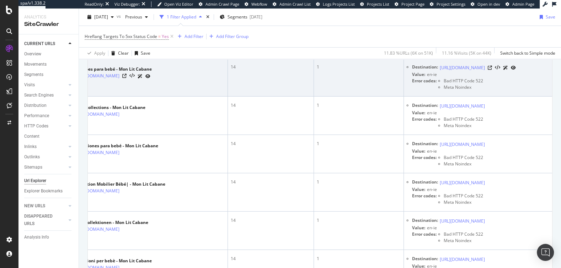
scroll to position [0, 55]
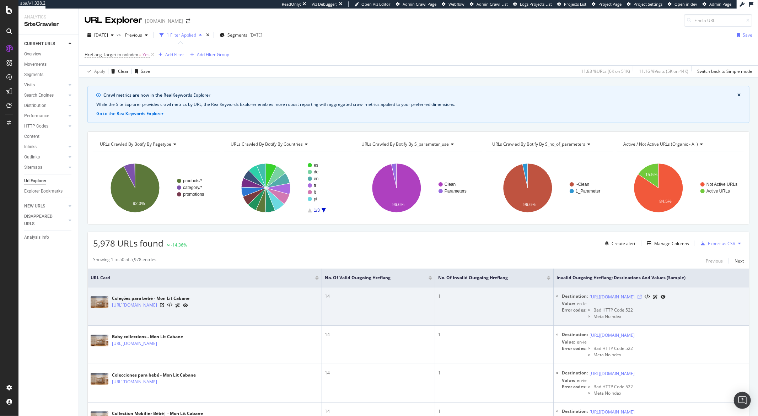
click at [642, 299] on icon at bounding box center [640, 297] width 4 height 4
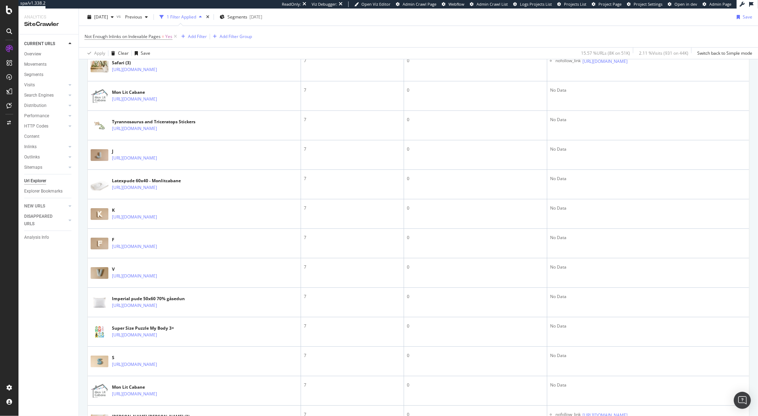
scroll to position [235, 0]
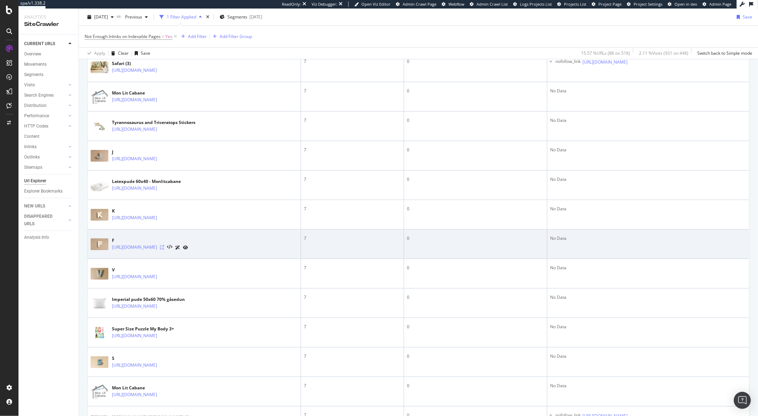
click at [164, 250] on icon at bounding box center [162, 247] width 4 height 4
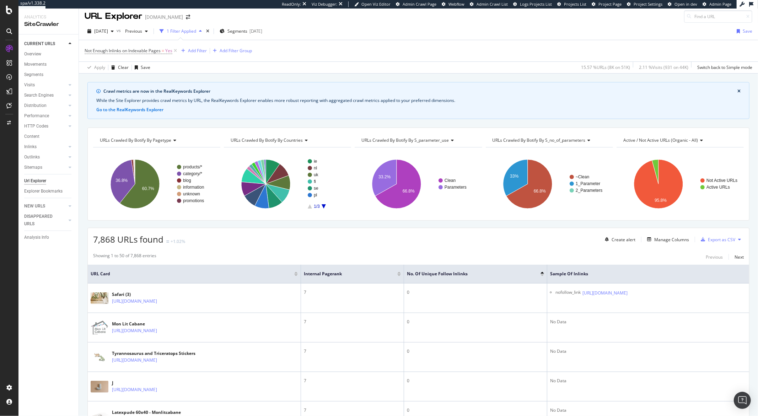
scroll to position [0, 0]
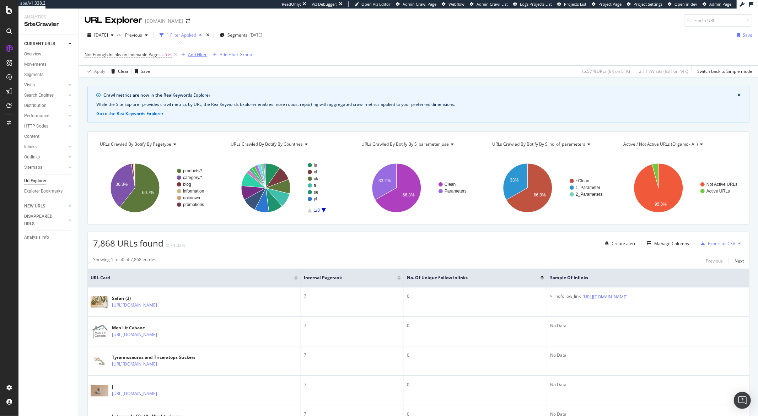
click at [200, 57] on div "Add Filter" at bounding box center [197, 55] width 19 height 6
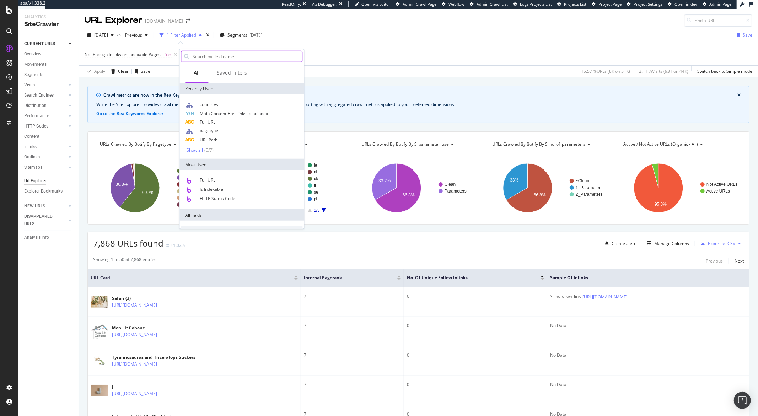
click at [201, 52] on input "text" at bounding box center [247, 56] width 110 height 11
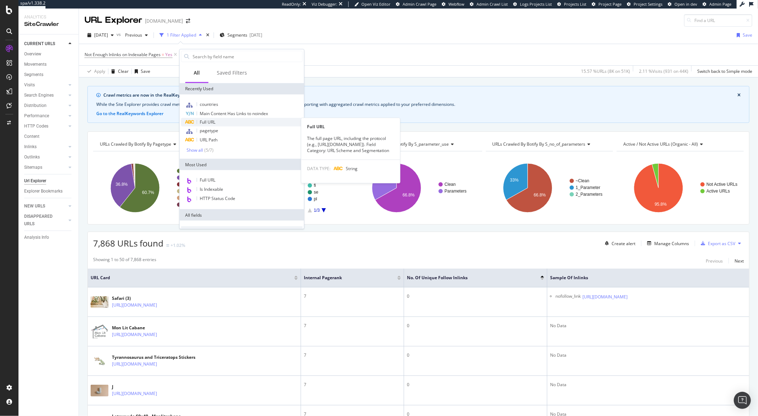
click at [206, 119] on span "Full URL" at bounding box center [208, 122] width 16 height 6
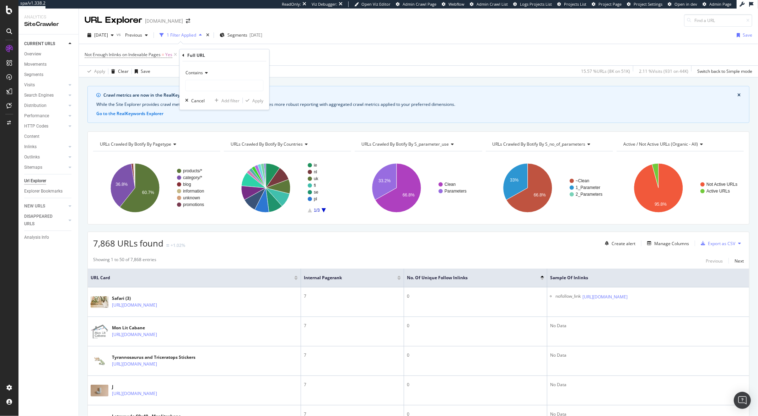
click at [201, 79] on div "Contains" at bounding box center [224, 79] width 78 height 24
click at [202, 75] on span "Contains" at bounding box center [194, 73] width 17 height 6
click at [205, 150] on span "Doesn't contain" at bounding box center [204, 152] width 31 height 6
click at [191, 86] on input "text" at bounding box center [225, 85] width 78 height 11
type input "?"
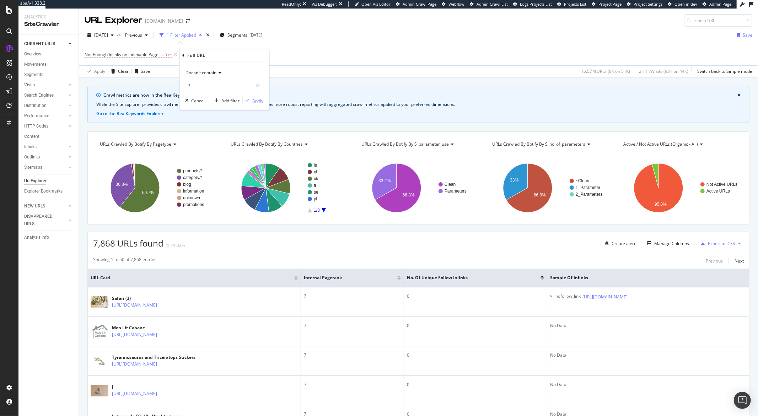
click at [256, 103] on div "Apply" at bounding box center [257, 100] width 11 height 6
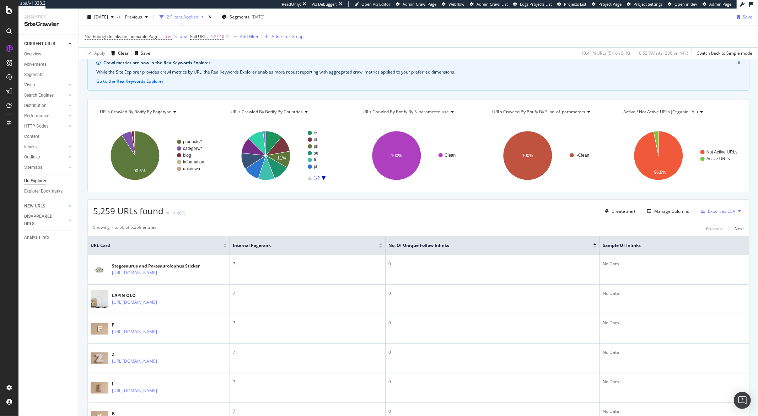
scroll to position [38, 0]
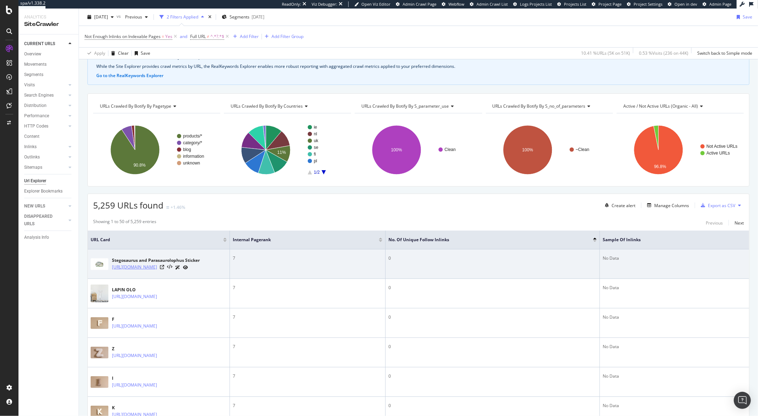
click at [155, 269] on link "[URL][DOMAIN_NAME]" at bounding box center [134, 267] width 45 height 7
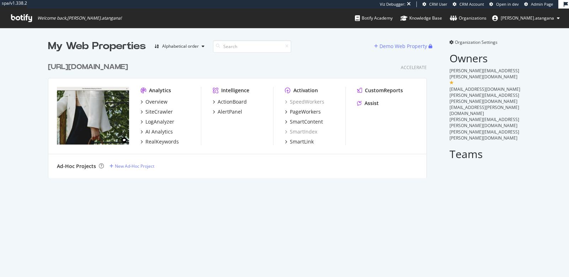
scroll to position [271, 557]
click at [165, 112] on div "SiteCrawler" at bounding box center [158, 111] width 27 height 7
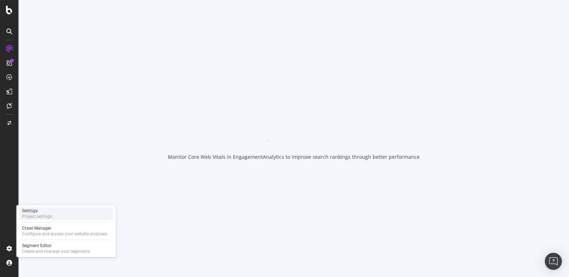
click at [28, 217] on div "Project settings" at bounding box center [37, 216] width 30 height 6
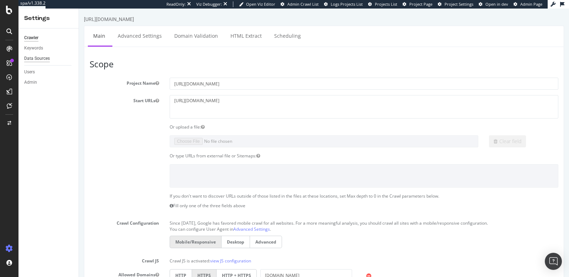
click at [37, 58] on div "Data Sources" at bounding box center [37, 58] width 26 height 7
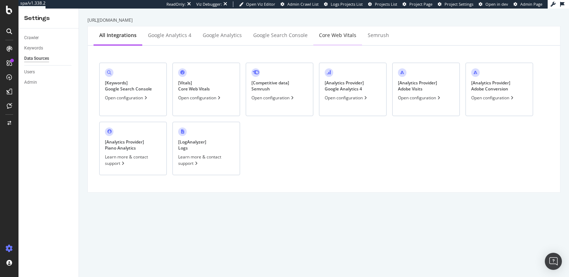
click at [334, 32] on div "Core Web Vitals" at bounding box center [337, 35] width 37 height 7
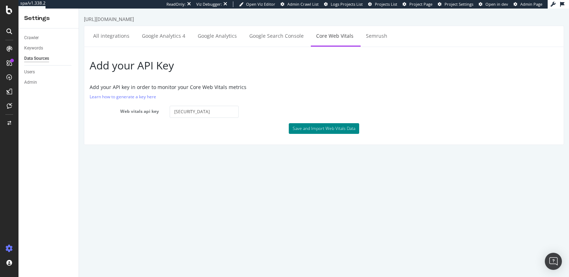
click at [325, 129] on button "Save and Import Web Vitals Data" at bounding box center [324, 128] width 70 height 11
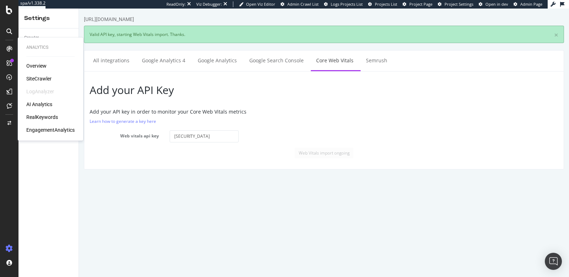
click at [34, 114] on div "RealKeywords" at bounding box center [42, 116] width 32 height 7
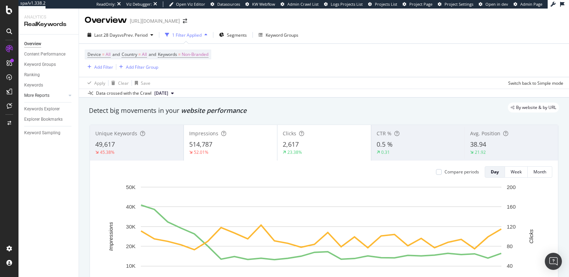
click at [64, 94] on div at bounding box center [62, 95] width 7 height 7
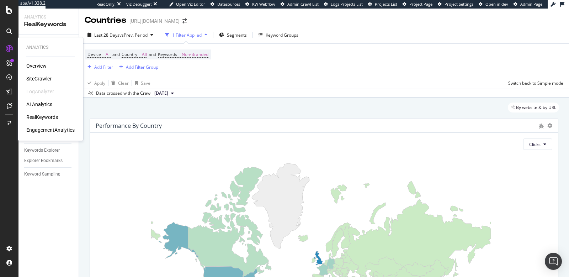
click at [30, 77] on div "SiteCrawler" at bounding box center [38, 78] width 25 height 7
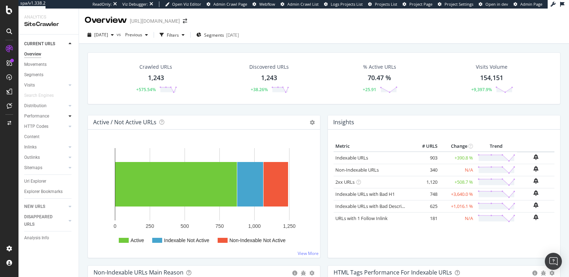
click at [69, 116] on icon at bounding box center [70, 116] width 3 height 4
click at [69, 158] on icon at bounding box center [70, 157] width 3 height 4
click at [69, 187] on icon at bounding box center [70, 188] width 3 height 4
click at [66, 106] on div at bounding box center [69, 105] width 7 height 7
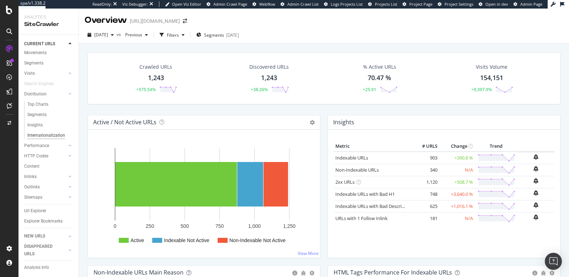
scroll to position [19, 0]
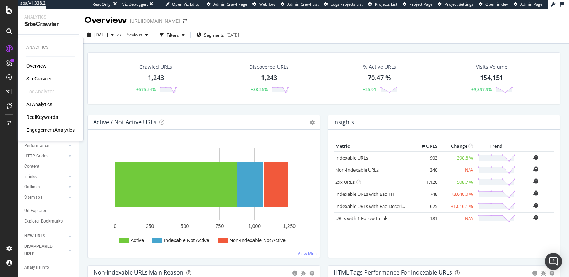
click at [39, 117] on div "RealKeywords" at bounding box center [42, 116] width 32 height 7
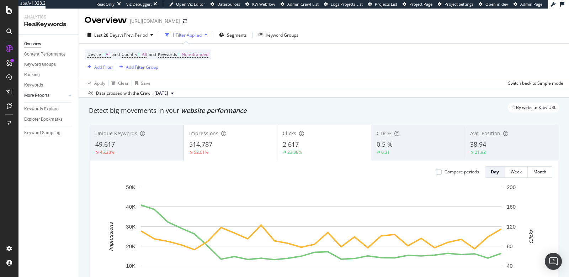
click at [52, 96] on link "More Reports" at bounding box center [45, 95] width 42 height 7
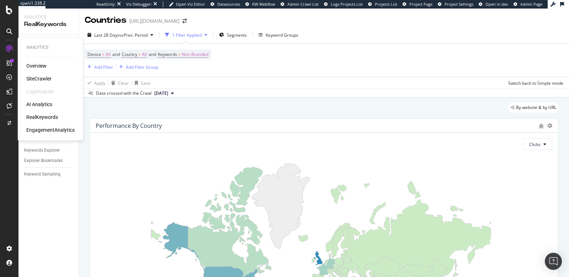
click at [33, 104] on div "AI Analytics" at bounding box center [39, 104] width 26 height 7
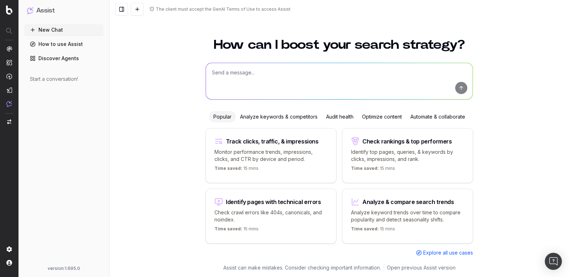
click at [260, 75] on textarea at bounding box center [339, 81] width 267 height 36
type textarea "ou trouver les core web vitals ingesté avec l'API ?"
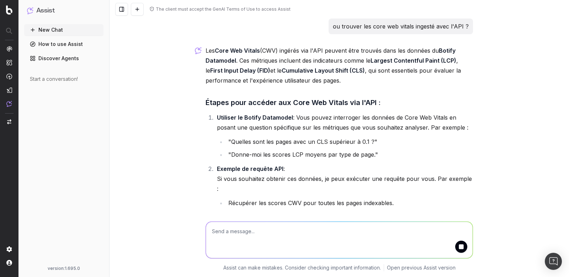
scroll to position [5, 0]
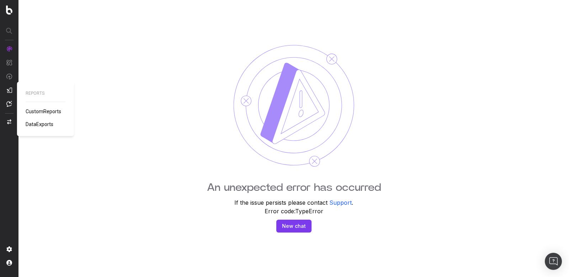
click at [35, 122] on span "DataExports" at bounding box center [40, 124] width 28 height 6
